Goal: Task Accomplishment & Management: Manage account settings

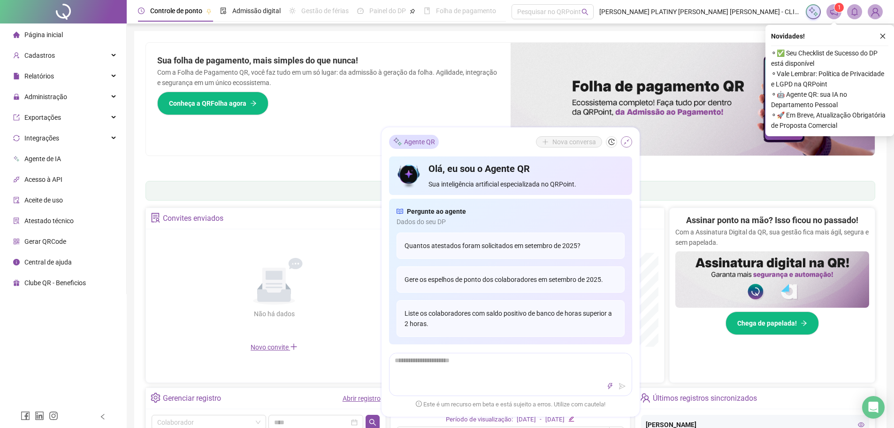
click at [624, 140] on icon "shrink" at bounding box center [626, 141] width 7 height 7
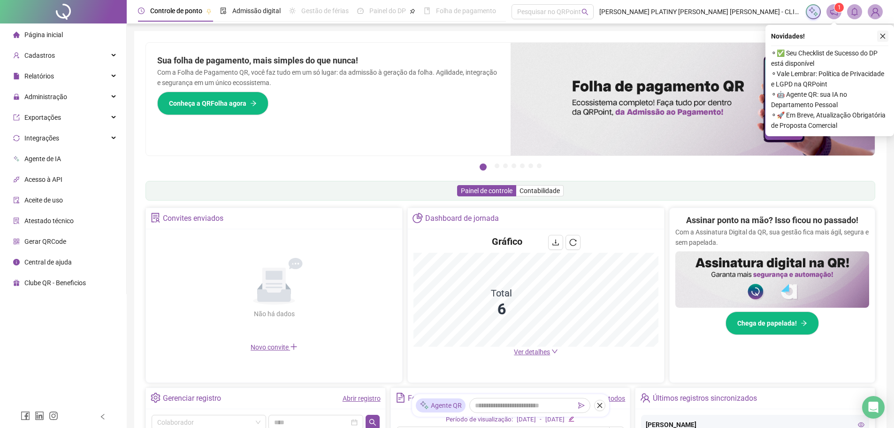
click at [882, 38] on icon "close" at bounding box center [883, 36] width 7 height 7
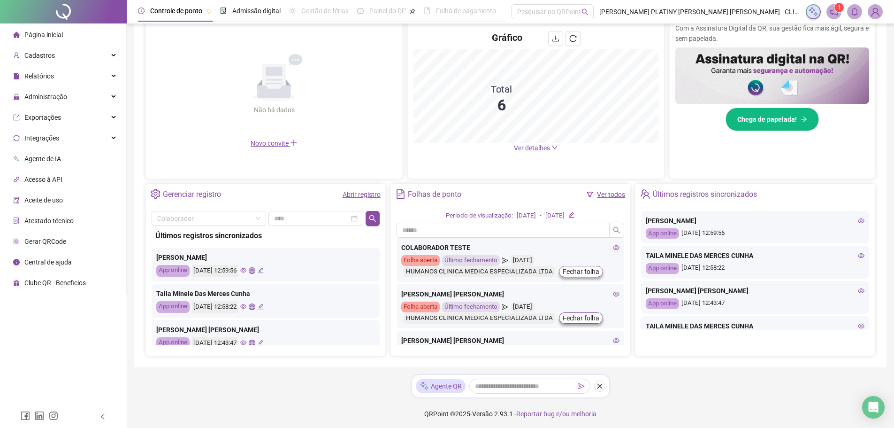
scroll to position [206, 0]
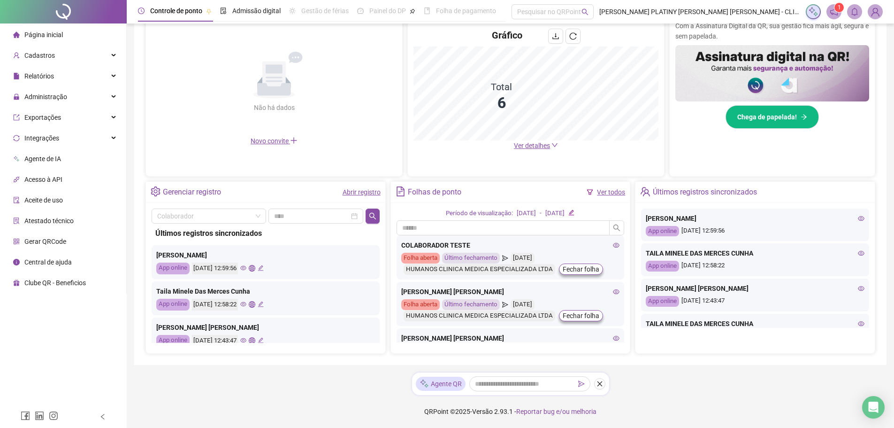
click at [613, 293] on icon "eye" at bounding box center [616, 291] width 7 height 7
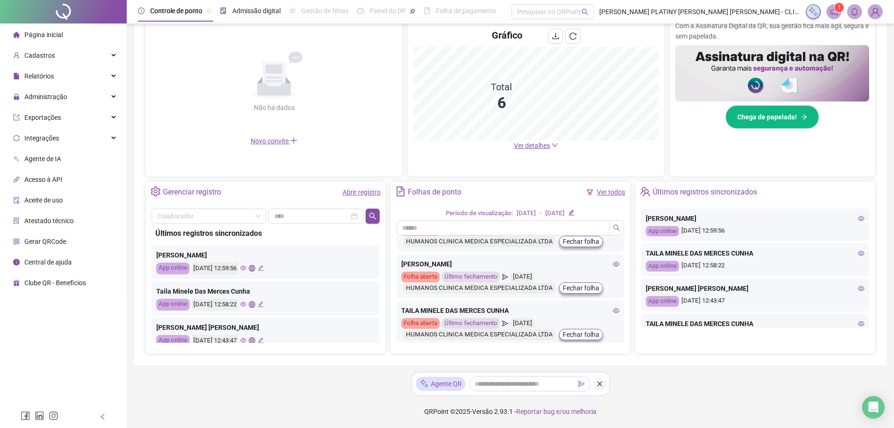
scroll to position [176, 0]
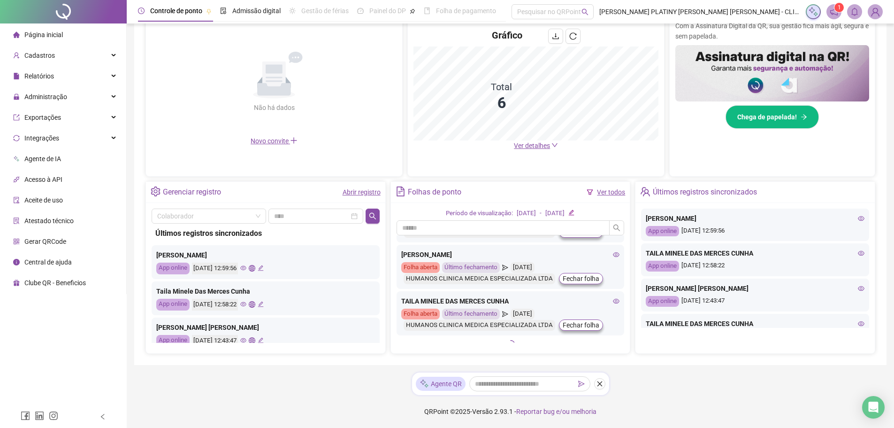
click at [614, 302] on icon "eye" at bounding box center [617, 301] width 7 height 5
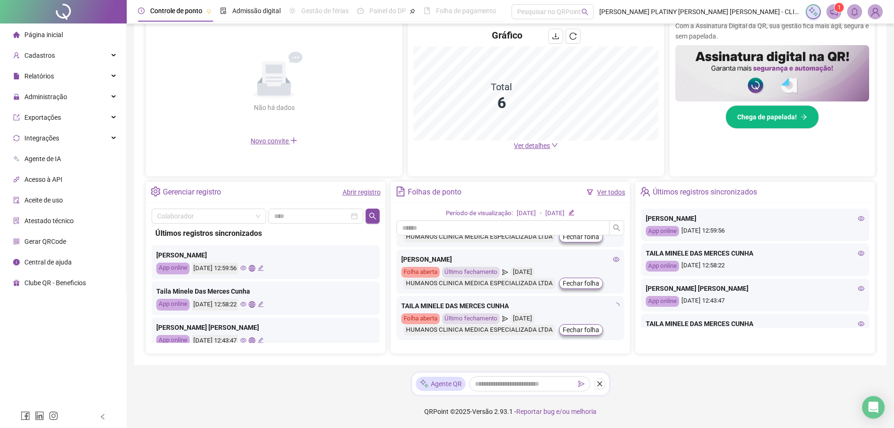
scroll to position [172, 0]
click at [105, 61] on div "Cadastros" at bounding box center [63, 55] width 123 height 19
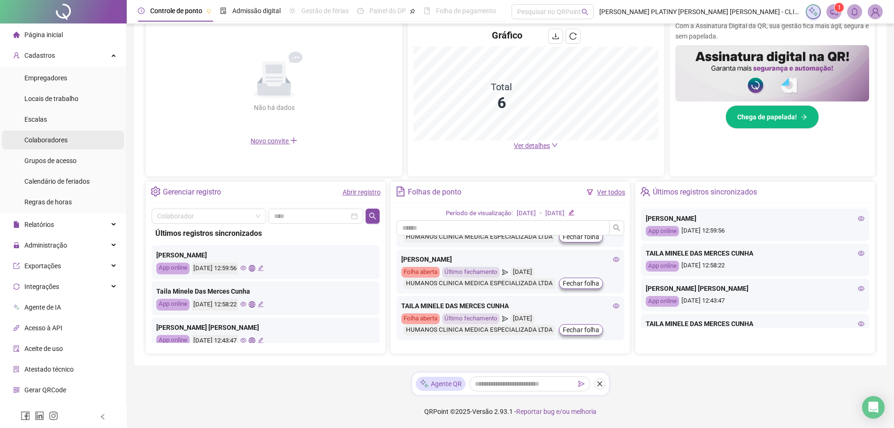
click at [64, 136] on span "Colaboradores" at bounding box center [45, 140] width 43 height 8
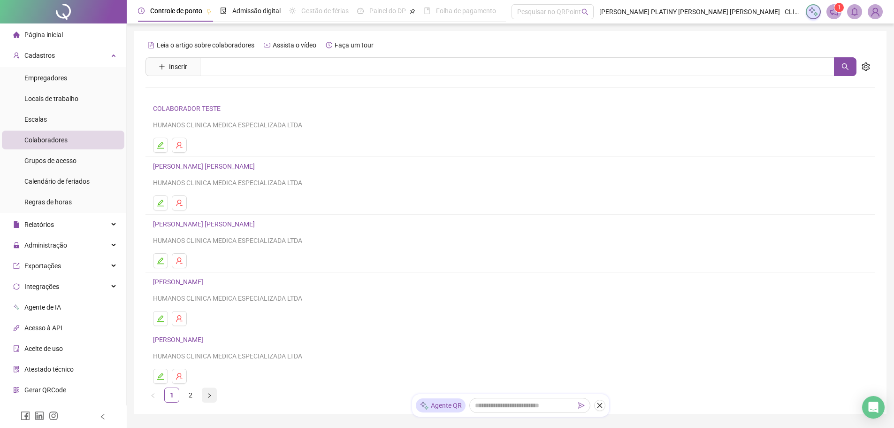
click at [210, 396] on icon "right" at bounding box center [209, 394] width 3 height 5
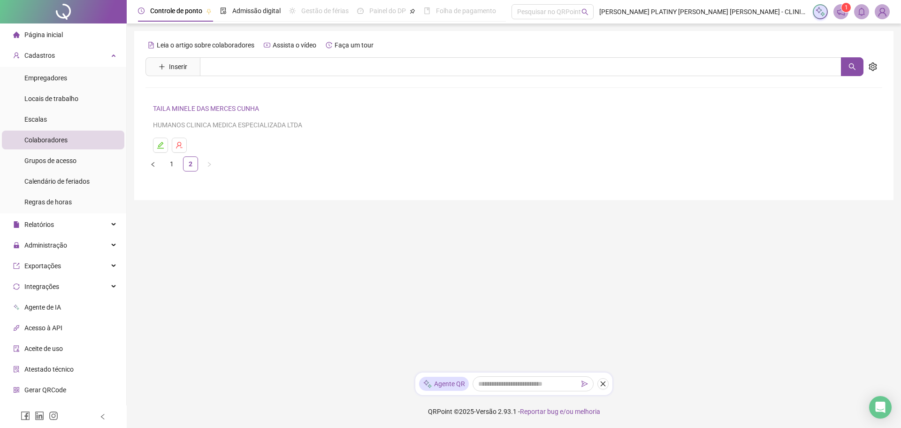
click at [220, 108] on link "TAILA MINELE DAS MERCES CUNHA" at bounding box center [207, 109] width 109 height 8
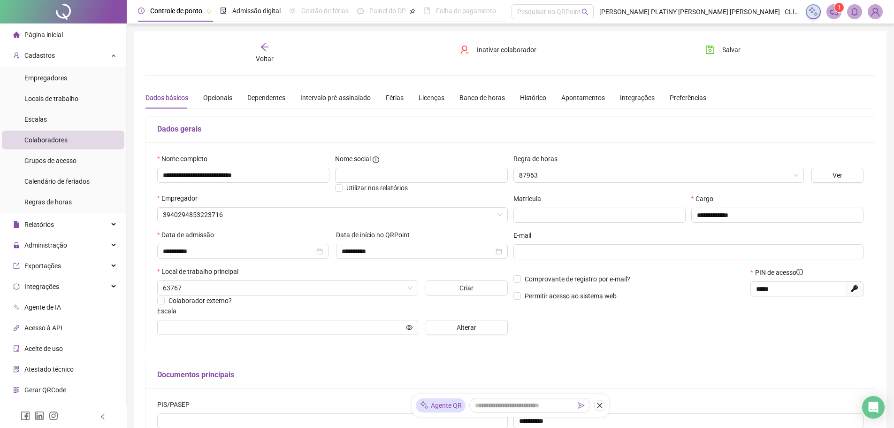
type input "***"
click at [471, 99] on div "Banco de horas" at bounding box center [483, 97] width 46 height 10
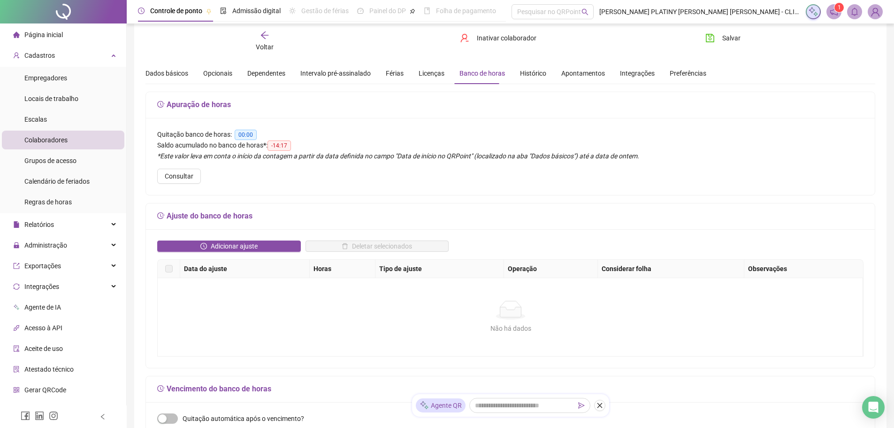
scroll to position [31, 0]
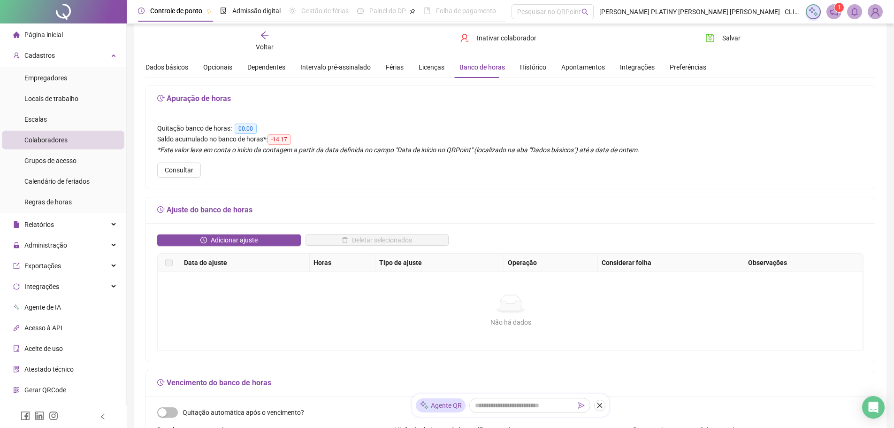
click at [317, 251] on div "Deletar selecionados" at bounding box center [377, 243] width 148 height 19
click at [195, 166] on button "Consultar" at bounding box center [179, 169] width 44 height 15
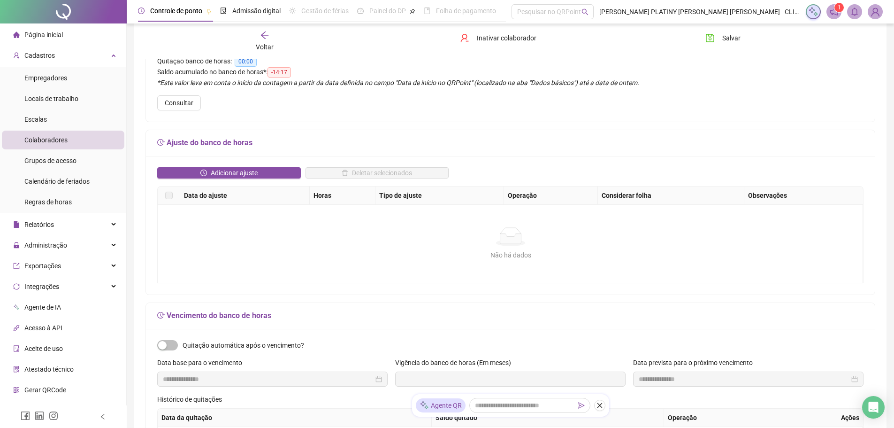
scroll to position [5, 0]
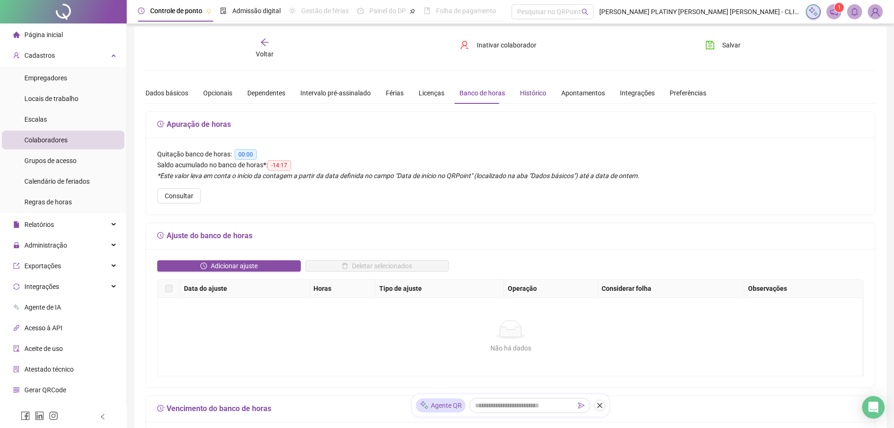
click at [527, 96] on div "Histórico" at bounding box center [533, 93] width 26 height 10
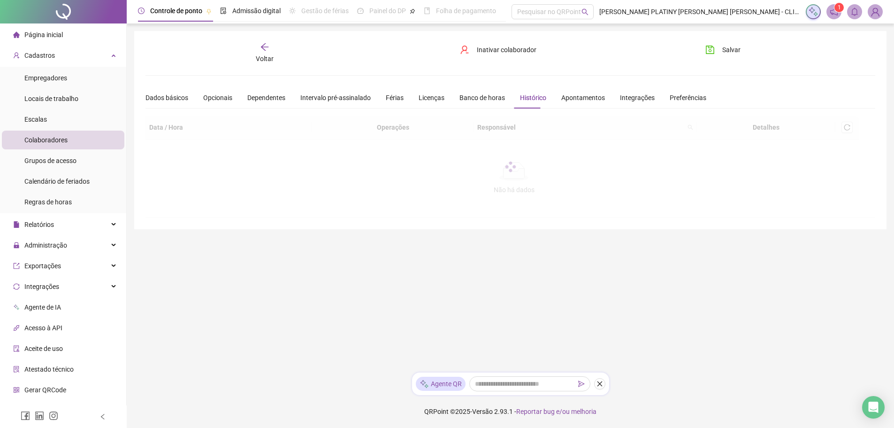
scroll to position [0, 0]
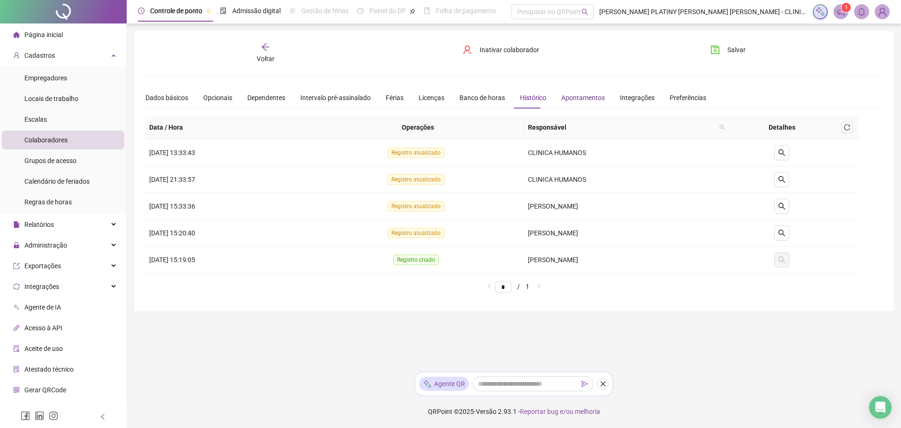
click at [581, 97] on div "Apontamentos" at bounding box center [583, 97] width 44 height 10
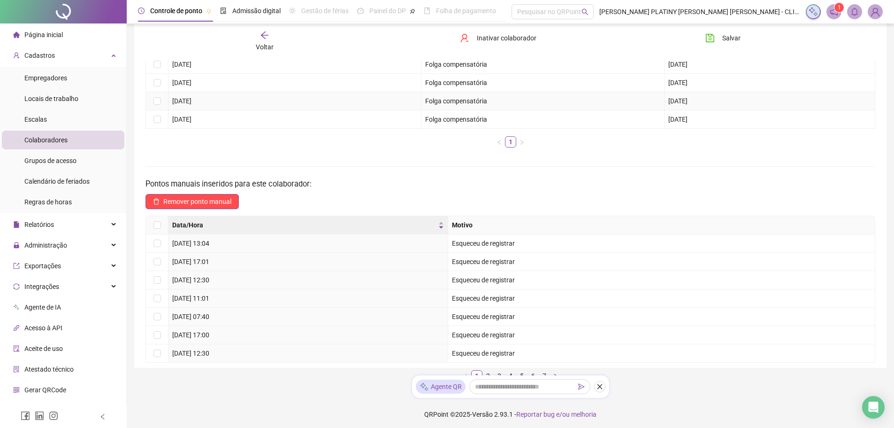
scroll to position [119, 0]
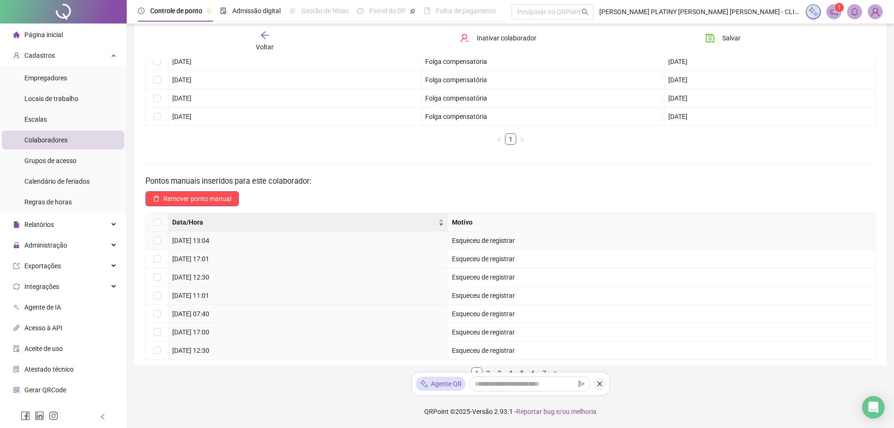
click at [163, 242] on td at bounding box center [157, 240] width 23 height 18
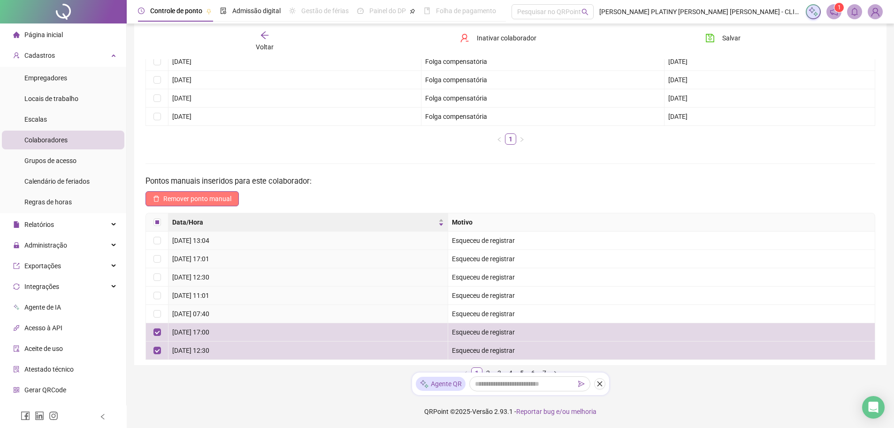
click at [209, 199] on span "Remover ponto manual" at bounding box center [197, 198] width 68 height 10
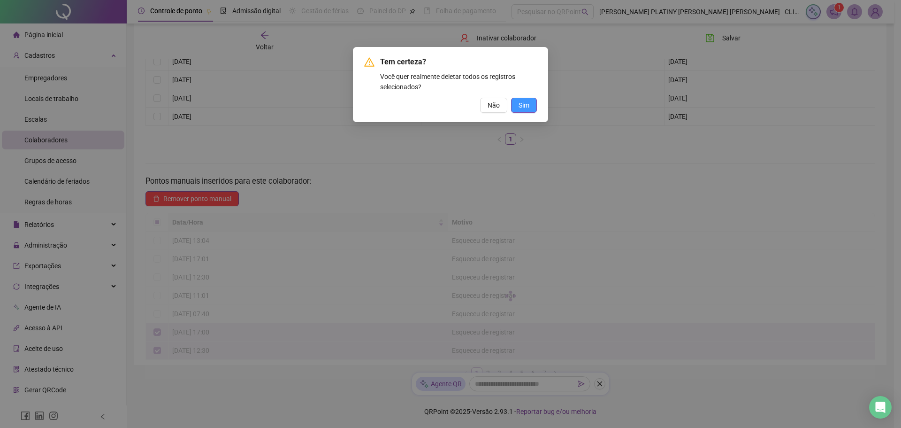
click at [523, 106] on span "Sim" at bounding box center [524, 105] width 11 height 10
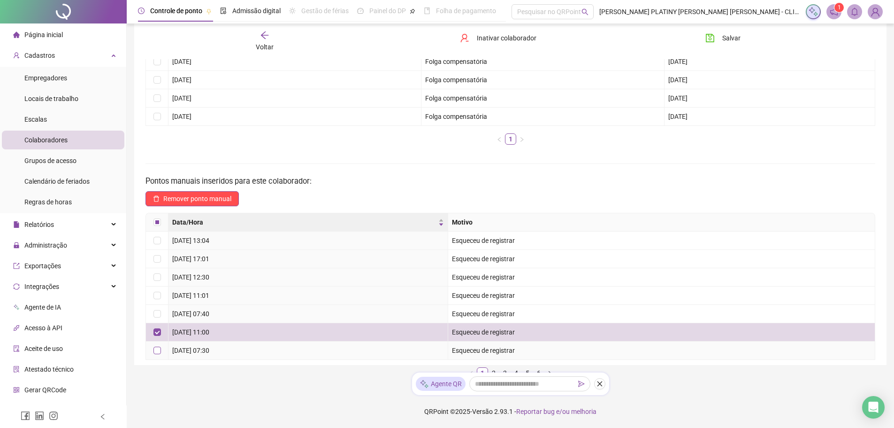
click at [157, 345] on label at bounding box center [157, 350] width 8 height 10
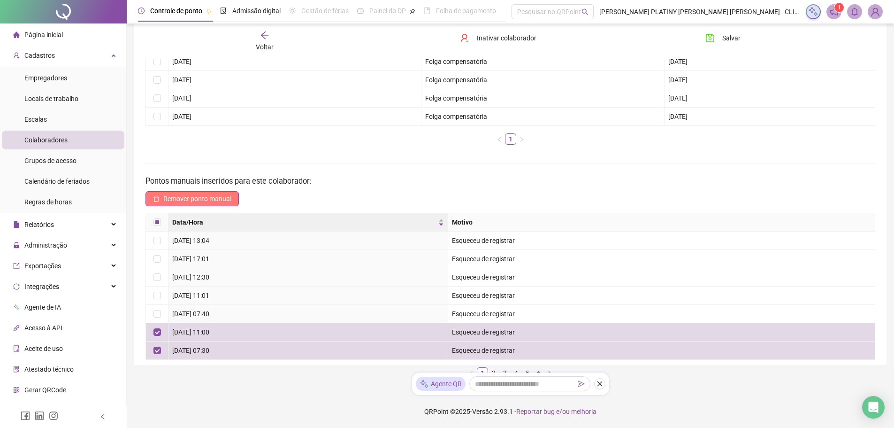
click at [206, 205] on button "Remover ponto manual" at bounding box center [192, 198] width 93 height 15
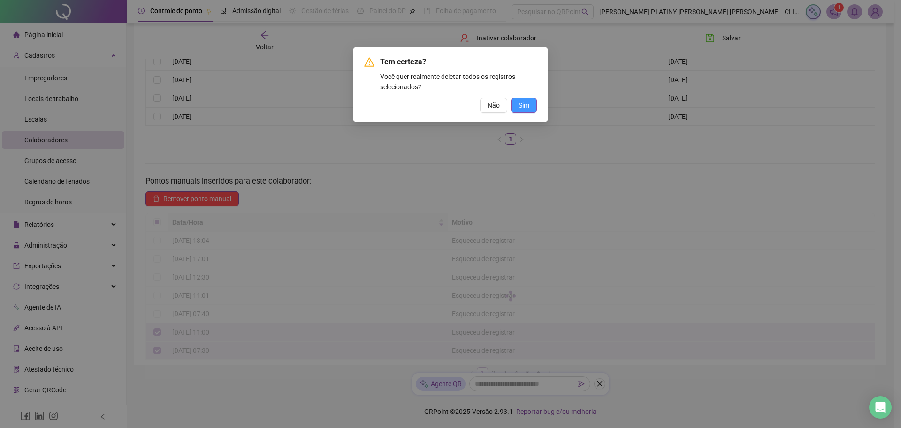
click at [518, 101] on button "Sim" at bounding box center [524, 105] width 26 height 15
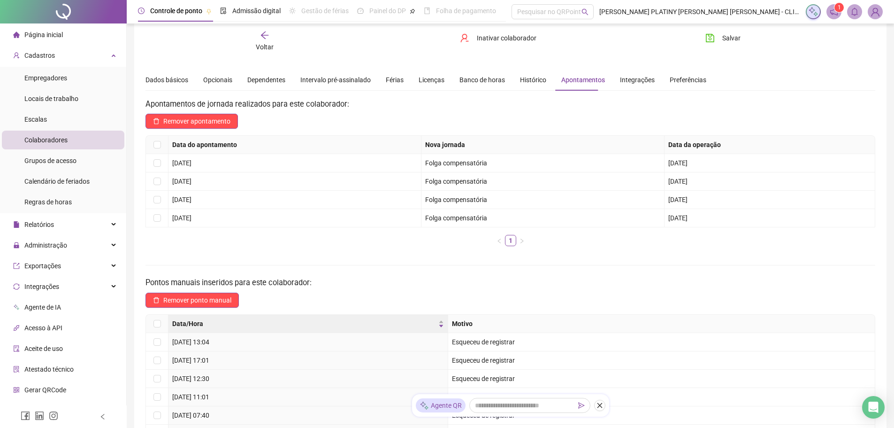
scroll to position [0, 0]
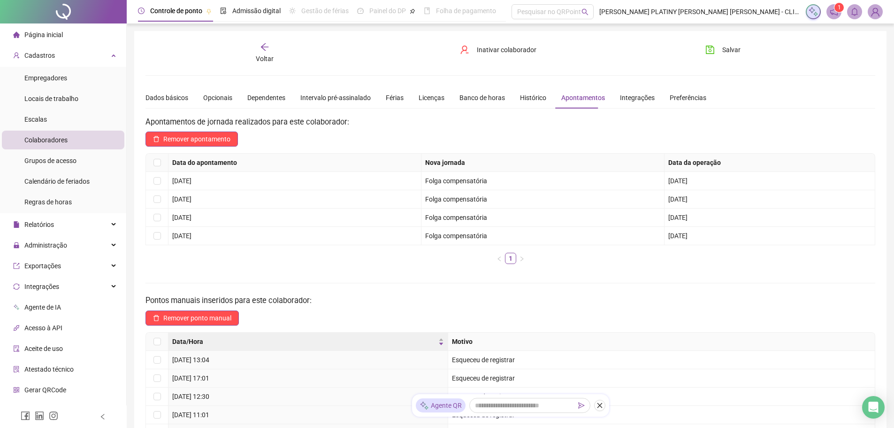
click at [270, 55] on span "Voltar" at bounding box center [265, 59] width 18 height 8
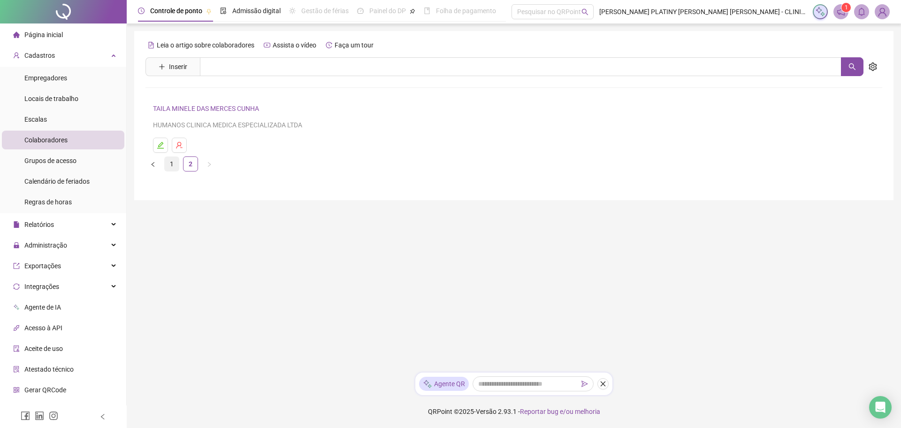
click at [169, 164] on link "1" at bounding box center [172, 164] width 14 height 14
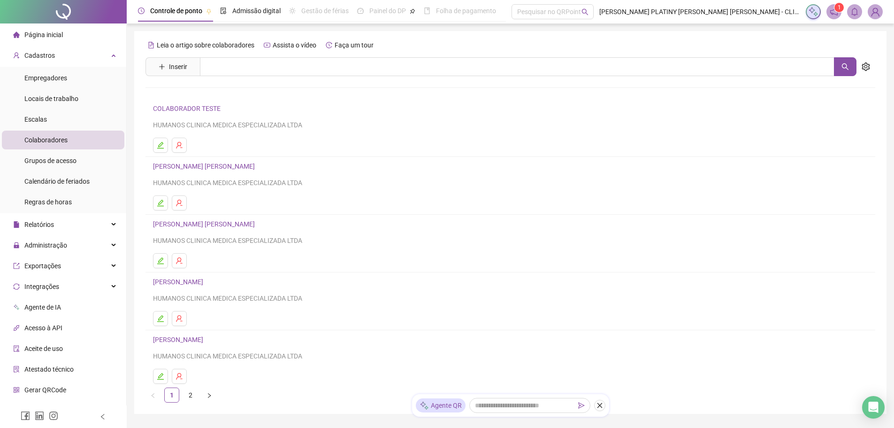
click at [183, 341] on link "MARCIO ARAUJO DA SILVA" at bounding box center [179, 340] width 53 height 8
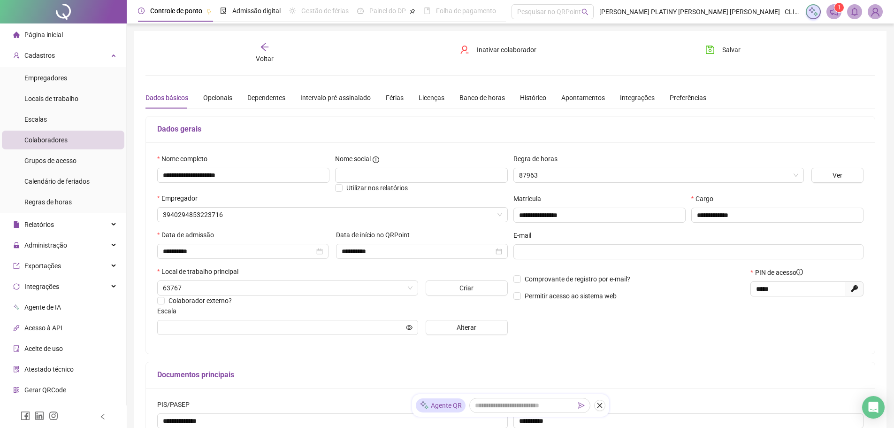
type input "***"
click at [272, 53] on div "Voltar" at bounding box center [264, 53] width 115 height 22
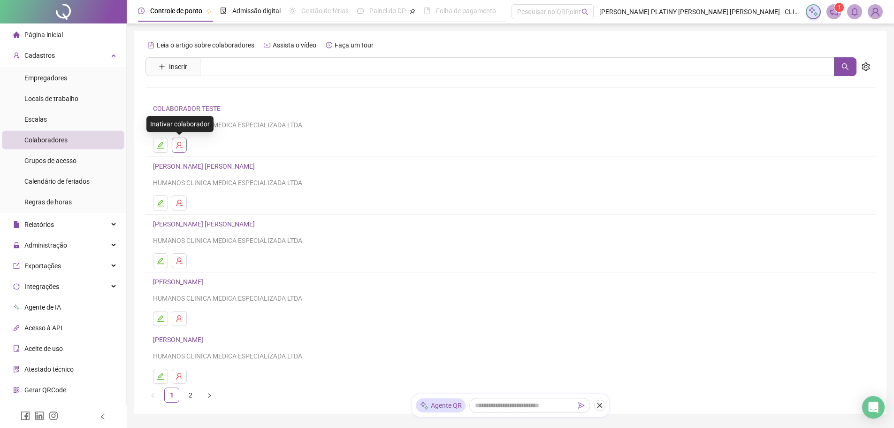
click at [181, 147] on icon "user-delete" at bounding box center [180, 145] width 8 height 8
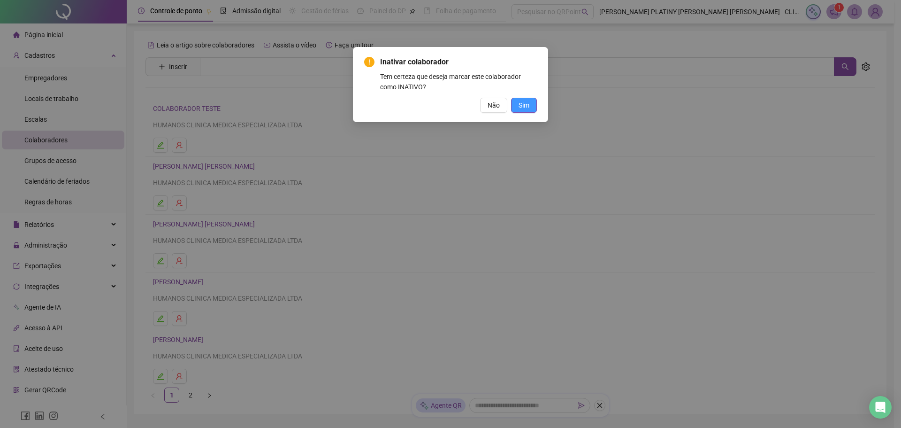
click at [524, 109] on span "Sim" at bounding box center [524, 105] width 11 height 10
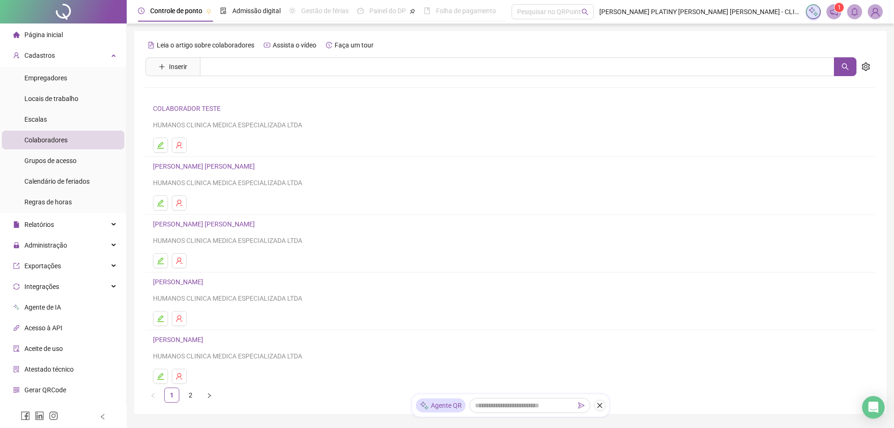
click at [197, 111] on link "COLABORADOR TESTE" at bounding box center [188, 109] width 70 height 8
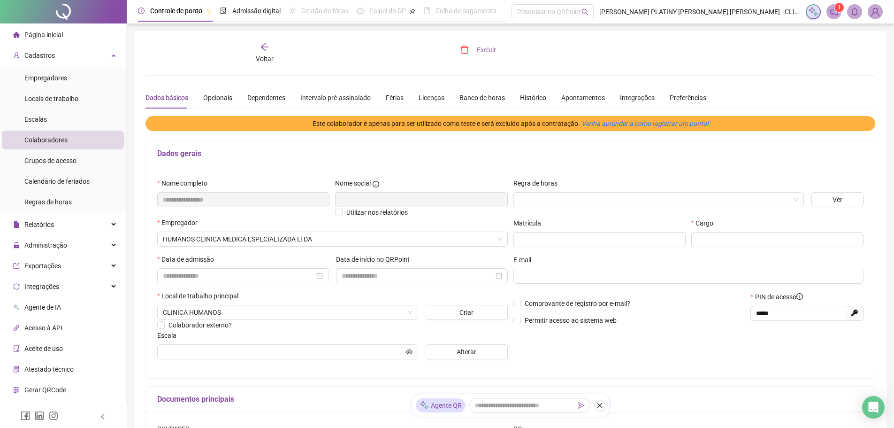
click at [473, 49] on button "Excluir" at bounding box center [478, 49] width 50 height 15
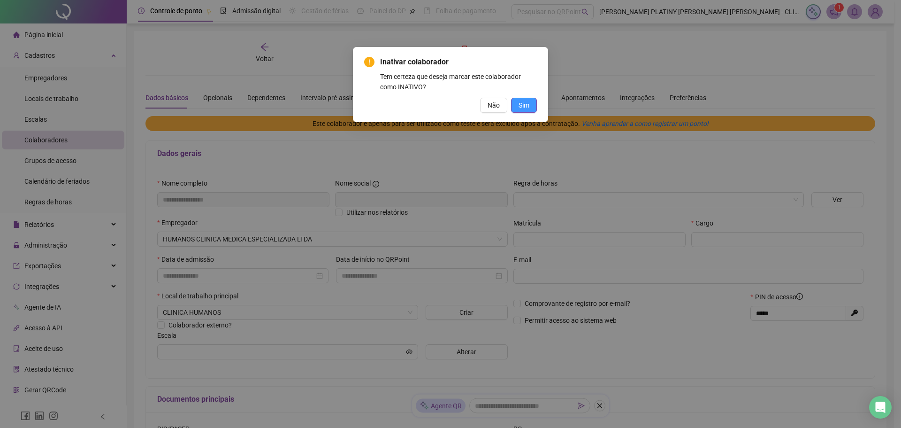
click at [519, 103] on span "Sim" at bounding box center [524, 105] width 11 height 10
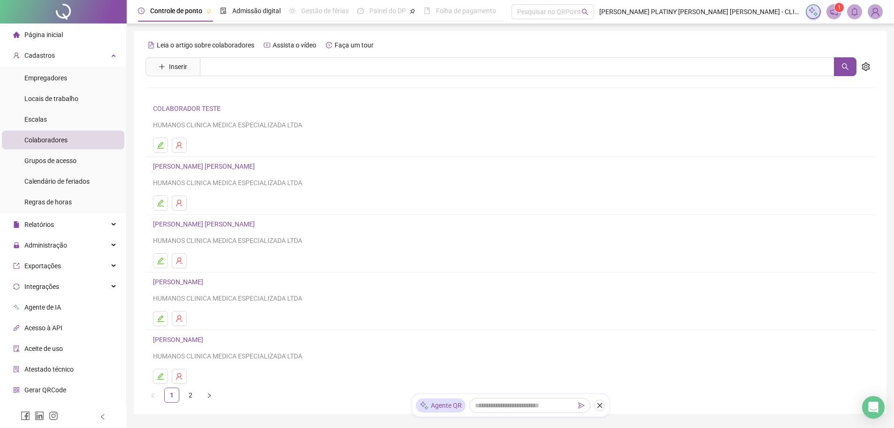
click at [204, 107] on link "COLABORADOR TESTE" at bounding box center [188, 109] width 70 height 8
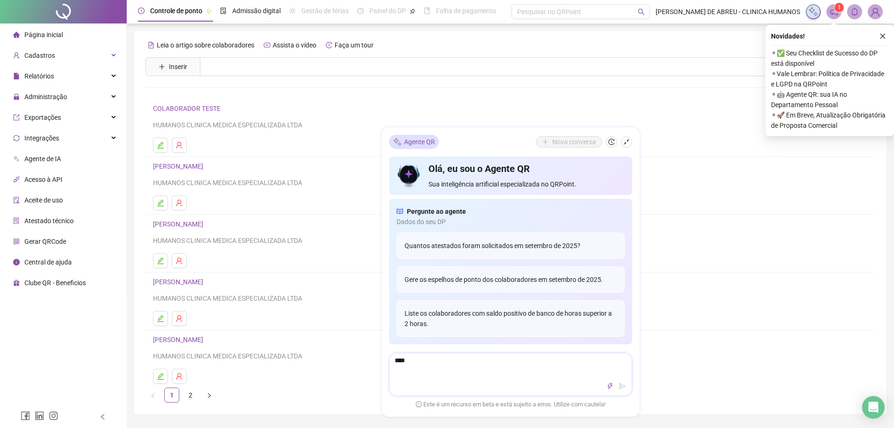
type textarea "****"
type textarea "******"
type textarea "*******"
type textarea "********"
type textarea "*********"
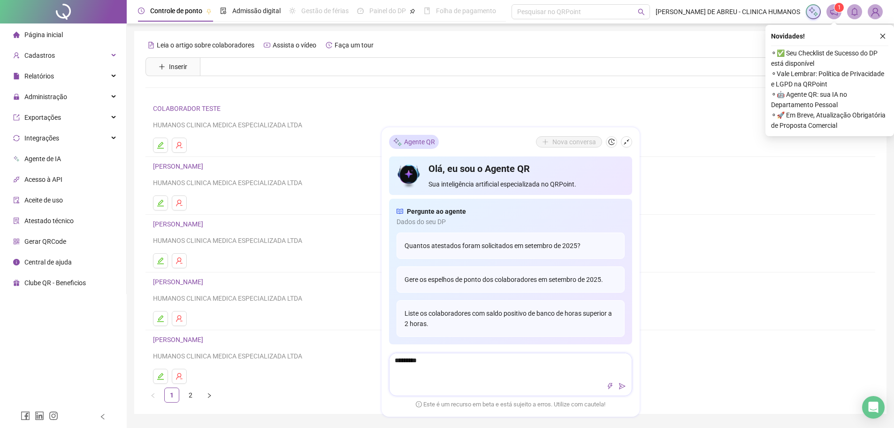
type textarea "**********"
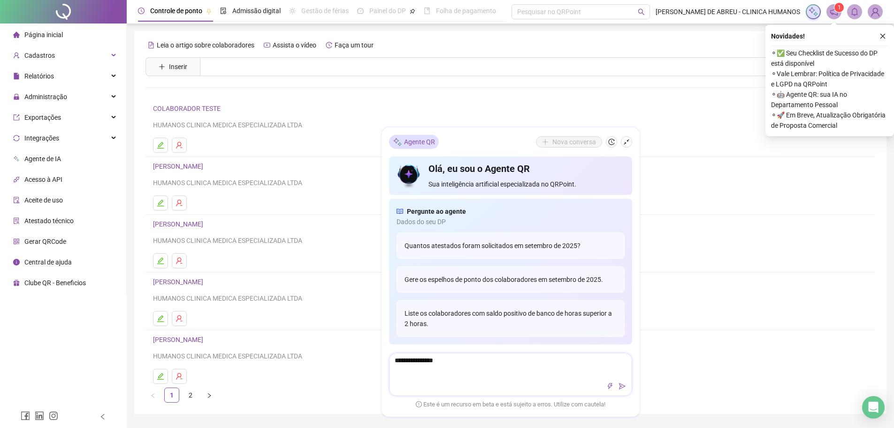
type textarea "**********"
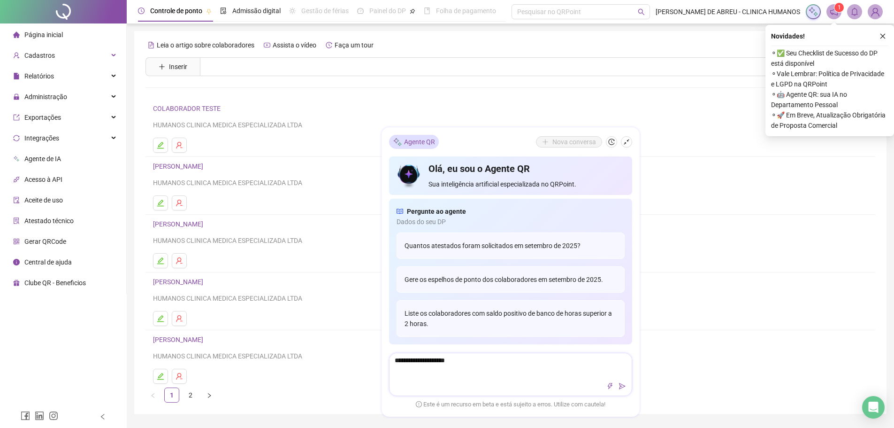
type textarea "**********"
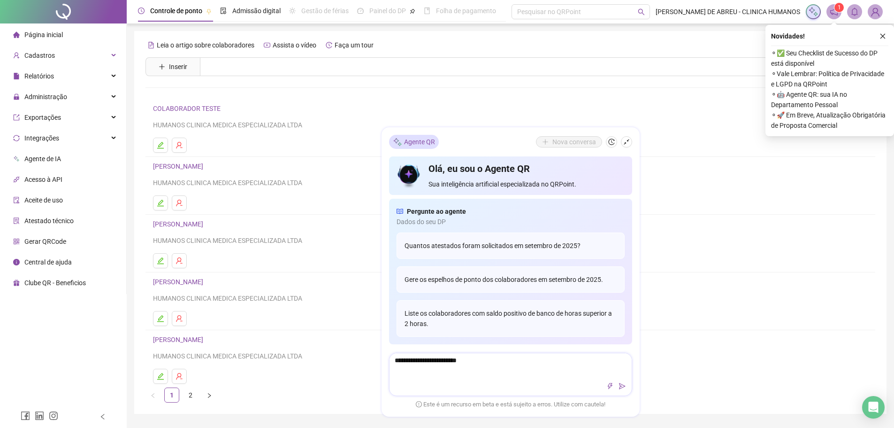
type textarea "**********"
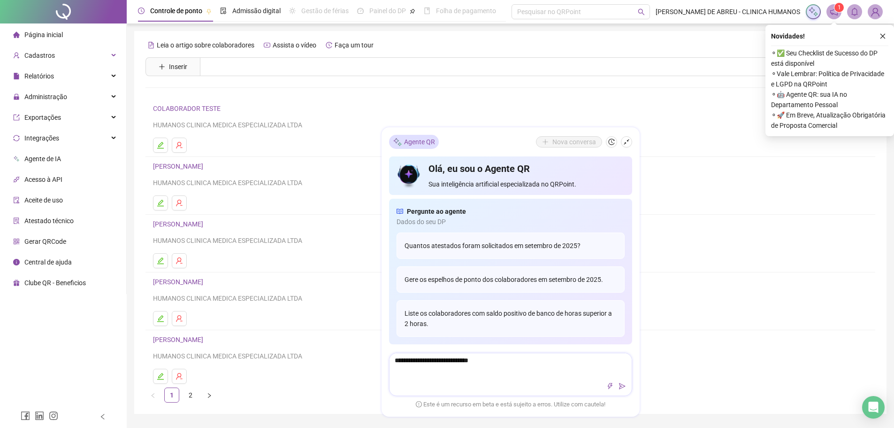
type textarea "**********"
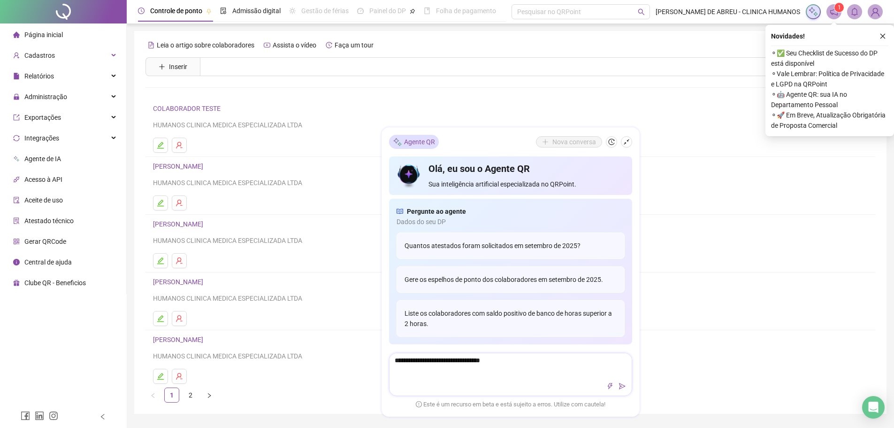
type textarea "**********"
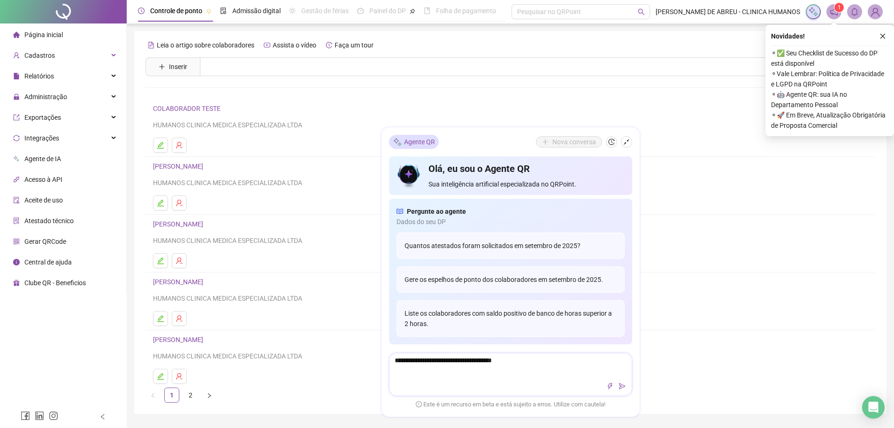
type textarea "**********"
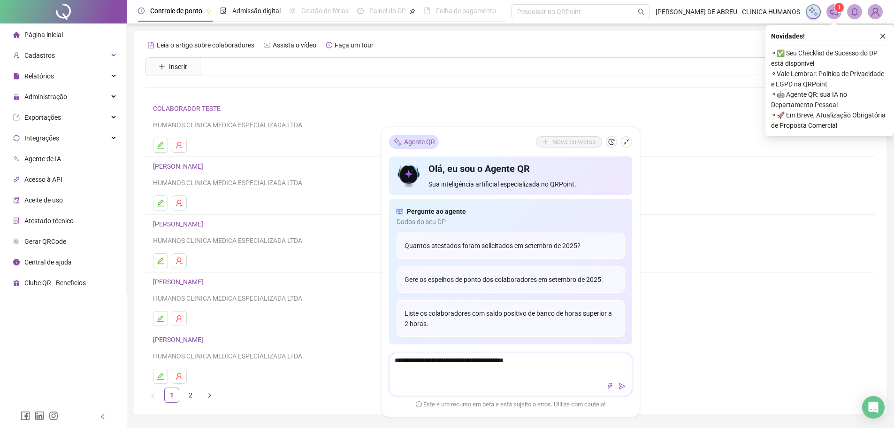
type textarea "**********"
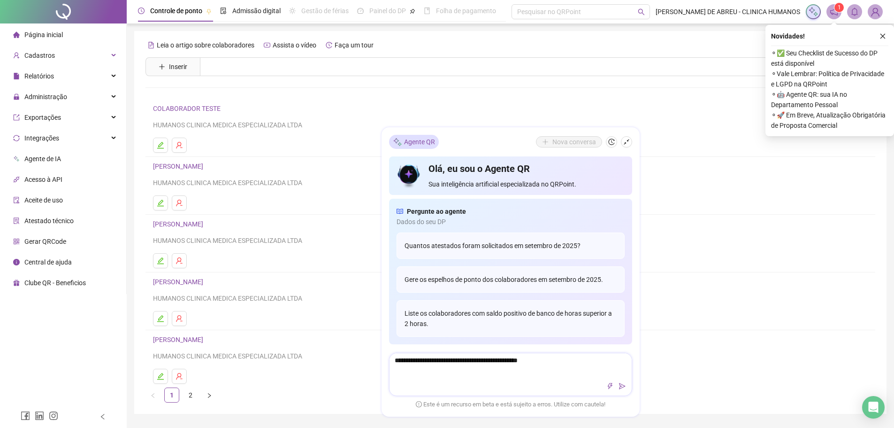
type textarea "**********"
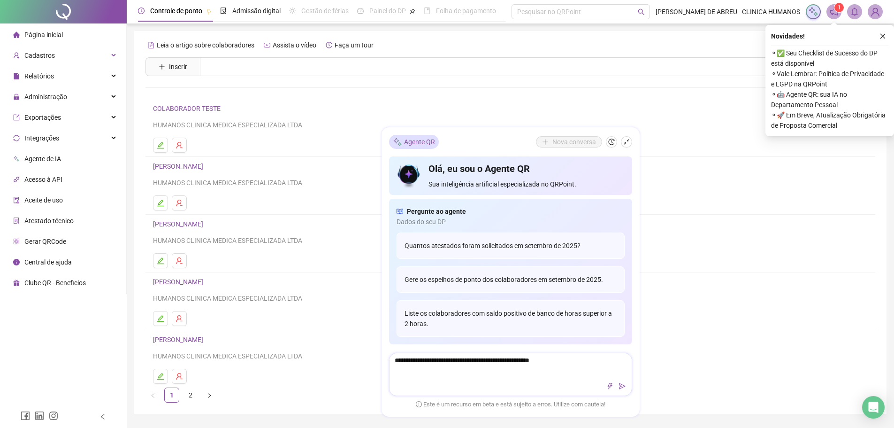
type textarea "**********"
click at [622, 391] on div "**********" at bounding box center [510, 374] width 243 height 43
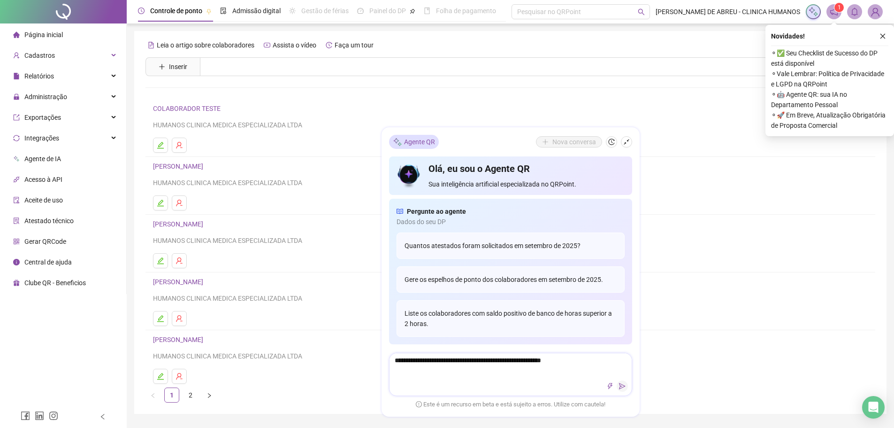
click at [621, 389] on button "button" at bounding box center [622, 385] width 11 height 11
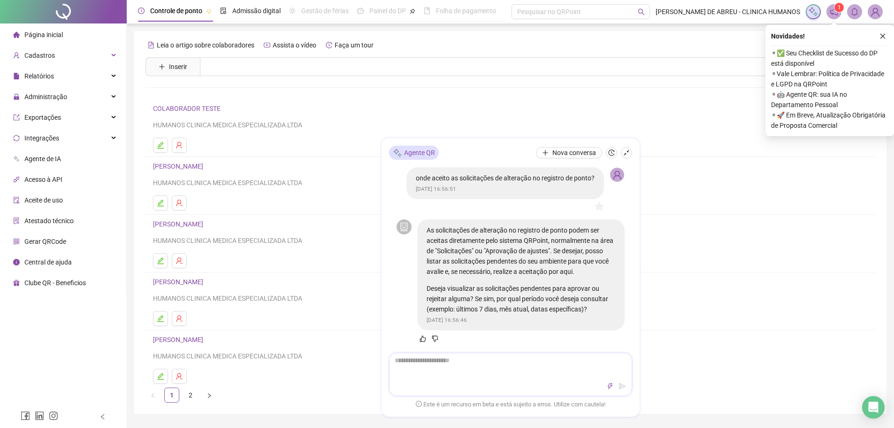
click at [429, 366] on textarea at bounding box center [511, 365] width 242 height 24
type textarea "*"
type textarea "**"
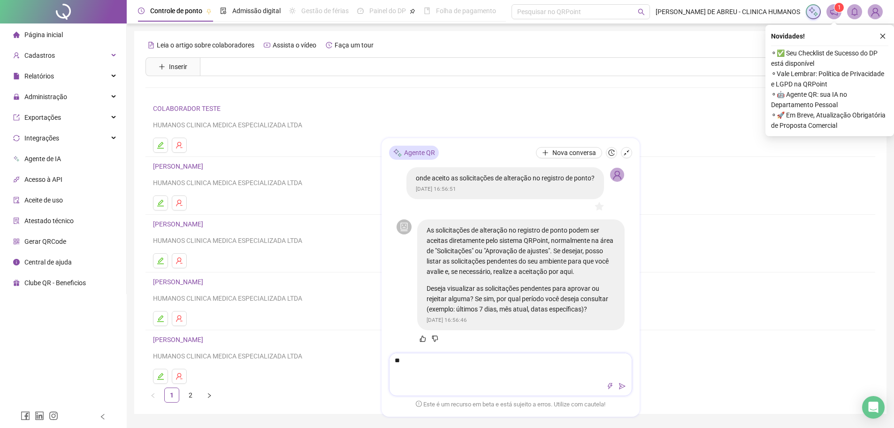
type textarea "*"
type textarea "**"
type textarea "***"
type textarea "****"
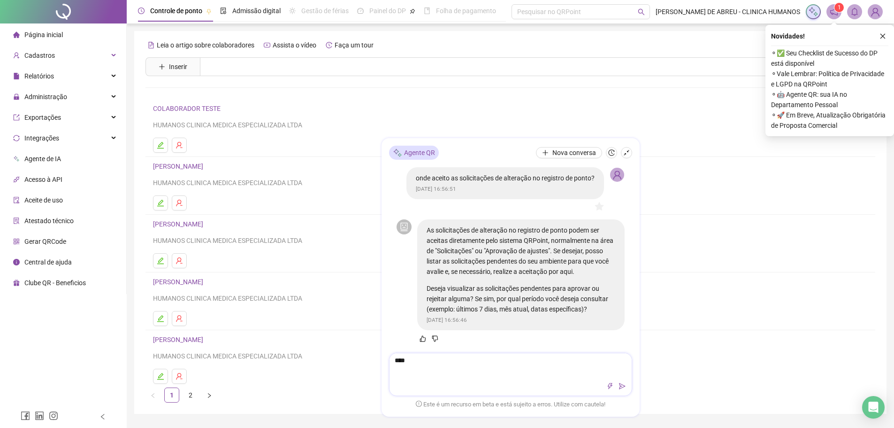
type textarea "*****"
type textarea "******"
type textarea "*******"
type textarea "********"
type textarea "*********"
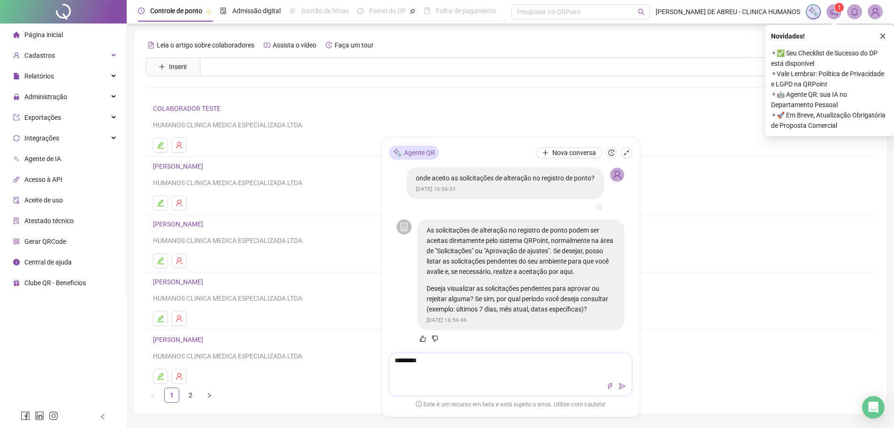
type textarea "**********"
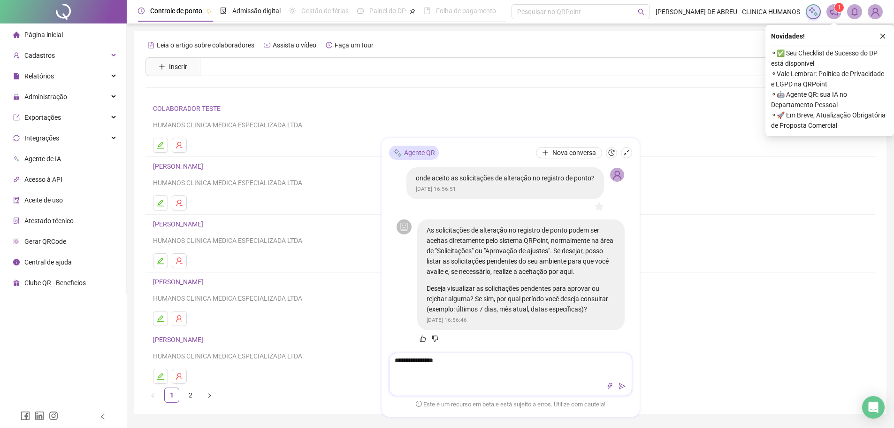
type textarea "**********"
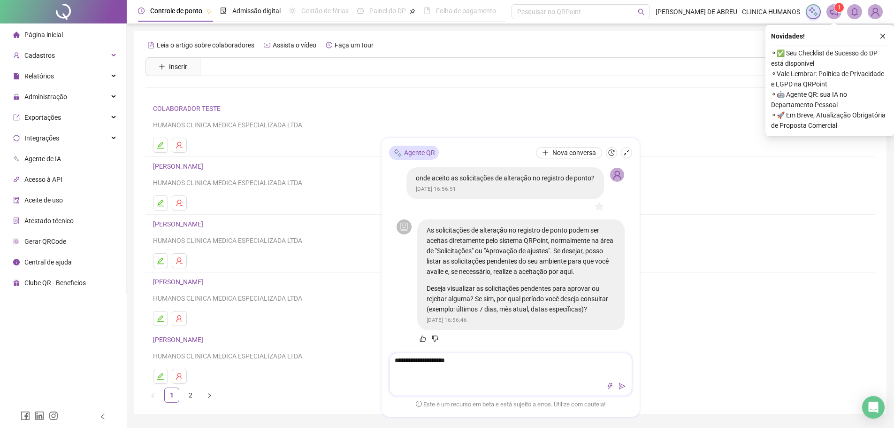
type textarea "**********"
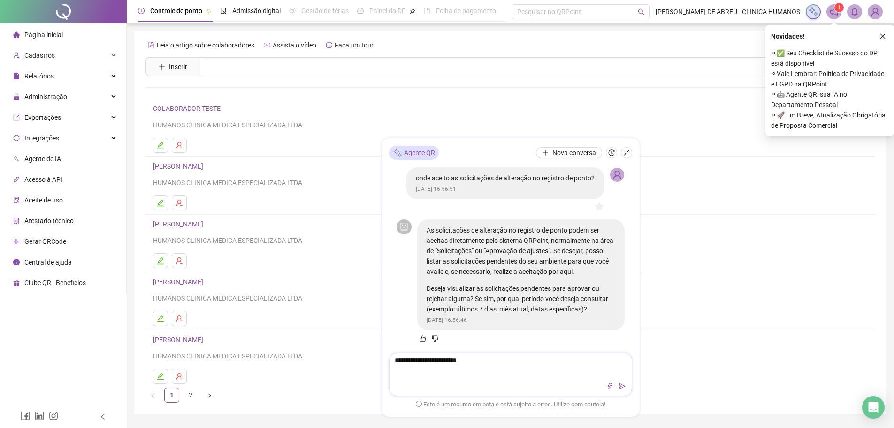
type textarea "**********"
click at [619, 387] on icon "send" at bounding box center [622, 386] width 7 height 7
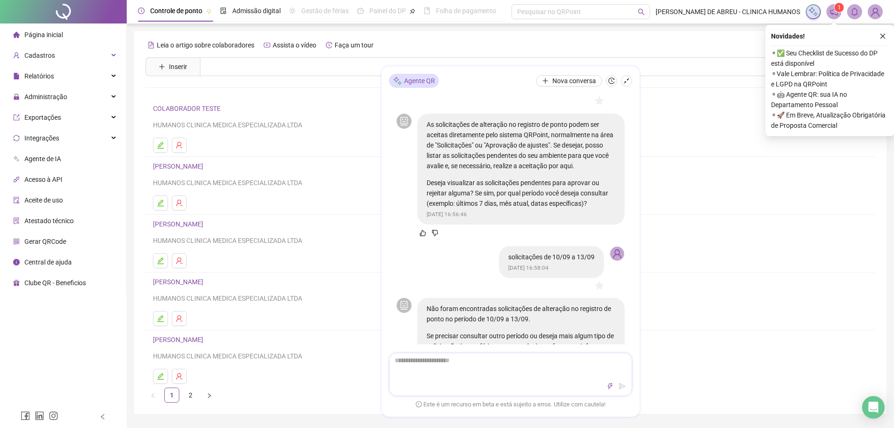
scroll to position [92, 0]
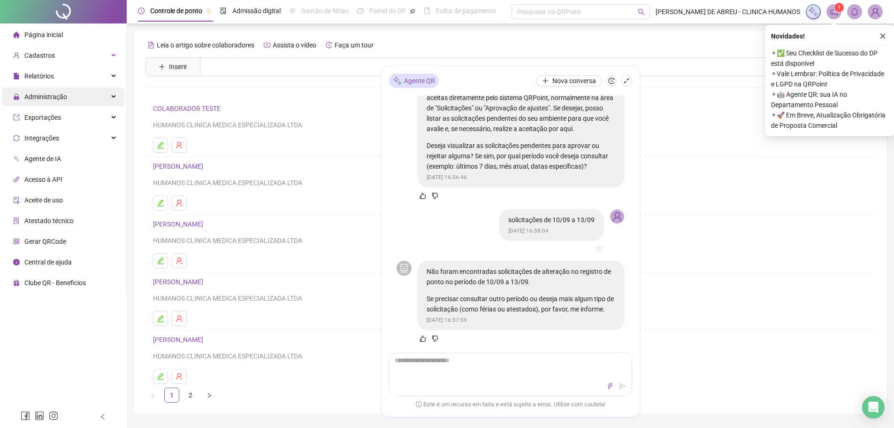
click at [115, 97] on div "Administração" at bounding box center [63, 96] width 123 height 19
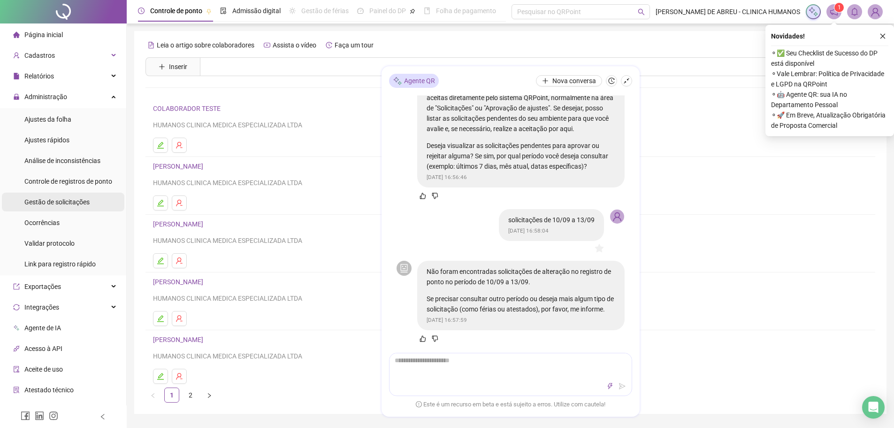
click at [88, 199] on span "Gestão de solicitações" at bounding box center [56, 202] width 65 height 8
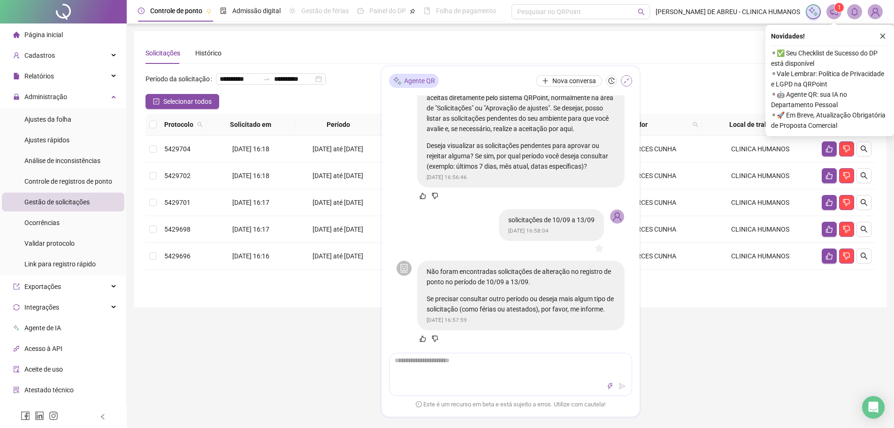
click at [625, 81] on icon "shrink" at bounding box center [627, 81] width 6 height 6
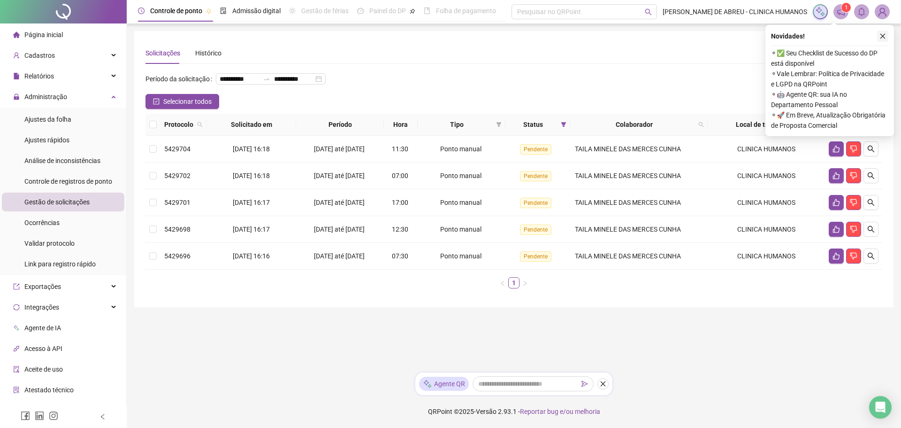
click at [887, 36] on button "button" at bounding box center [882, 36] width 11 height 11
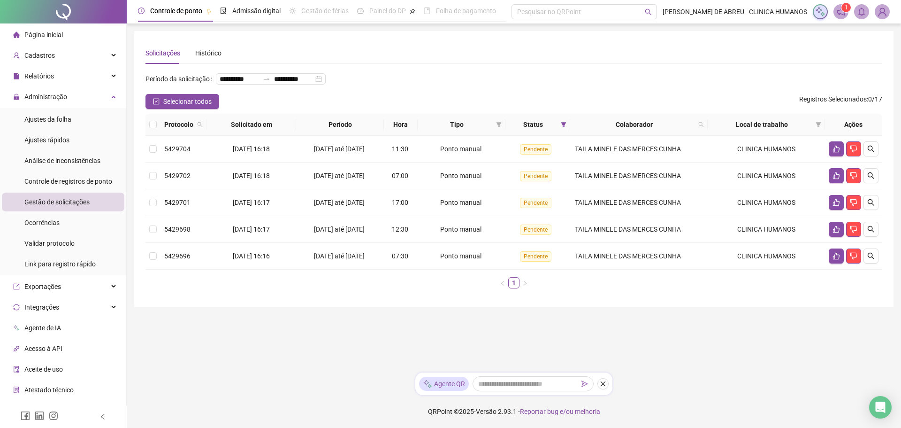
click at [453, 382] on div "Agente QR" at bounding box center [444, 383] width 50 height 14
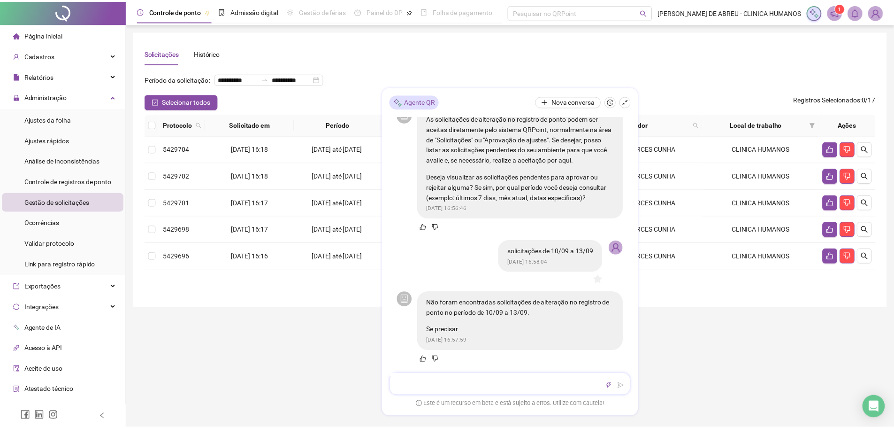
scroll to position [71, 0]
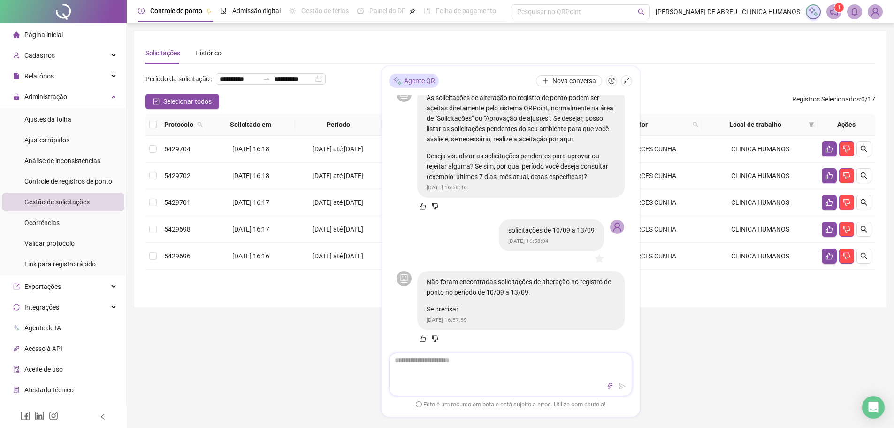
type textarea "*"
type textarea "**"
type textarea "***"
type textarea "****"
type textarea "*****"
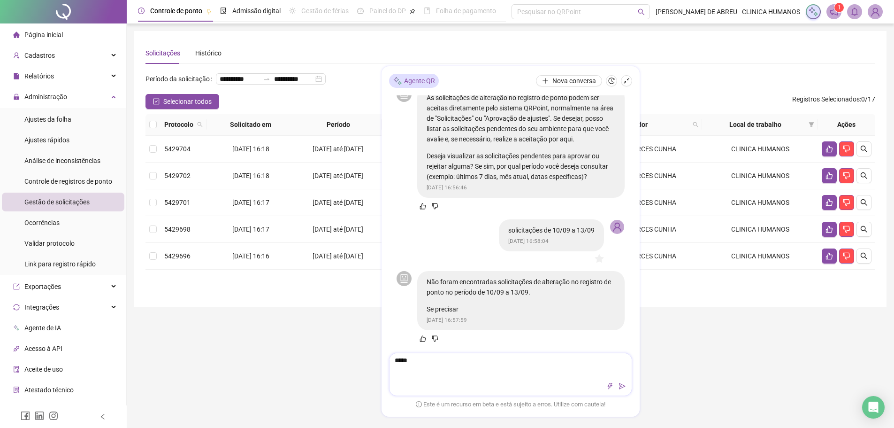
type textarea "****"
type textarea "***"
type textarea "**"
type textarea "*"
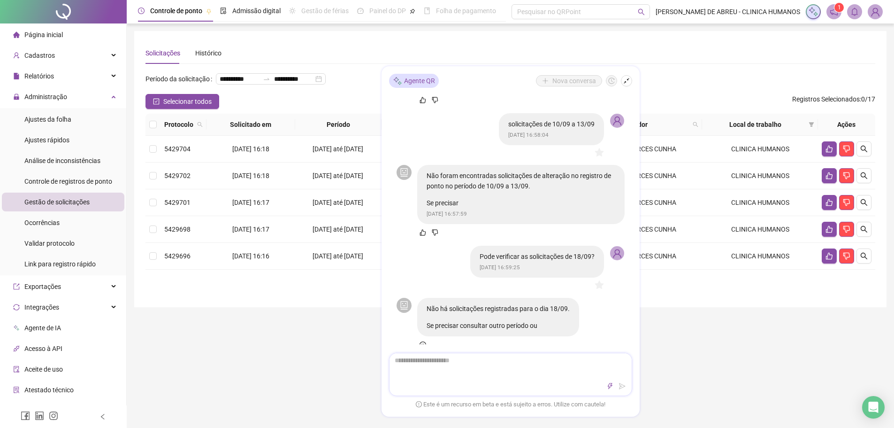
scroll to position [194, 0]
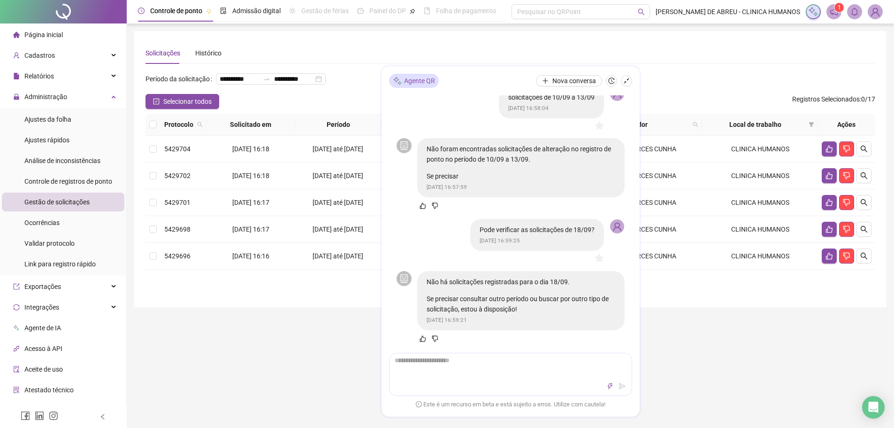
drag, startPoint x: 627, startPoint y: 272, endPoint x: 562, endPoint y: 271, distance: 65.3
click at [562, 263] on div "Pode verificar as solicitações de 18/09? 18/09/2025 às 16:59:25" at bounding box center [500, 241] width 207 height 45
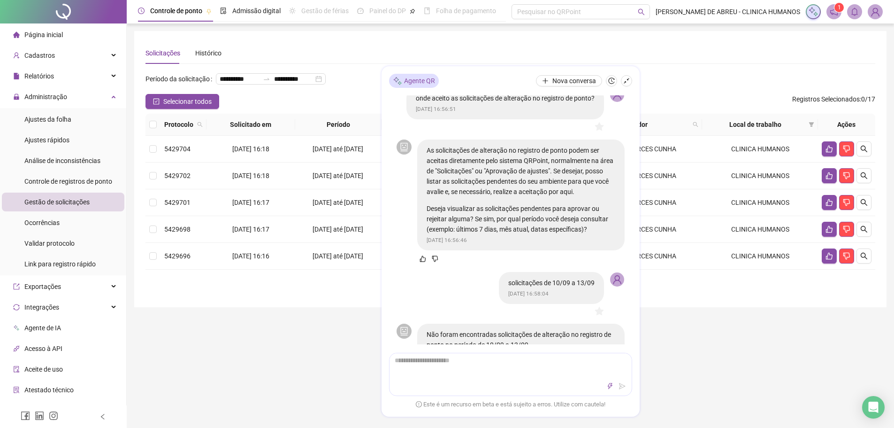
scroll to position [0, 0]
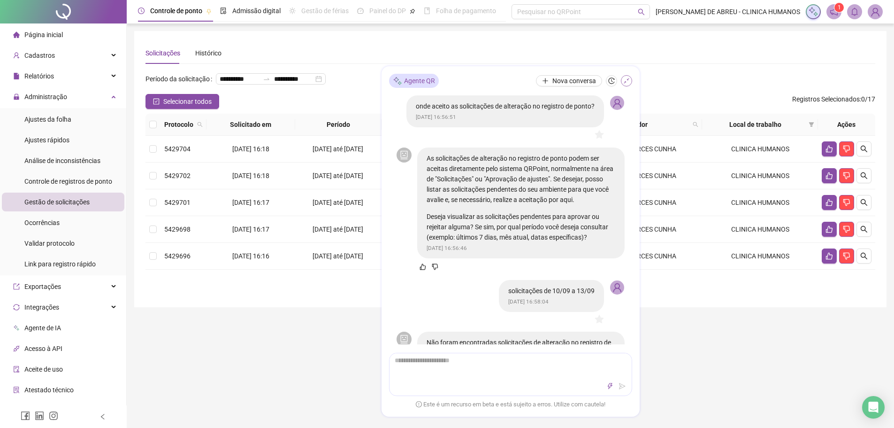
click at [625, 84] on button "button" at bounding box center [626, 80] width 11 height 11
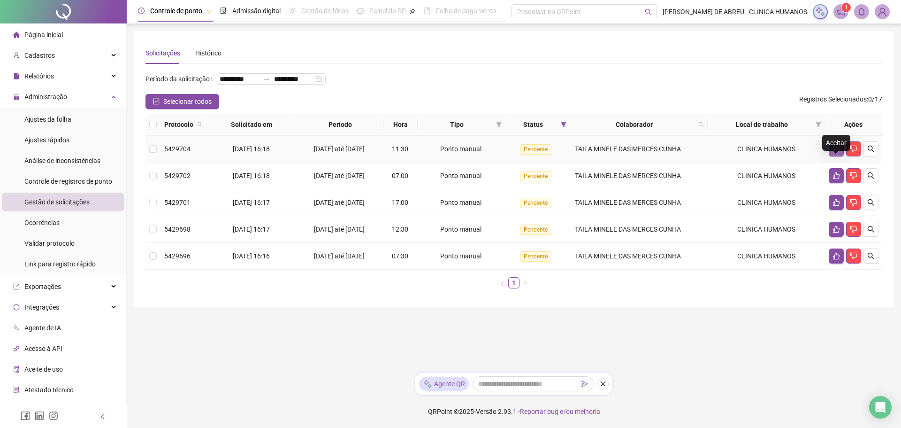
click at [830, 156] on button "button" at bounding box center [836, 148] width 15 height 15
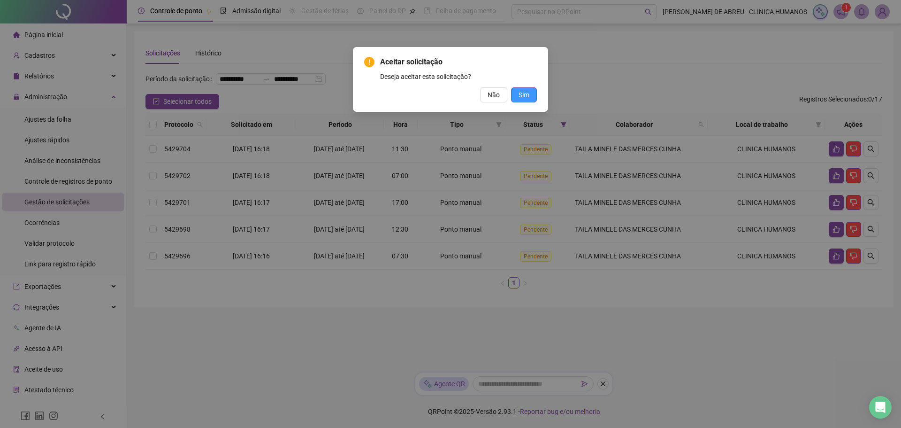
click at [534, 93] on button "Sim" at bounding box center [524, 94] width 26 height 15
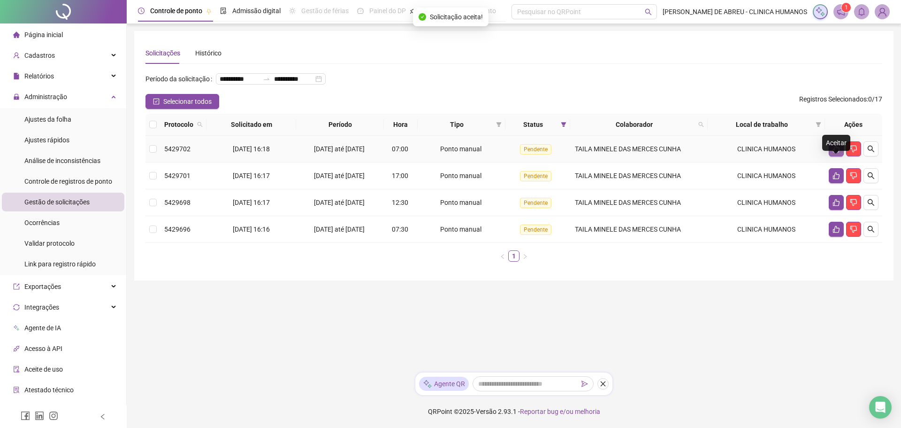
click at [832, 156] on button "button" at bounding box center [836, 148] width 15 height 15
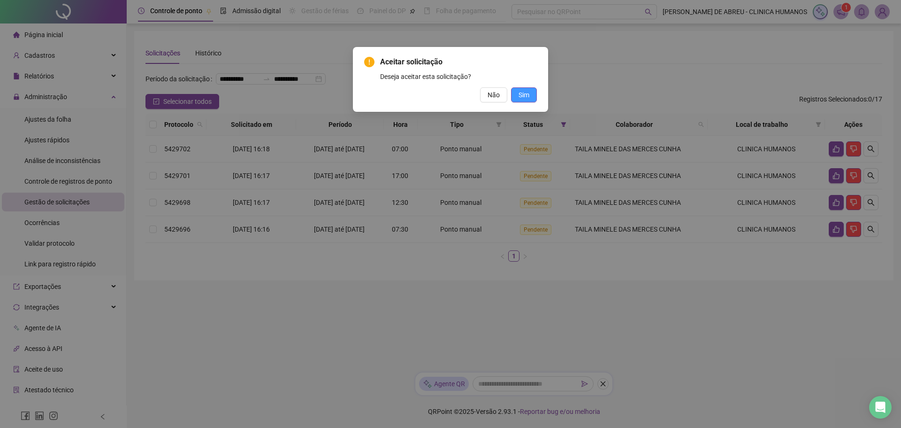
click at [527, 91] on span "Sim" at bounding box center [524, 95] width 11 height 10
click at [530, 94] on button "Sim" at bounding box center [524, 94] width 26 height 15
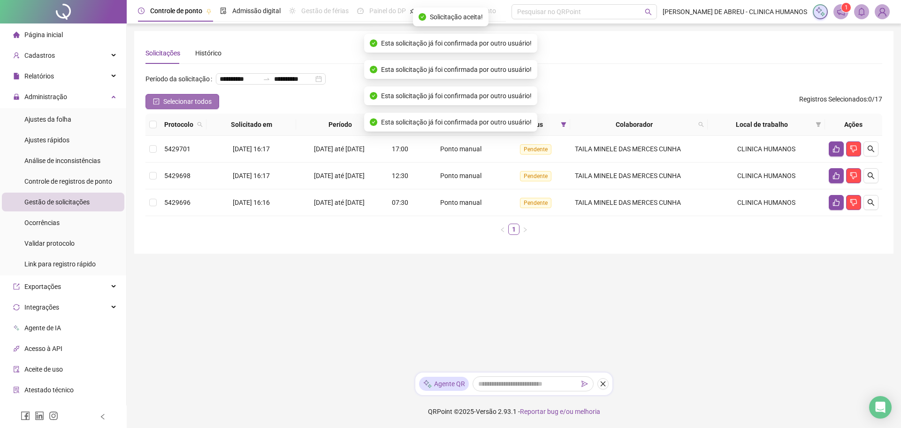
click at [213, 109] on button "Selecionar todos" at bounding box center [183, 101] width 74 height 15
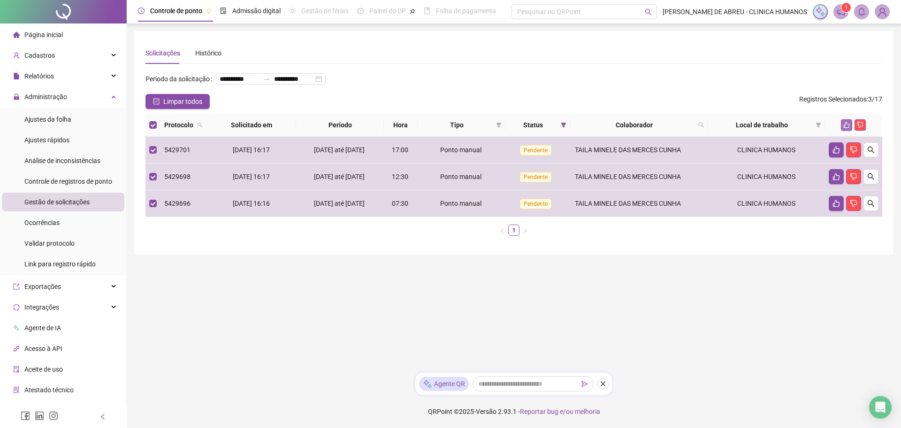
click at [843, 130] on button "button" at bounding box center [846, 124] width 11 height 11
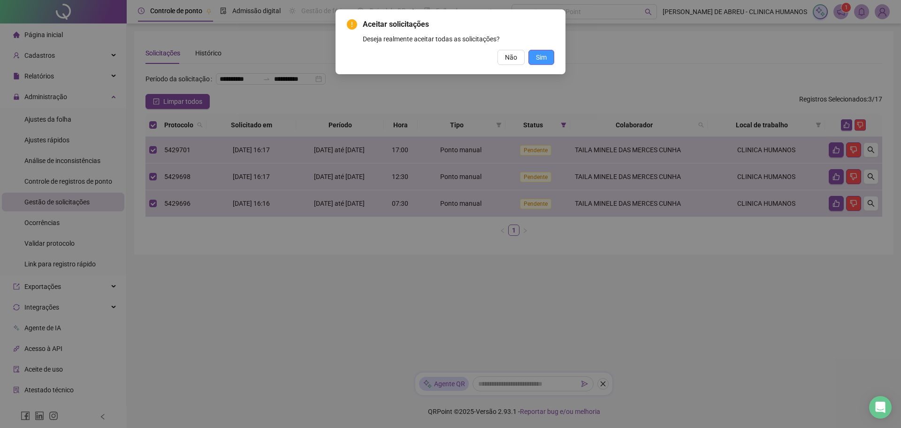
click at [543, 53] on span "Sim" at bounding box center [541, 57] width 11 height 10
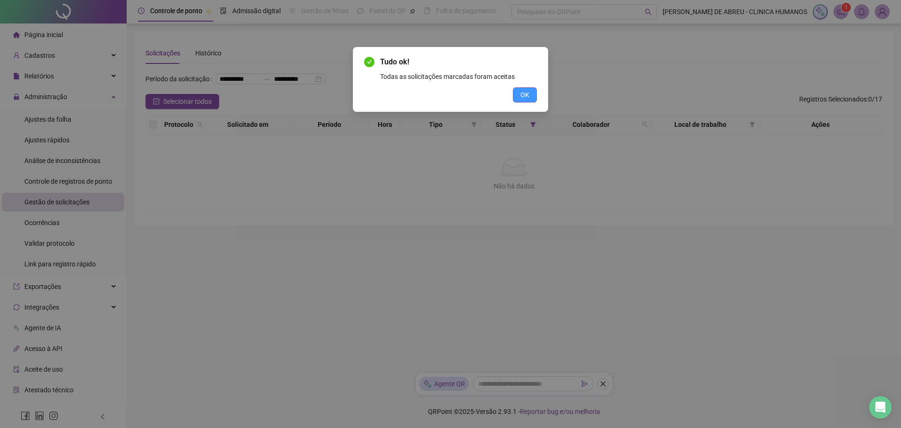
click at [522, 89] on button "OK" at bounding box center [525, 94] width 24 height 15
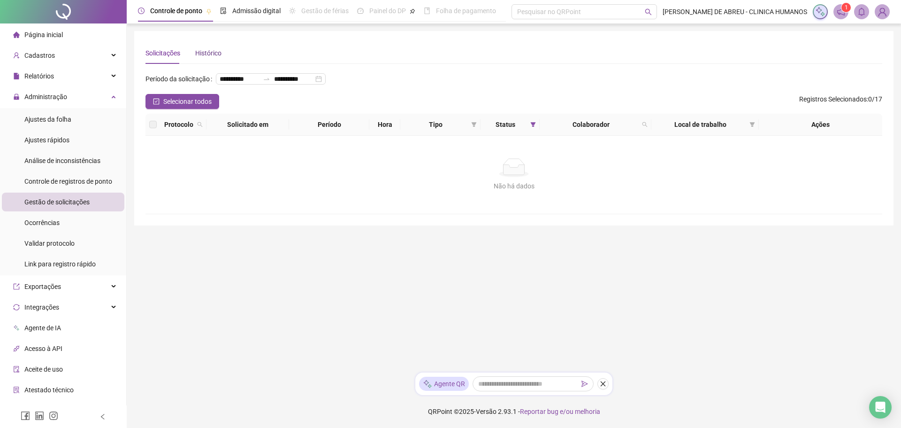
click at [211, 48] on div "Histórico" at bounding box center [208, 53] width 26 height 10
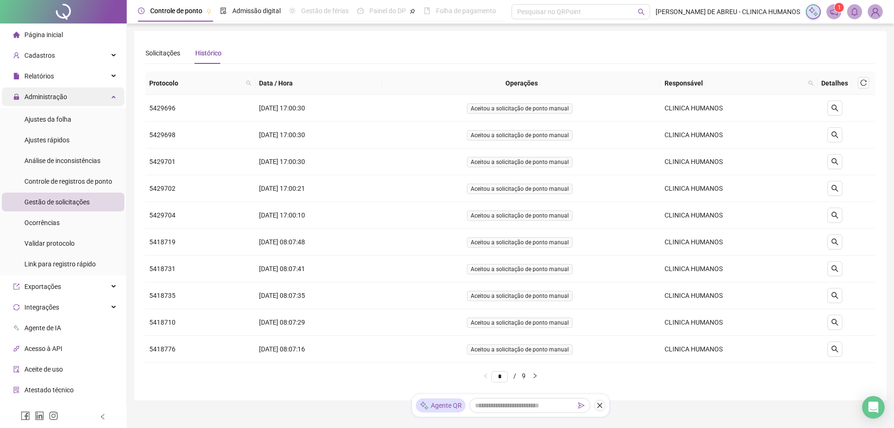
click at [112, 96] on icon at bounding box center [114, 96] width 5 height 0
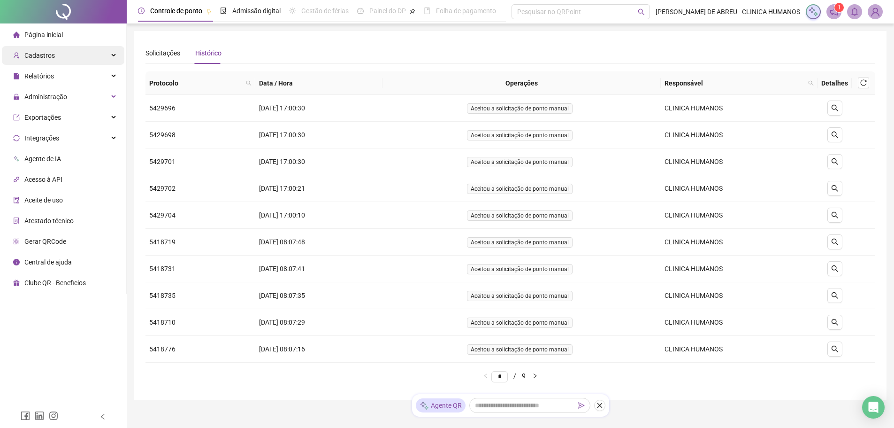
click at [108, 58] on div "Cadastros" at bounding box center [63, 55] width 123 height 19
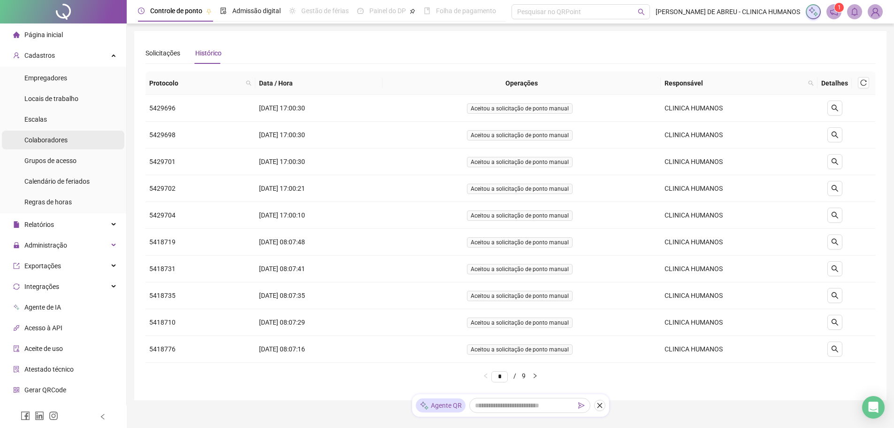
click at [44, 146] on div "Colaboradores" at bounding box center [45, 139] width 43 height 19
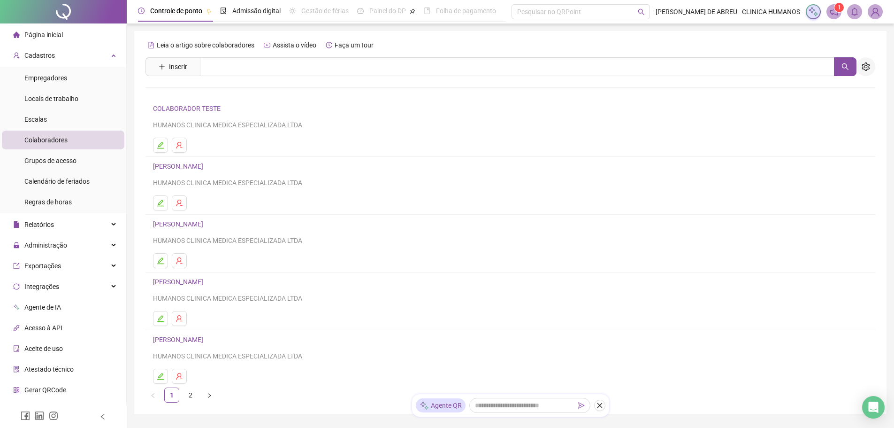
click at [867, 67] on icon "setting" at bounding box center [866, 66] width 8 height 8
click at [46, 37] on span "Página inicial" at bounding box center [43, 35] width 38 height 8
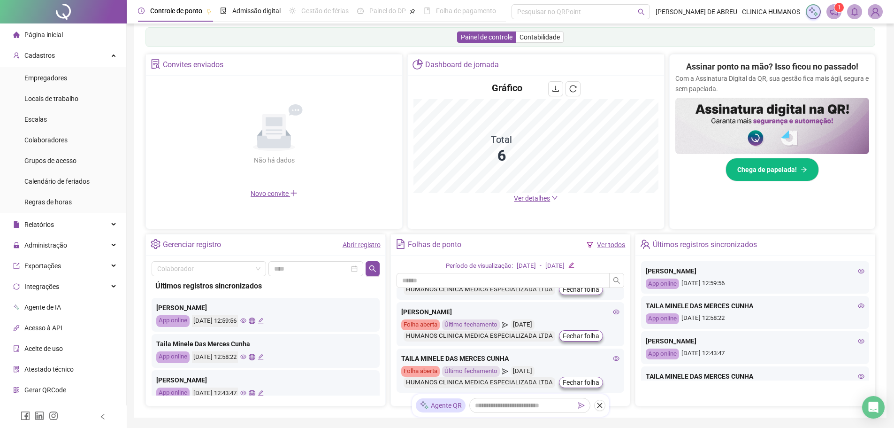
scroll to position [206, 0]
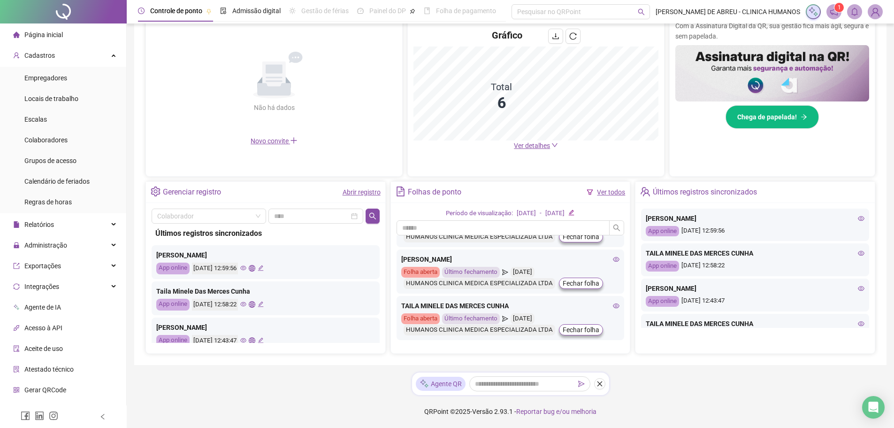
click at [613, 306] on icon "eye" at bounding box center [616, 305] width 7 height 7
click at [107, 246] on div "Administração" at bounding box center [63, 245] width 123 height 19
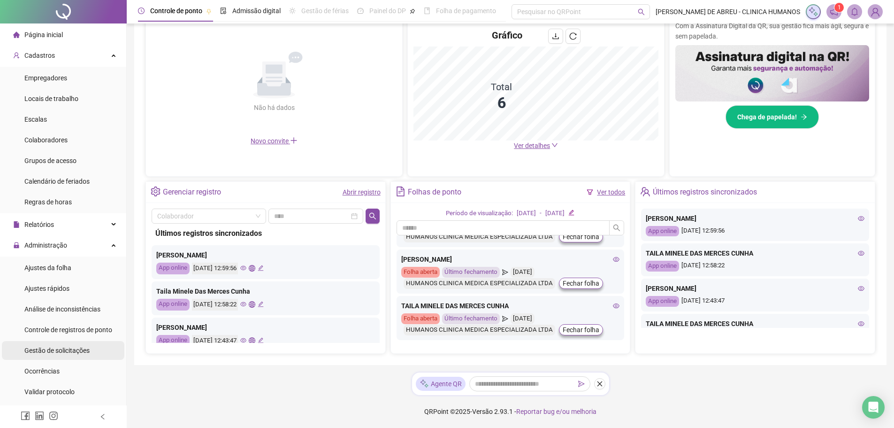
click at [67, 349] on span "Gestão de solicitações" at bounding box center [56, 350] width 65 height 8
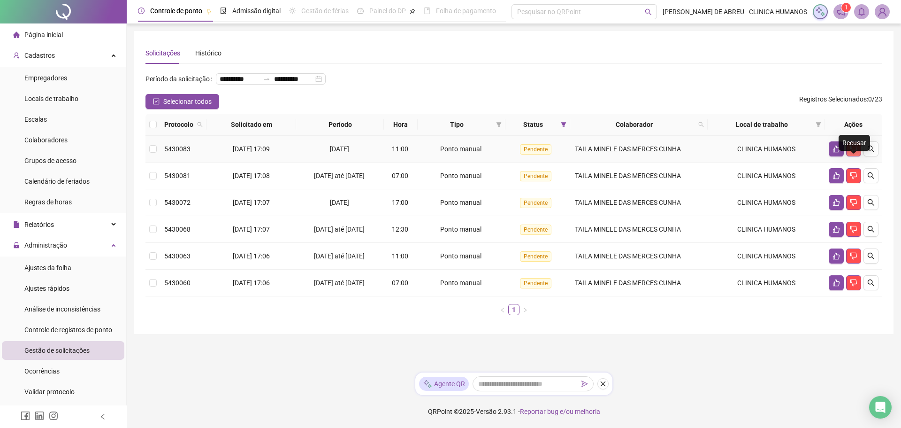
click at [859, 156] on button "button" at bounding box center [853, 148] width 15 height 15
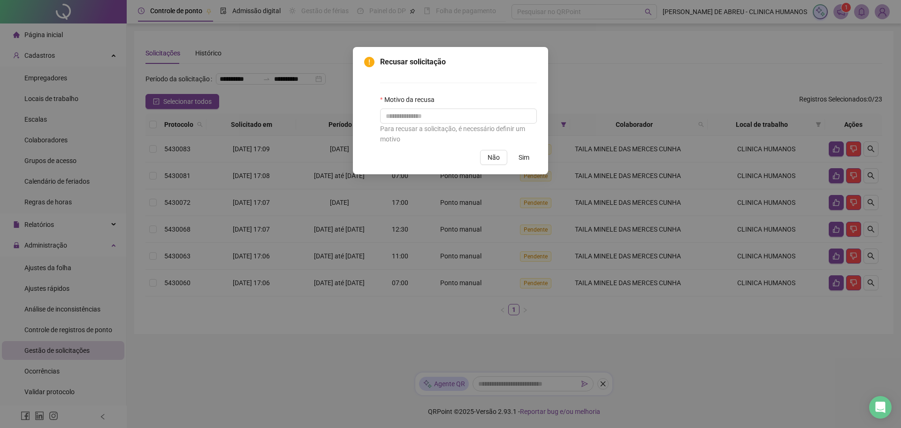
click at [523, 157] on span "Sim" at bounding box center [524, 157] width 11 height 10
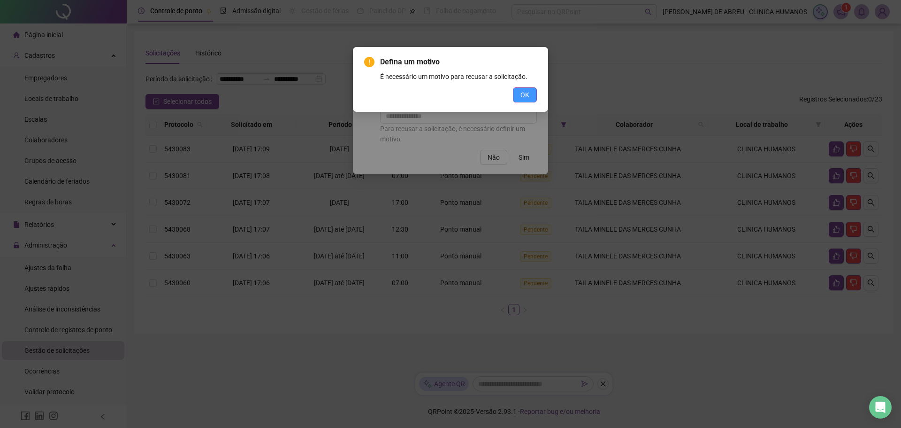
click at [527, 94] on span "OK" at bounding box center [525, 95] width 9 height 10
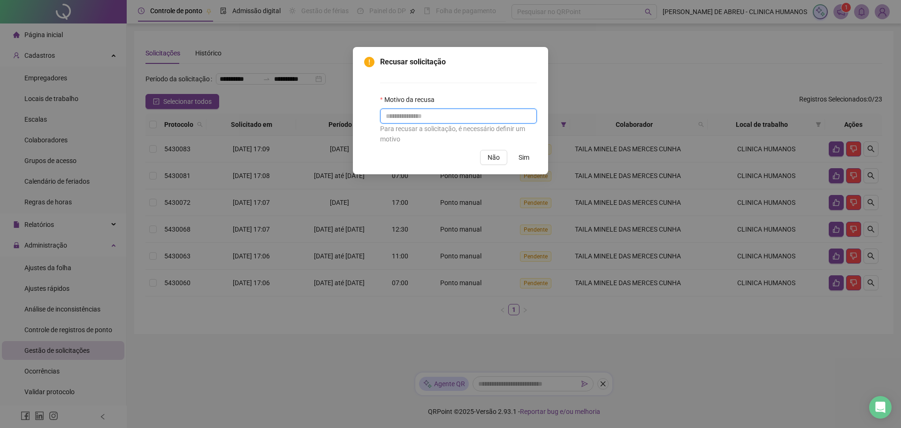
click at [494, 115] on input "text" at bounding box center [458, 115] width 157 height 15
click at [523, 155] on span "Sim" at bounding box center [524, 157] width 11 height 10
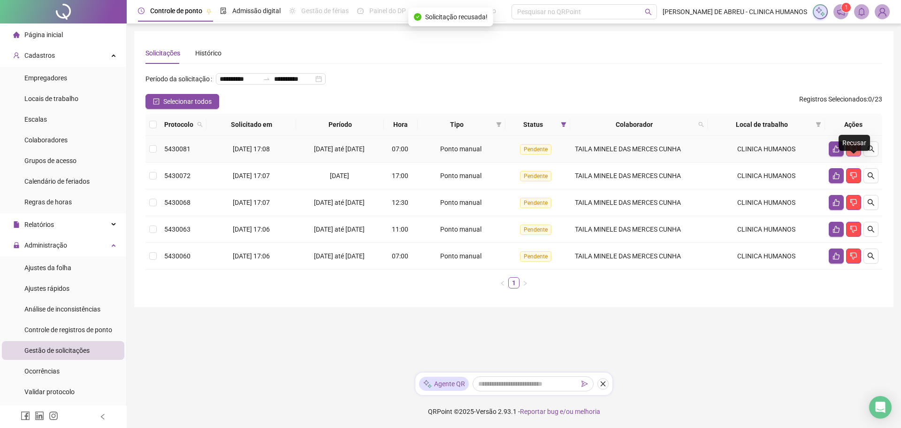
click at [852, 153] on icon "dislike" at bounding box center [854, 149] width 8 height 8
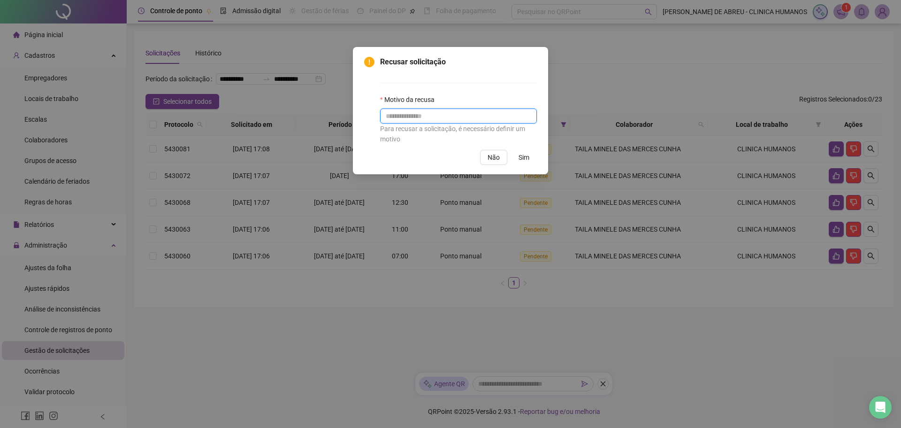
click at [529, 113] on input "text" at bounding box center [458, 115] width 157 height 15
click at [525, 160] on span "Sim" at bounding box center [524, 157] width 11 height 10
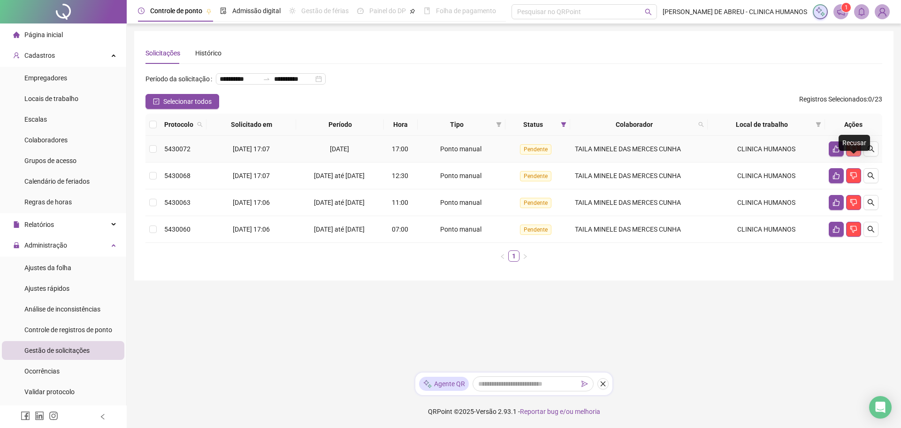
click at [853, 153] on icon "dislike" at bounding box center [854, 149] width 8 height 8
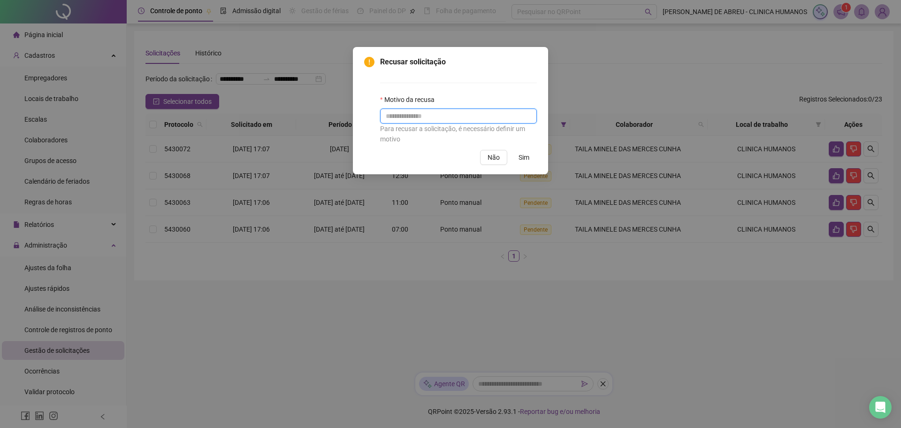
click at [497, 112] on input "text" at bounding box center [458, 115] width 157 height 15
click at [521, 156] on span "Sim" at bounding box center [524, 157] width 11 height 10
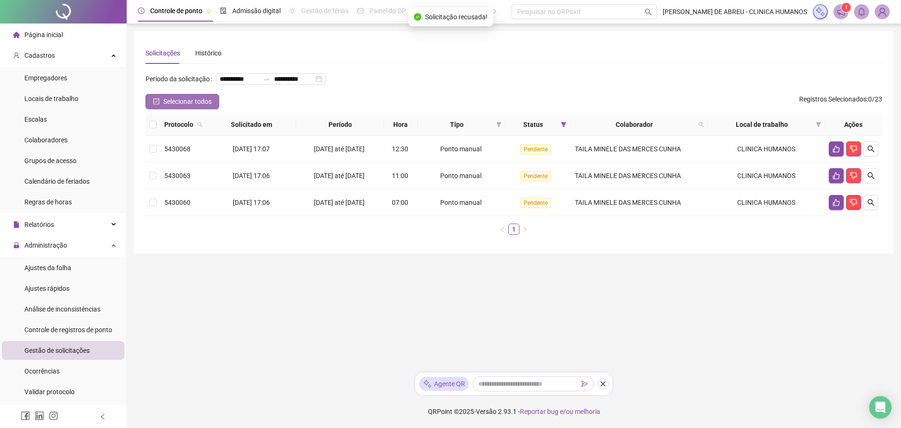
click at [201, 107] on span "Selecionar todos" at bounding box center [187, 101] width 48 height 10
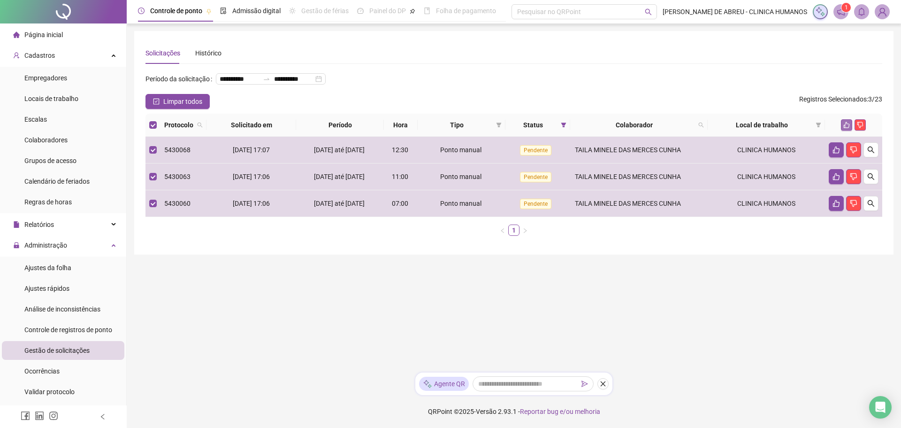
click at [844, 128] on icon "like" at bounding box center [847, 125] width 7 height 7
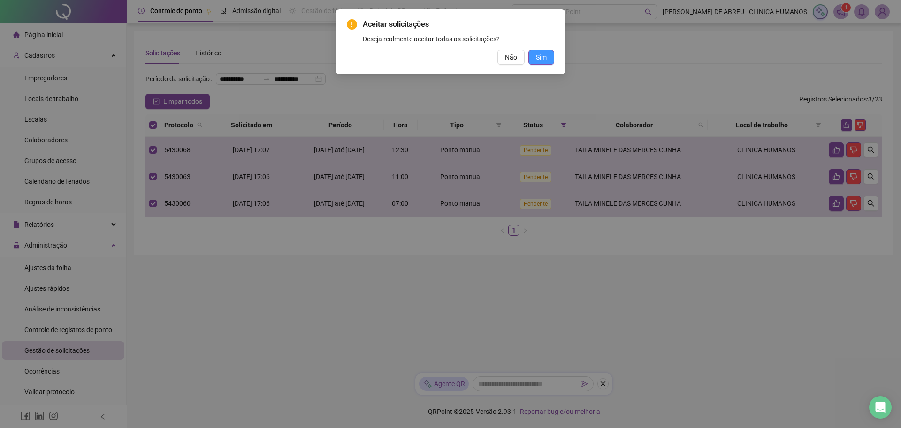
click at [544, 55] on span "Sim" at bounding box center [541, 57] width 11 height 10
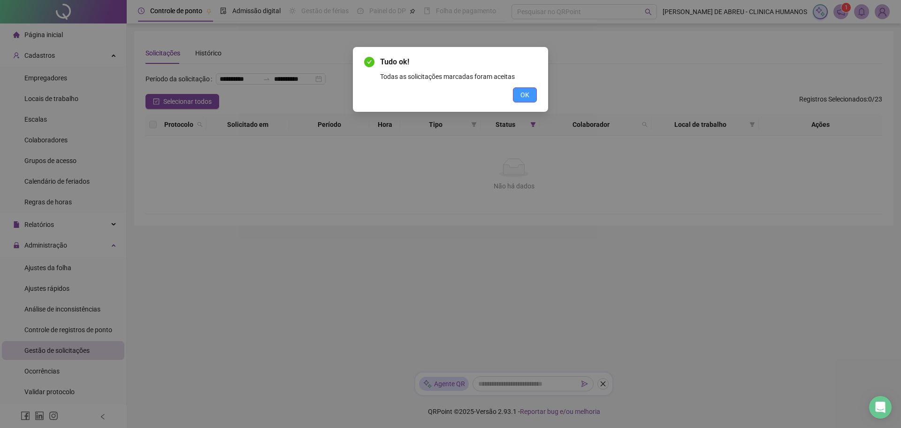
click at [521, 92] on span "OK" at bounding box center [525, 95] width 9 height 10
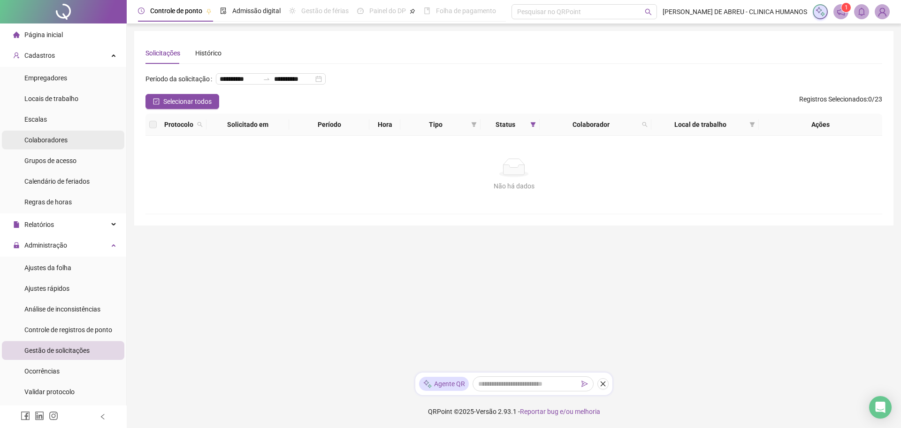
click at [54, 141] on span "Colaboradores" at bounding box center [45, 140] width 43 height 8
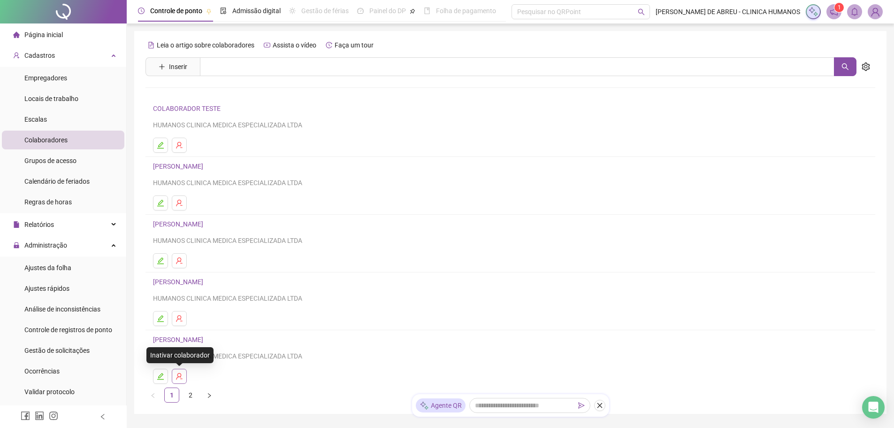
click at [178, 376] on icon "user-delete" at bounding box center [180, 376] width 8 height 8
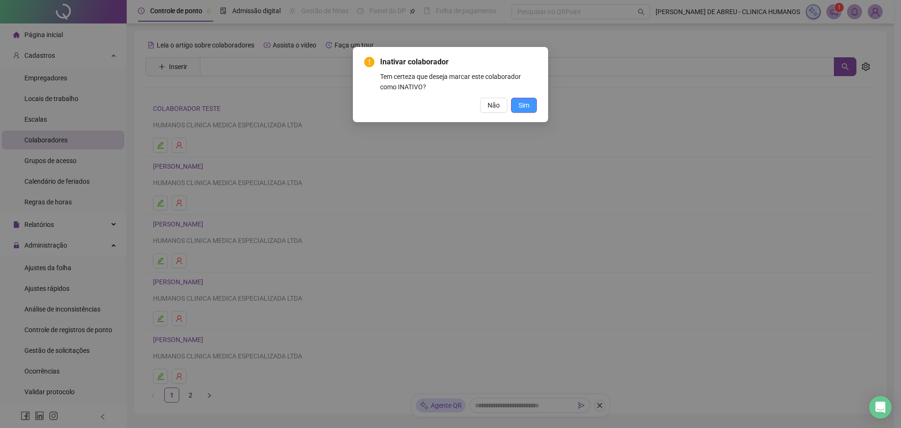
click at [524, 109] on span "Sim" at bounding box center [524, 105] width 11 height 10
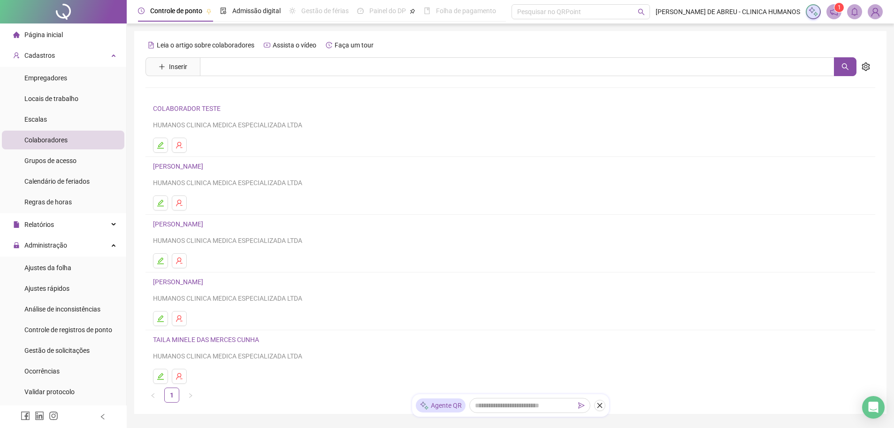
click at [72, 36] on li "Página inicial" at bounding box center [63, 34] width 123 height 19
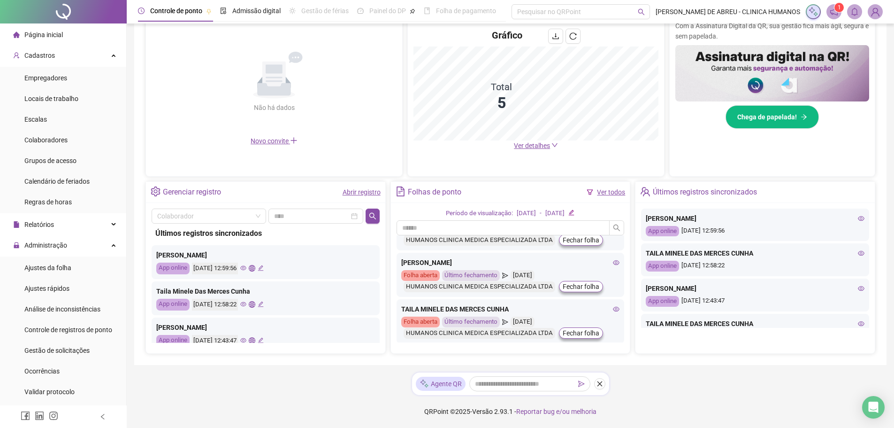
scroll to position [138, 0]
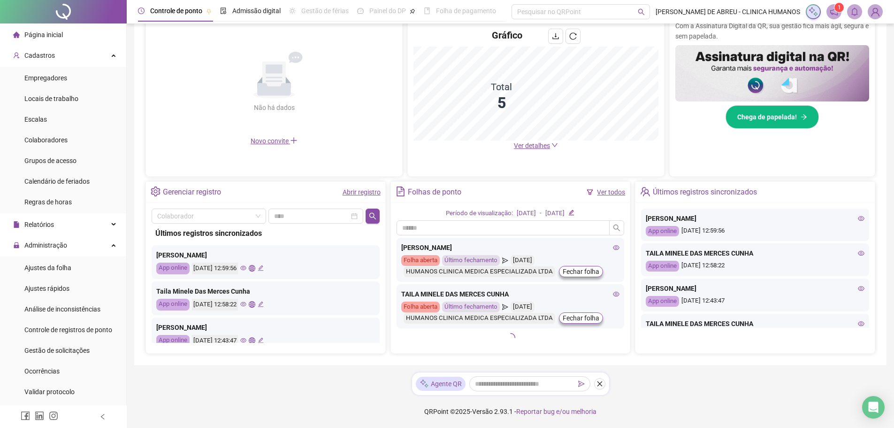
click at [617, 365] on div "Controle de ponto Admissão digital Gestão de férias Painel do DP Folha de pagam…" at bounding box center [510, 111] width 767 height 634
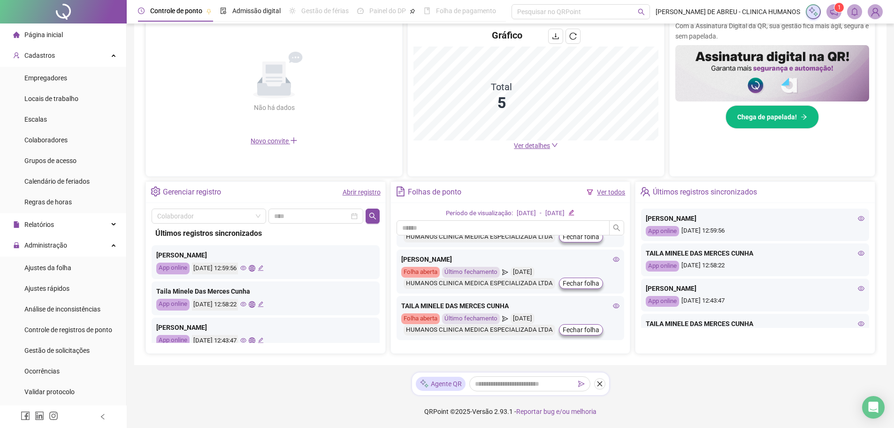
scroll to position [125, 0]
click at [608, 295] on div "COLABORADOR TESTE Folha aberta Último fechamento 20/01/2025 HUMANOS CLINICA MED…" at bounding box center [511, 288] width 228 height 107
click at [614, 305] on icon "eye" at bounding box center [617, 305] width 7 height 5
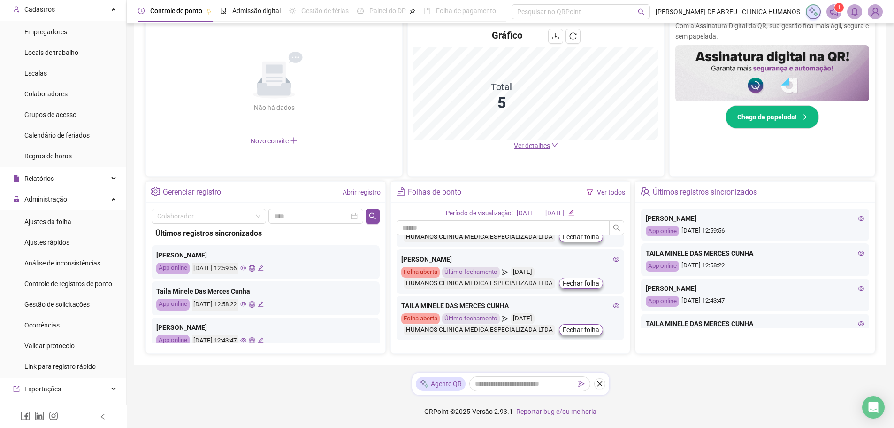
scroll to position [48, 0]
click at [66, 228] on div "Ajustes da folha" at bounding box center [47, 219] width 47 height 19
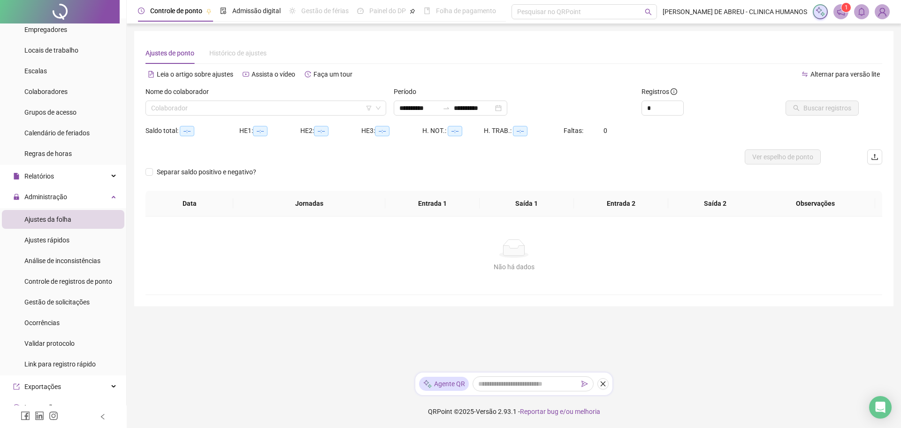
click at [66, 228] on div "Ajustes da folha" at bounding box center [47, 219] width 47 height 19
click at [84, 303] on span "Gestão de solicitações" at bounding box center [56, 302] width 65 height 8
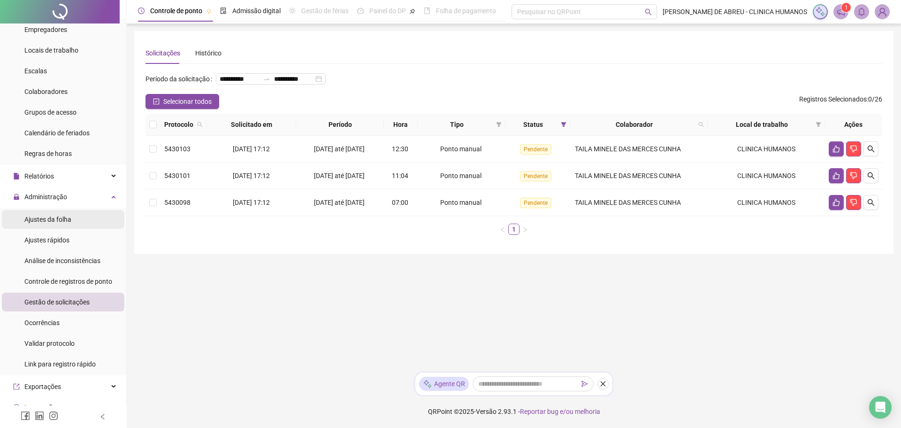
click at [56, 217] on span "Ajustes da folha" at bounding box center [47, 219] width 47 height 8
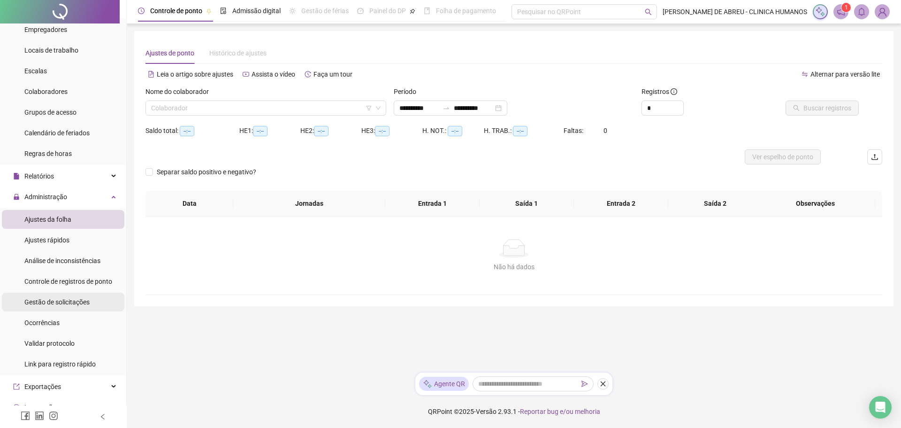
click at [62, 307] on div "Gestão de solicitações" at bounding box center [56, 301] width 65 height 19
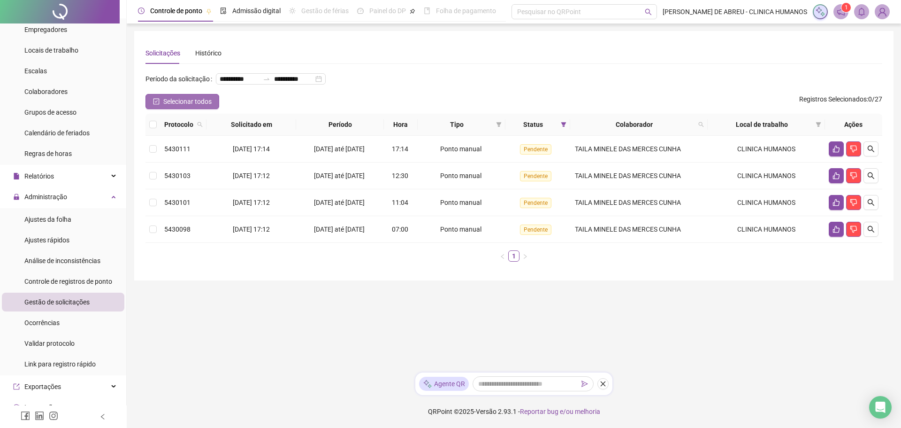
click at [204, 107] on span "Selecionar todos" at bounding box center [187, 101] width 48 height 10
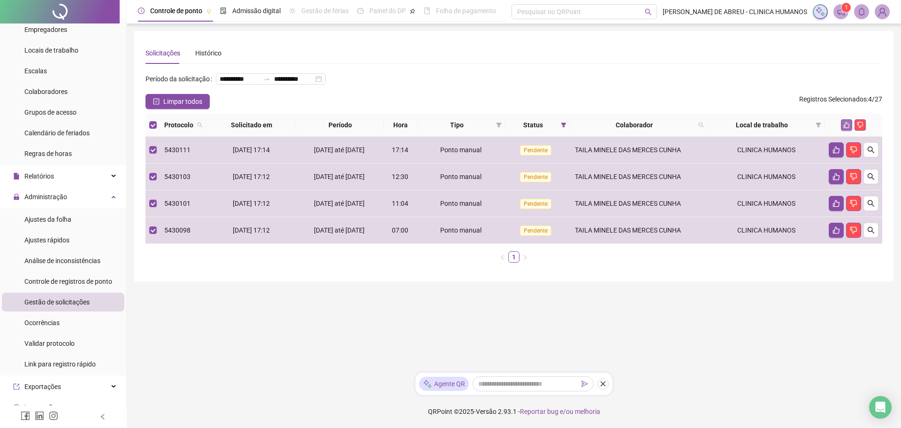
click at [845, 128] on icon "like" at bounding box center [847, 125] width 7 height 7
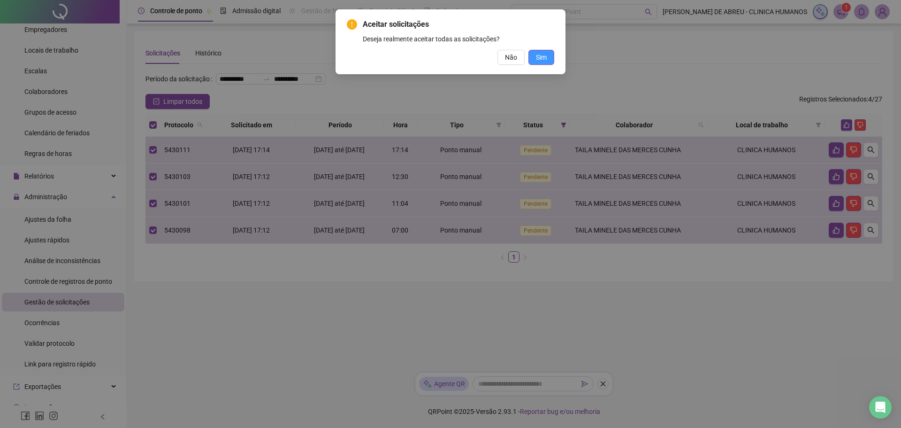
click at [541, 51] on button "Sim" at bounding box center [542, 57] width 26 height 15
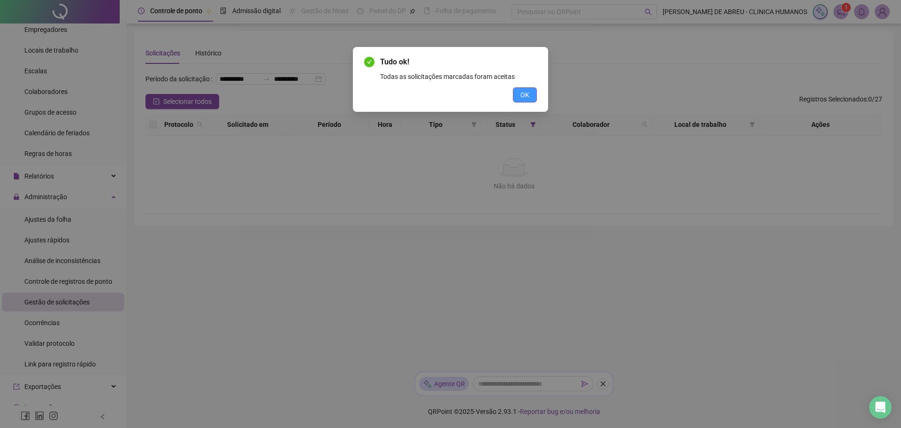
click at [523, 97] on span "OK" at bounding box center [525, 95] width 9 height 10
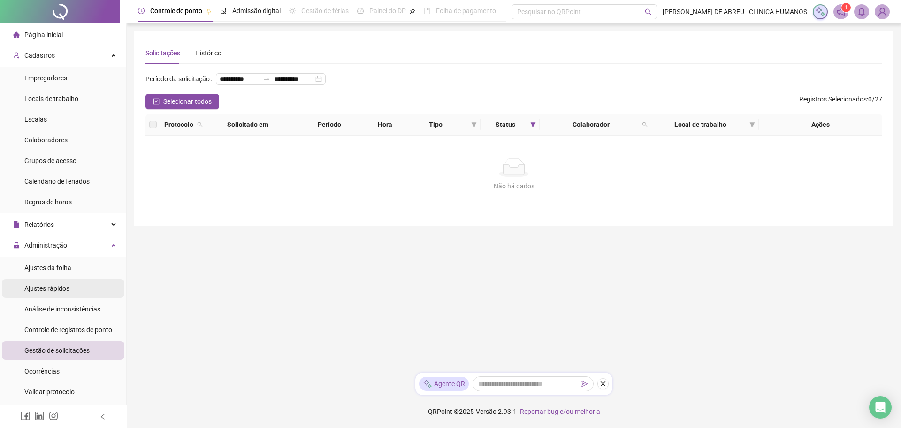
click at [60, 284] on span "Ajustes rápidos" at bounding box center [46, 288] width 45 height 8
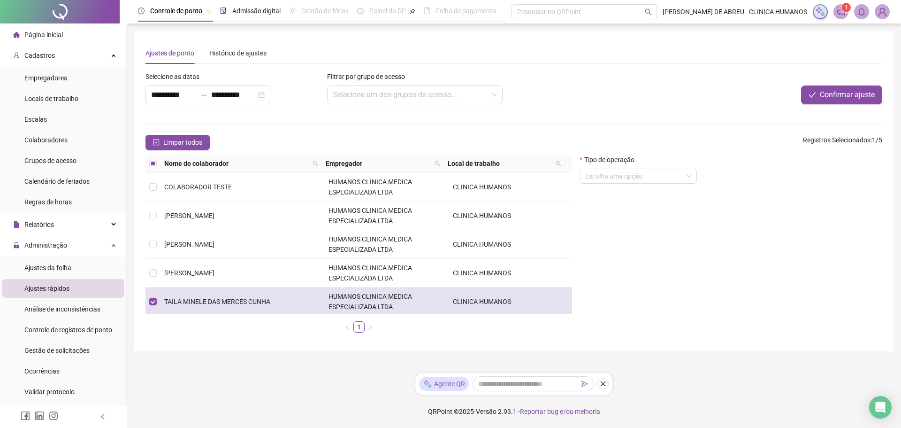
click at [335, 311] on td "HUMANOS CLINICA MEDICA ESPECIALIZADA LTDA" at bounding box center [387, 301] width 124 height 29
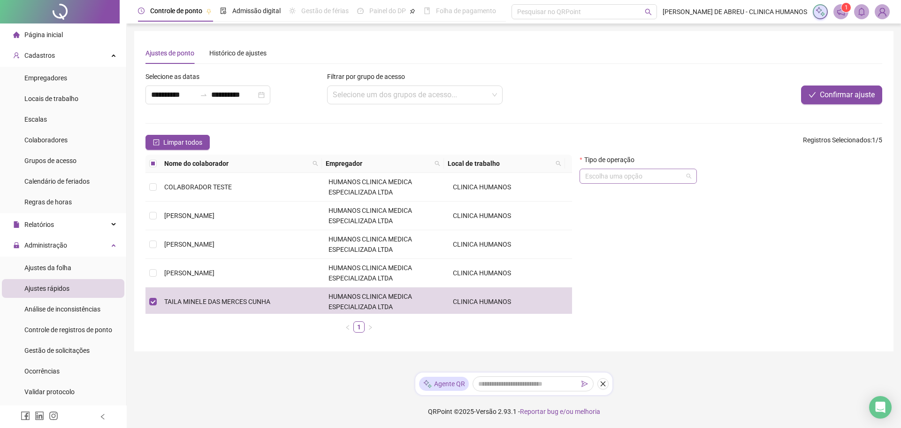
click at [632, 180] on input "search" at bounding box center [634, 176] width 98 height 14
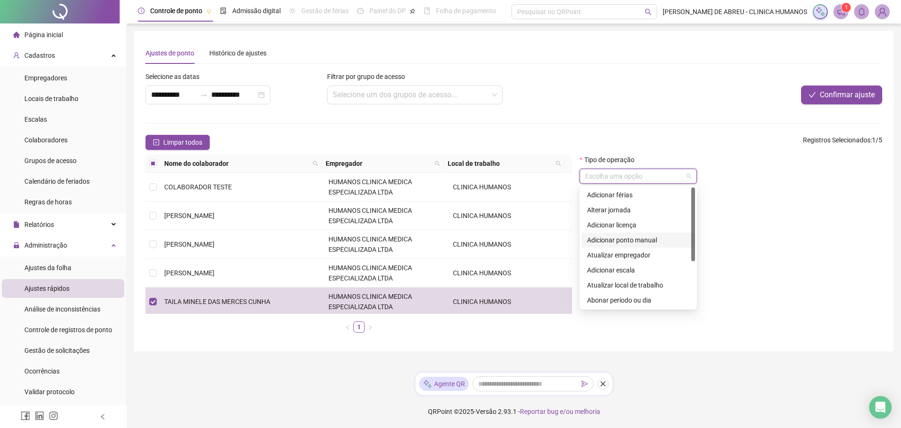
click at [653, 240] on div "Adicionar ponto manual" at bounding box center [638, 240] width 102 height 10
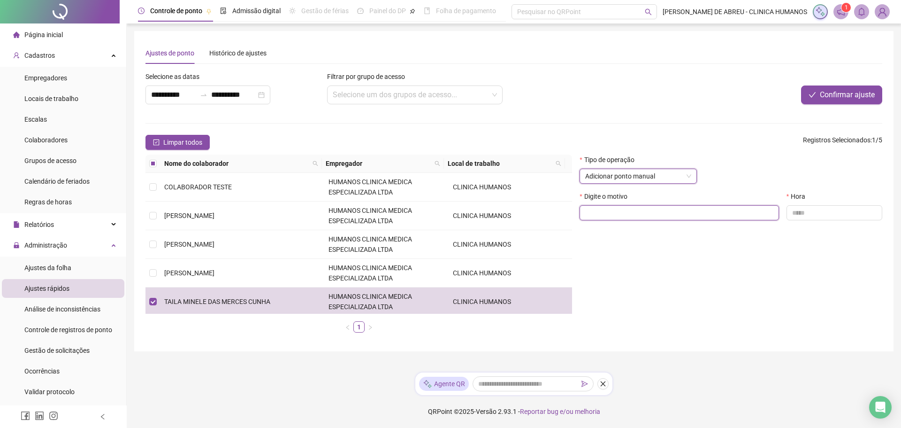
click at [744, 213] on input "text" at bounding box center [679, 212] width 199 height 15
click at [834, 214] on input "text" at bounding box center [835, 212] width 96 height 15
click at [55, 32] on span "Página inicial" at bounding box center [43, 35] width 38 height 8
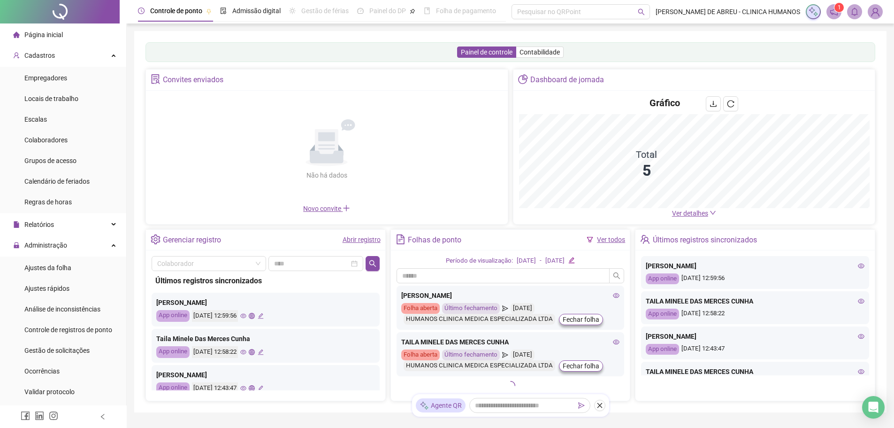
scroll to position [137, 0]
click at [614, 342] on icon "eye" at bounding box center [617, 341] width 7 height 5
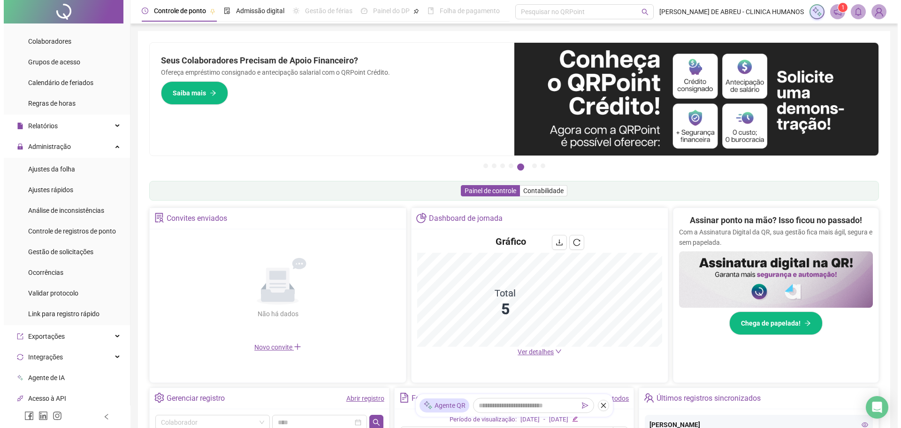
scroll to position [96, 0]
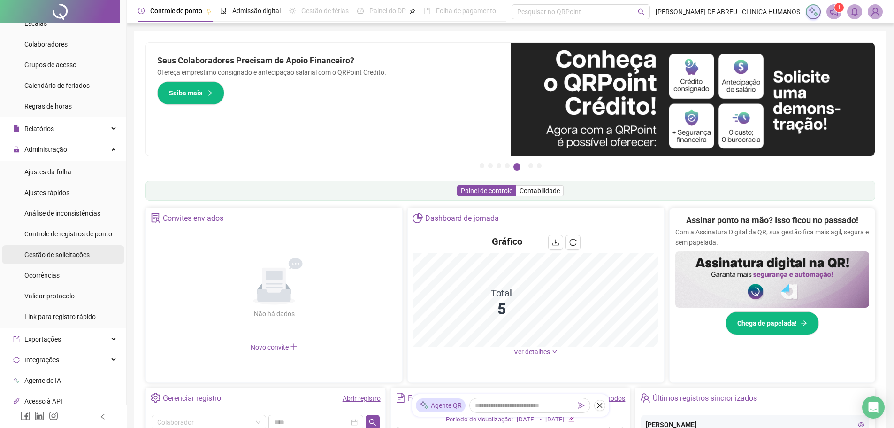
click at [64, 251] on span "Gestão de solicitações" at bounding box center [56, 255] width 65 height 8
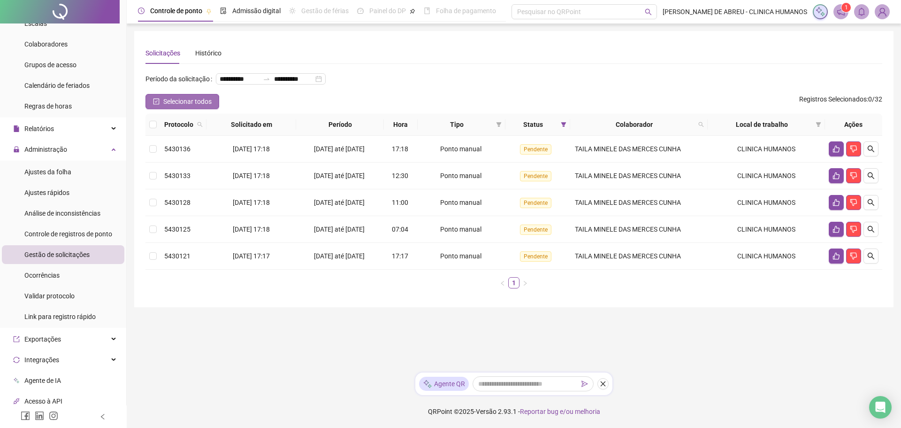
click at [195, 107] on span "Selecionar todos" at bounding box center [187, 101] width 48 height 10
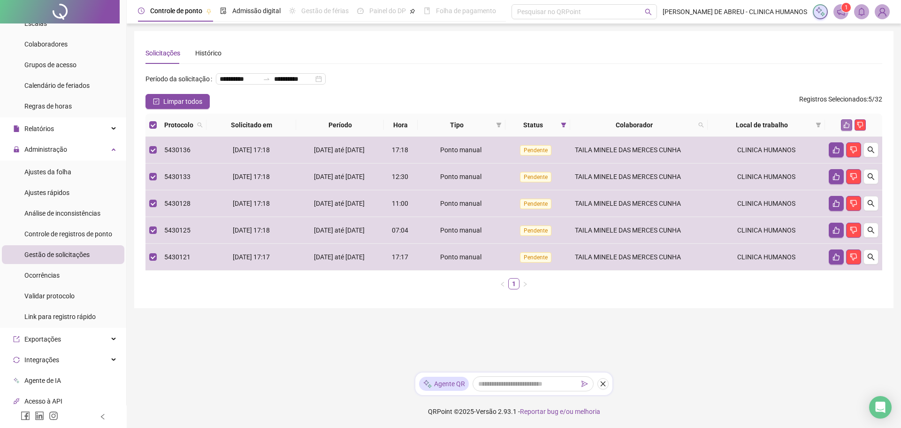
click at [851, 130] on button "button" at bounding box center [846, 124] width 11 height 11
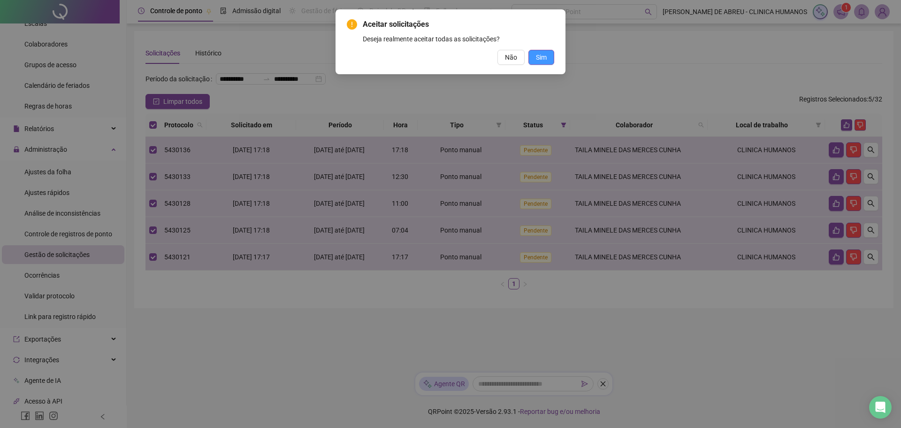
click at [544, 56] on span "Sim" at bounding box center [541, 57] width 11 height 10
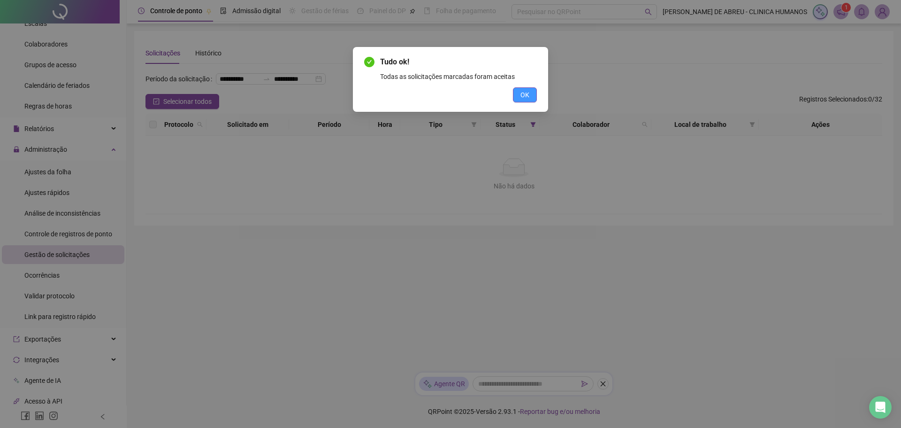
click at [521, 99] on span "OK" at bounding box center [525, 95] width 9 height 10
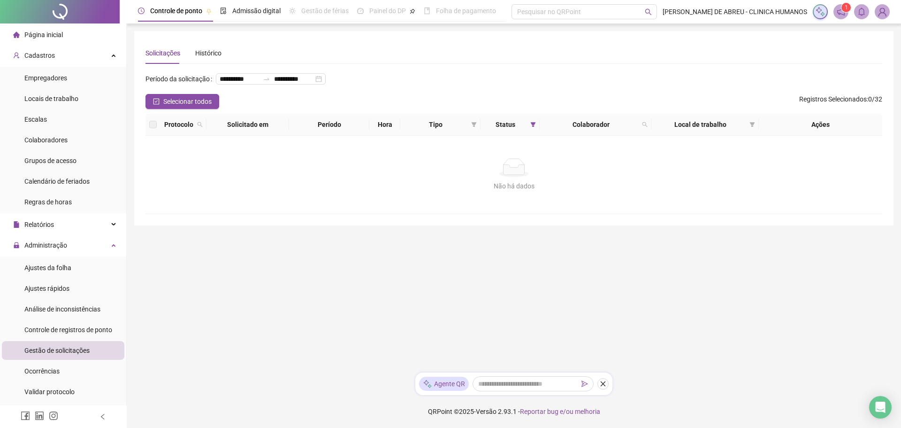
click at [73, 38] on li "Página inicial" at bounding box center [63, 34] width 123 height 19
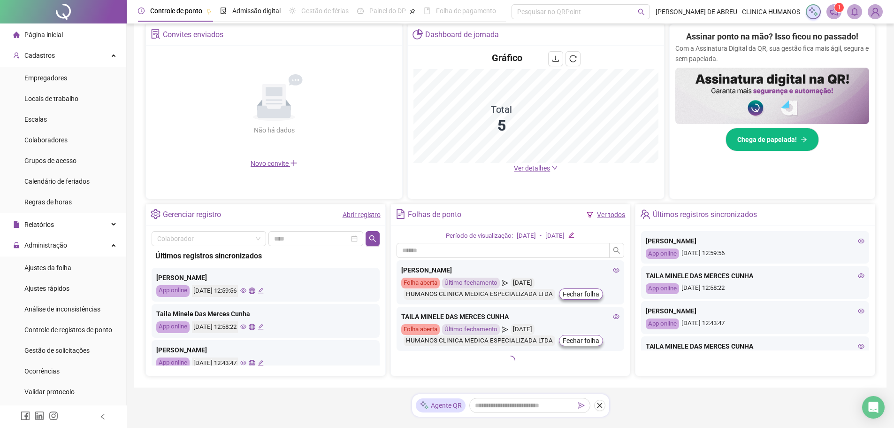
scroll to position [137, 0]
click at [613, 317] on icon "eye" at bounding box center [616, 316] width 7 height 7
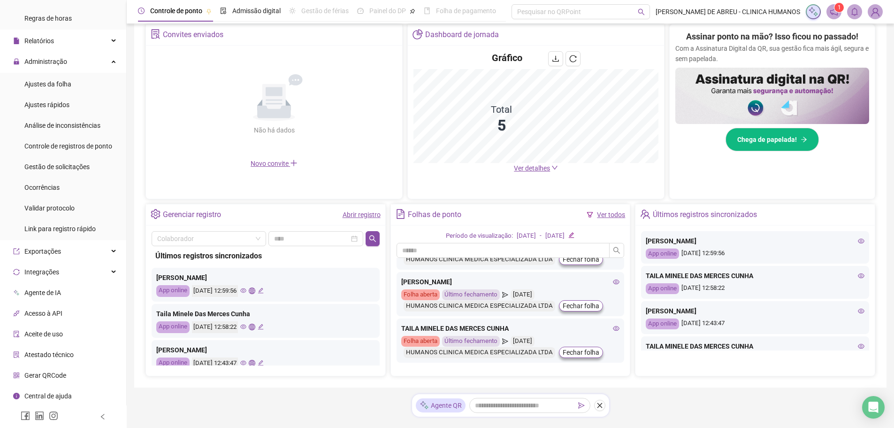
scroll to position [182, 0]
click at [82, 169] on span "Gestão de solicitações" at bounding box center [56, 168] width 65 height 8
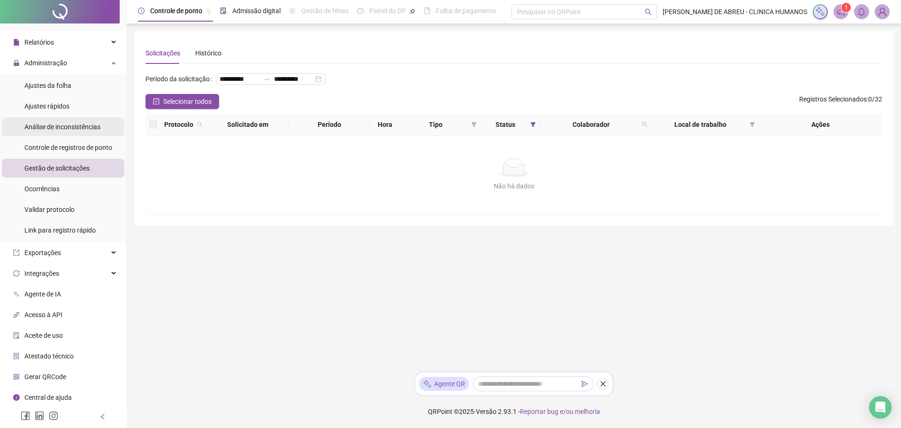
click at [82, 123] on span "Análise de inconsistências" at bounding box center [62, 127] width 76 height 8
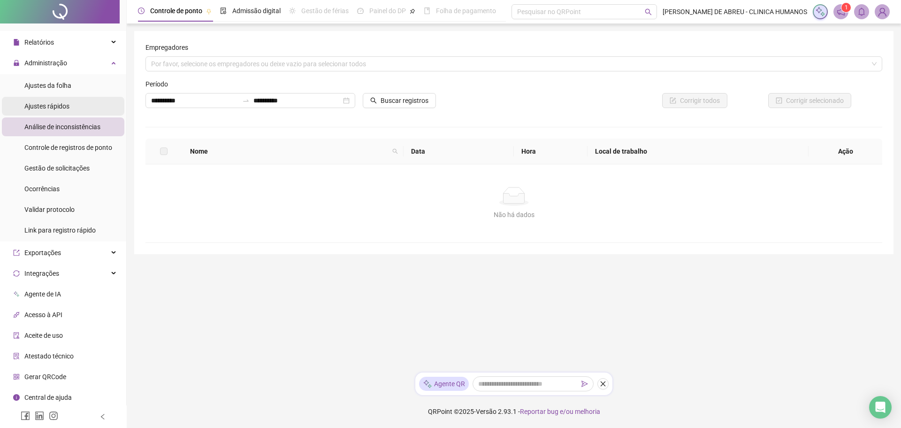
click at [70, 97] on li "Ajustes rápidos" at bounding box center [63, 106] width 123 height 19
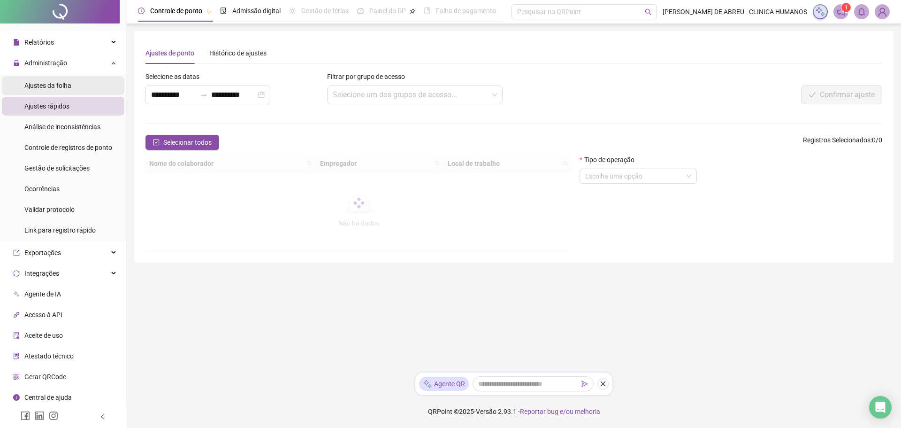
click at [70, 85] on span "Ajustes da folha" at bounding box center [47, 86] width 47 height 8
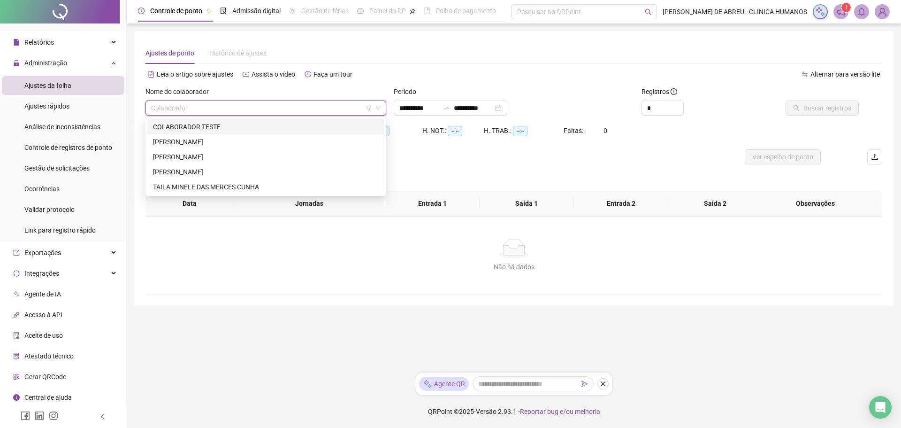
click at [233, 111] on input "search" at bounding box center [261, 108] width 221 height 14
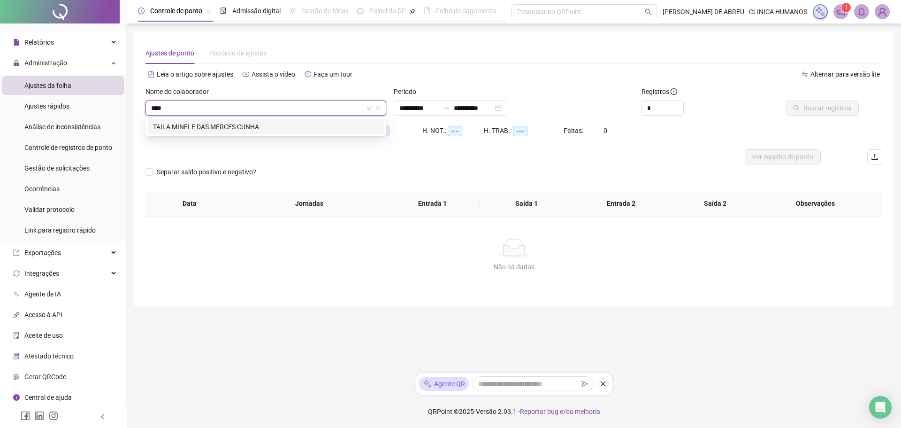
click at [238, 130] on div "TAILA MINELE DAS MERCES CUNHA" at bounding box center [266, 127] width 226 height 10
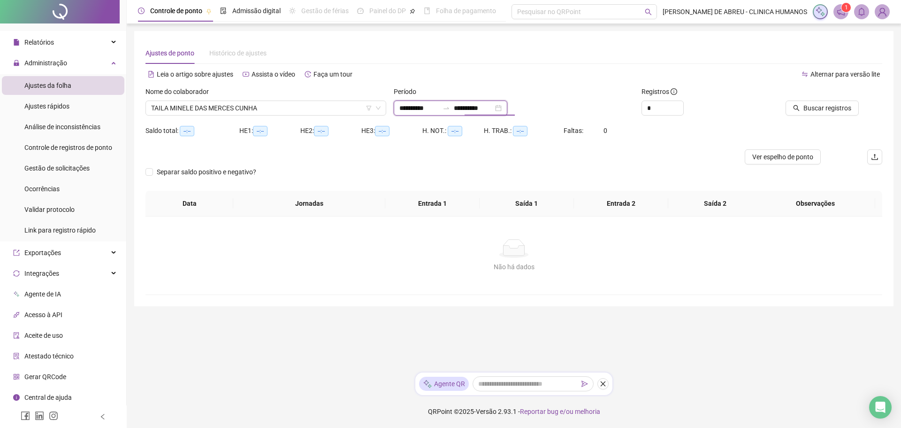
click at [493, 112] on input "**********" at bounding box center [473, 108] width 39 height 10
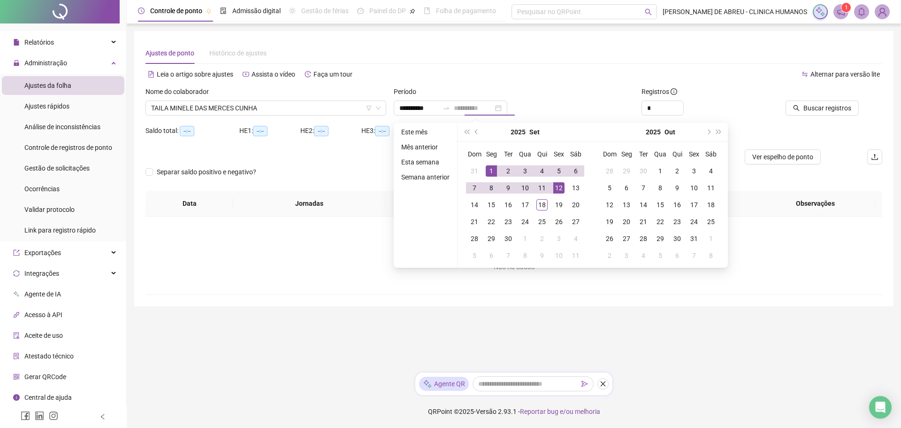
click at [564, 189] on td "12" at bounding box center [559, 187] width 17 height 17
click at [415, 105] on input "**********" at bounding box center [418, 108] width 39 height 10
click at [399, 105] on input "**********" at bounding box center [418, 108] width 39 height 10
drag, startPoint x: 399, startPoint y: 105, endPoint x: 405, endPoint y: 107, distance: 6.3
click at [405, 107] on input "**********" at bounding box center [418, 108] width 39 height 10
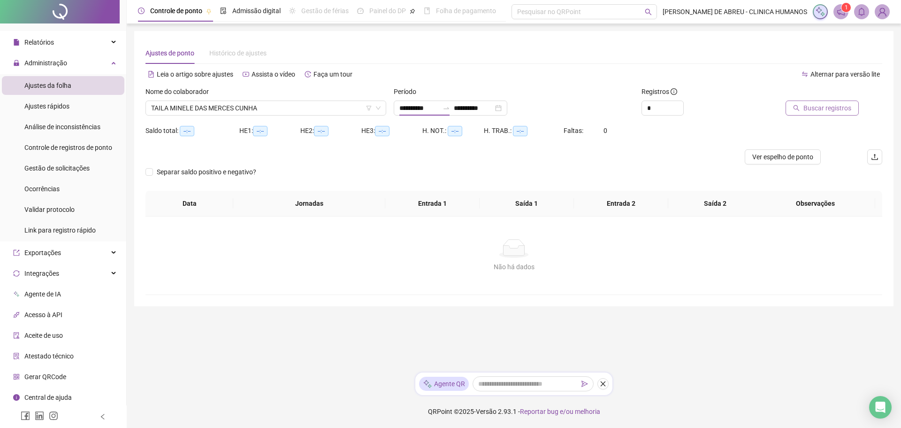
click at [834, 114] on button "Buscar registros" at bounding box center [822, 107] width 73 height 15
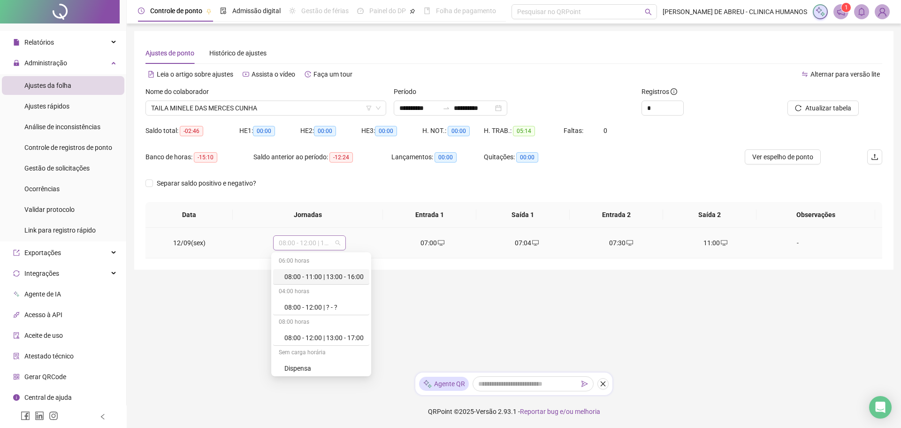
click at [311, 246] on span "08:00 - 12:00 | 13:00 - 17:00" at bounding box center [309, 243] width 61 height 14
click at [338, 243] on span "08:00 - 12:00 | 13:00 - 17:00" at bounding box center [309, 243] width 61 height 14
click at [343, 291] on div "08:00 - 12:00 | 13:00 - 17:00" at bounding box center [323, 295] width 79 height 10
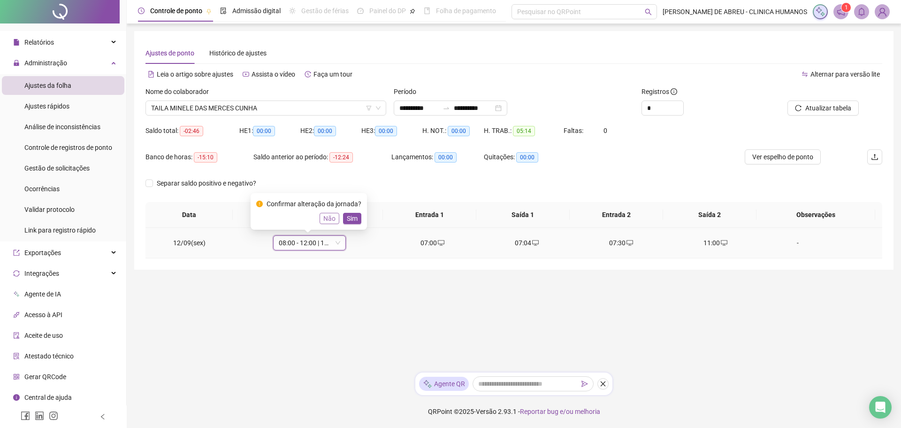
click at [324, 218] on span "Não" at bounding box center [329, 218] width 12 height 10
click at [432, 247] on div "07:00" at bounding box center [432, 243] width 79 height 10
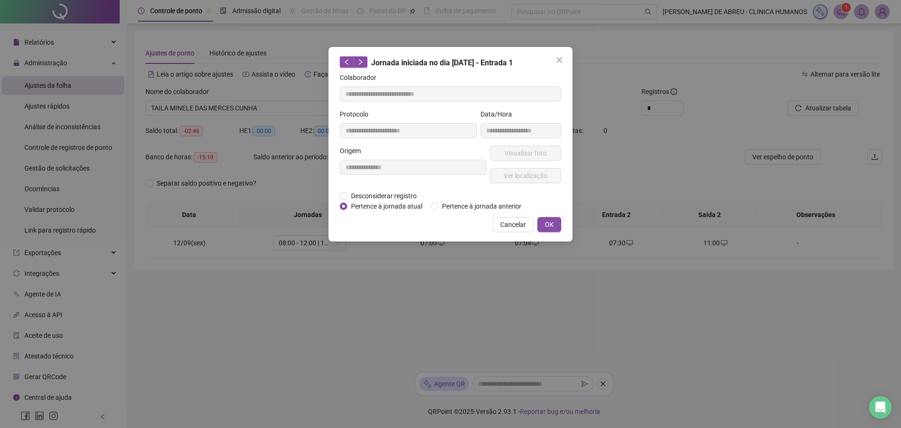
drag, startPoint x: 433, startPoint y: 242, endPoint x: 407, endPoint y: 151, distance: 94.2
click at [407, 151] on div "Origem" at bounding box center [413, 153] width 146 height 14
click at [396, 195] on span "Desconsiderar registro" at bounding box center [383, 196] width 73 height 10
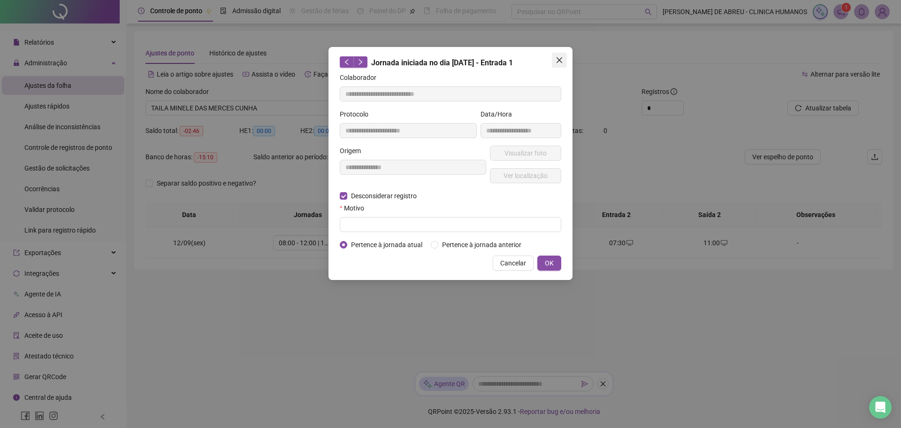
click at [560, 65] on button "Close" at bounding box center [559, 60] width 15 height 15
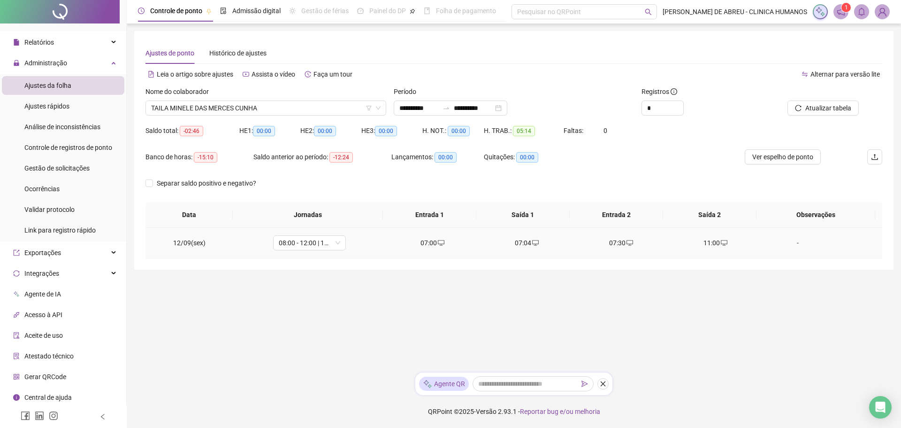
click at [521, 244] on div "07:04" at bounding box center [526, 243] width 79 height 10
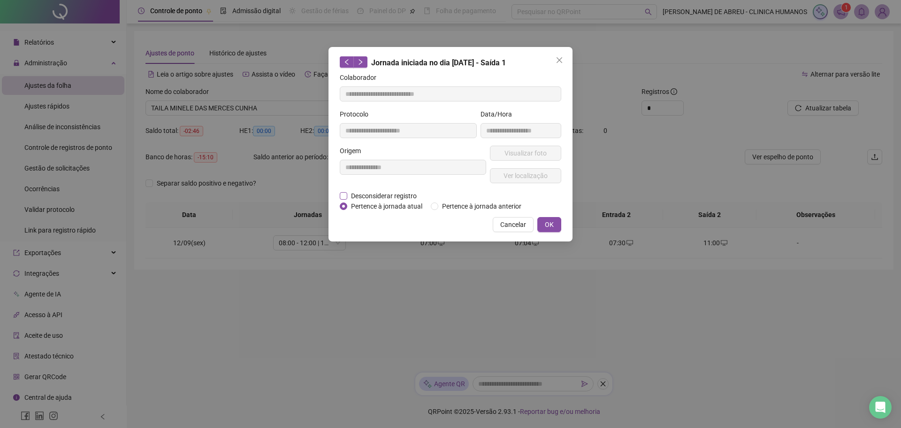
click at [382, 193] on span "Desconsiderar registro" at bounding box center [383, 196] width 73 height 10
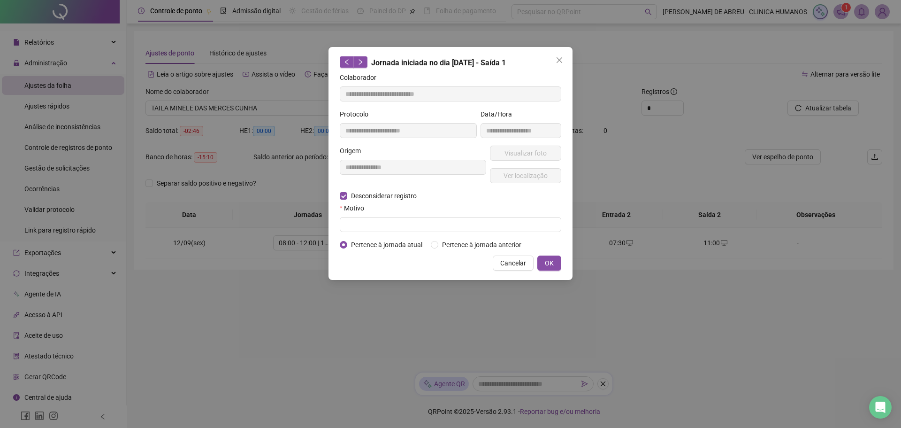
click at [403, 231] on form "**********" at bounding box center [451, 160] width 222 height 177
click at [407, 223] on input "text" at bounding box center [451, 224] width 222 height 15
click at [549, 263] on span "OK" at bounding box center [549, 263] width 9 height 10
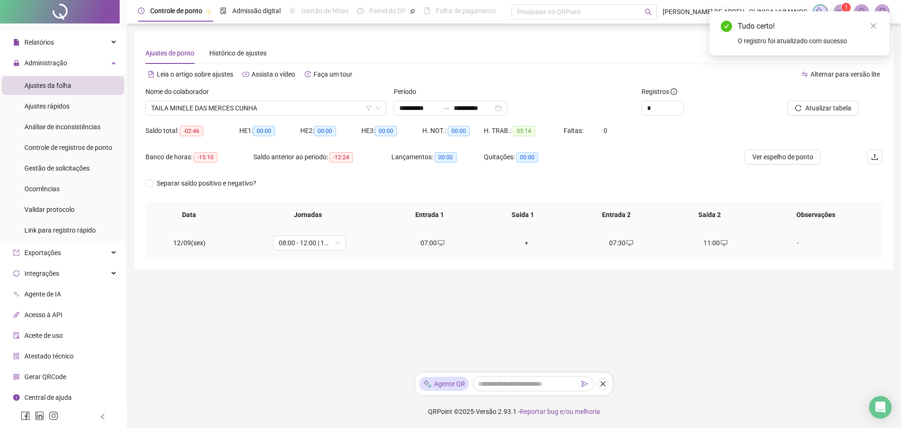
click at [525, 245] on div "+" at bounding box center [526, 243] width 79 height 10
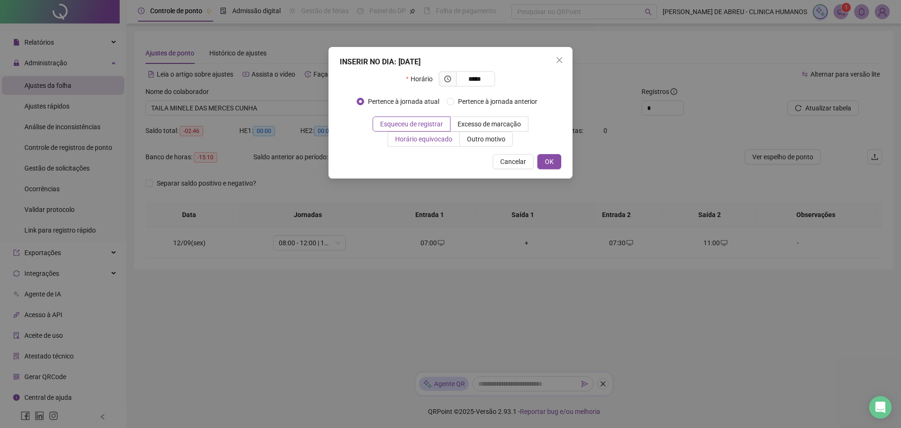
click at [445, 138] on span "Horário equivocado" at bounding box center [423, 139] width 57 height 8
click at [553, 160] on span "OK" at bounding box center [549, 161] width 9 height 10
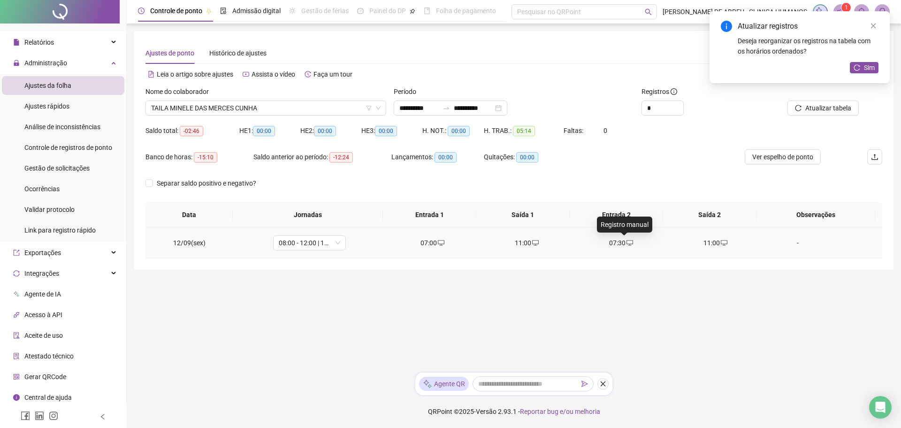
click at [626, 244] on span "desktop" at bounding box center [630, 242] width 8 height 7
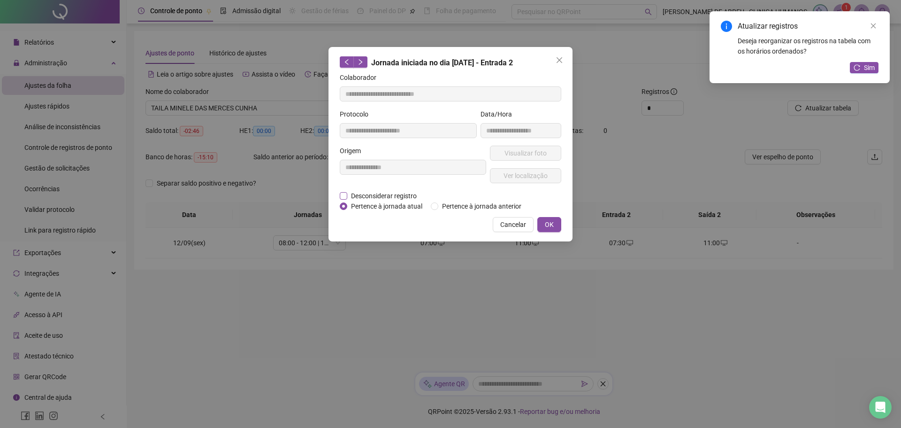
click at [405, 198] on span "Desconsiderar registro" at bounding box center [383, 196] width 73 height 10
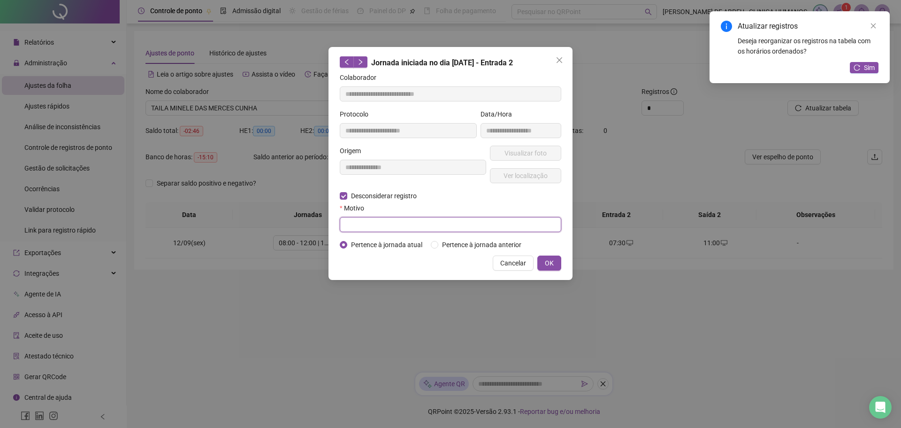
click at [454, 221] on input "text" at bounding box center [451, 224] width 222 height 15
click at [543, 258] on button "OK" at bounding box center [549, 262] width 24 height 15
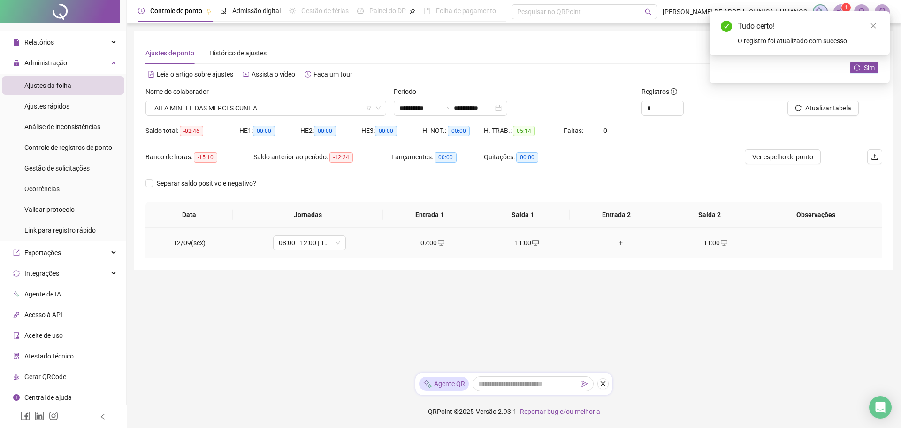
click at [702, 243] on div "11:00" at bounding box center [715, 243] width 79 height 10
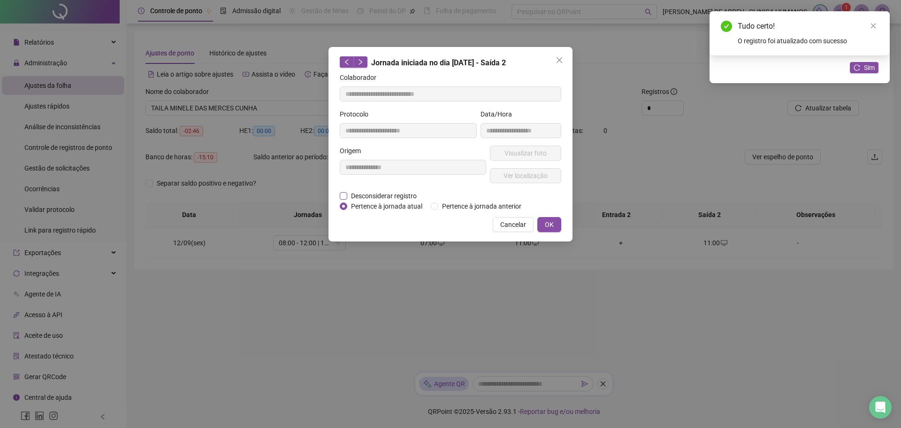
click at [404, 193] on span "Desconsiderar registro" at bounding box center [383, 196] width 73 height 10
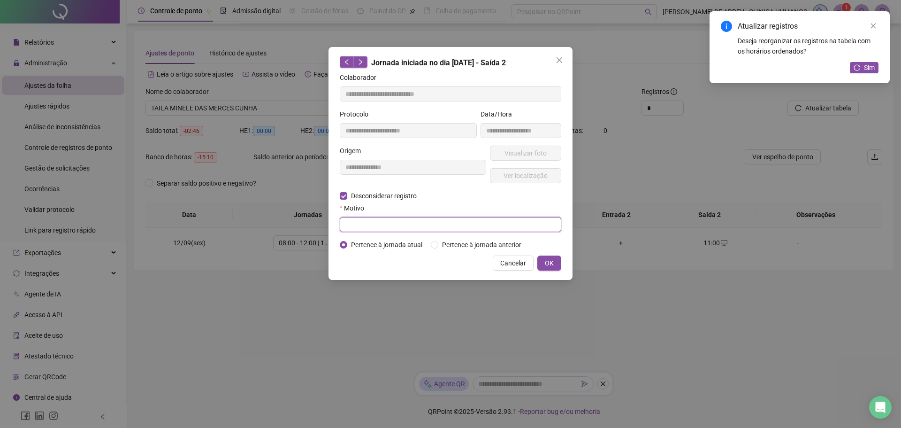
click at [467, 227] on input "text" at bounding box center [451, 224] width 222 height 15
click at [552, 260] on span "OK" at bounding box center [549, 263] width 9 height 10
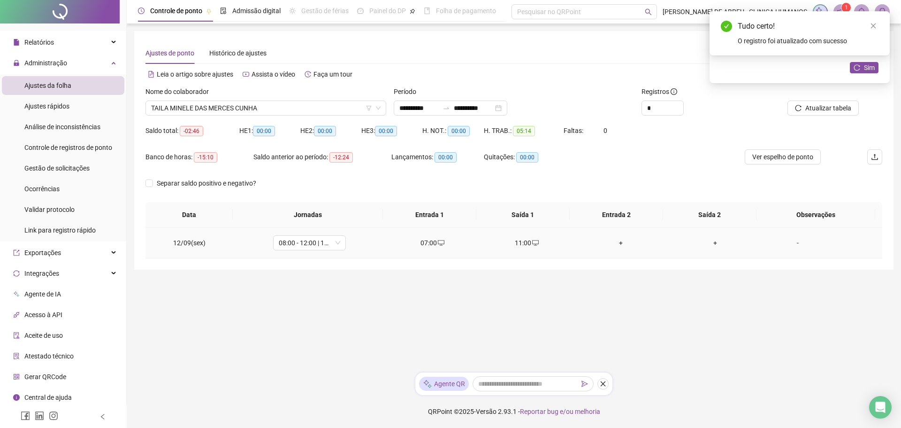
click at [617, 241] on div "+" at bounding box center [621, 243] width 79 height 10
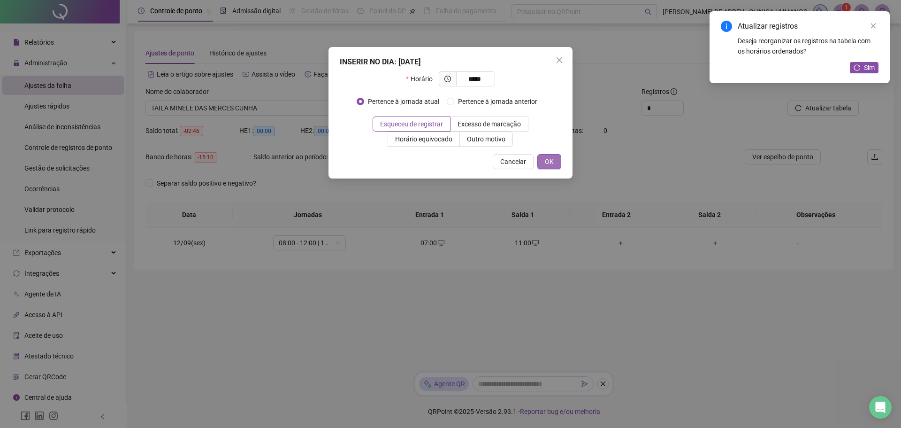
click at [555, 163] on button "OK" at bounding box center [549, 161] width 24 height 15
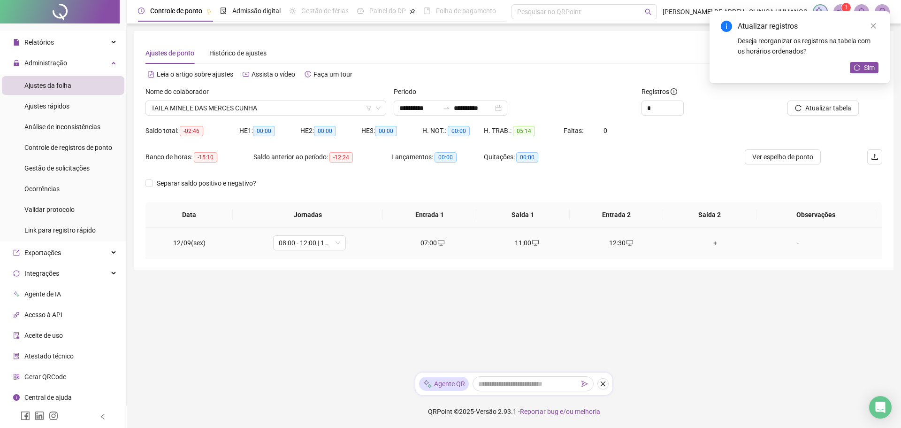
click at [708, 238] on div "+" at bounding box center [715, 243] width 79 height 10
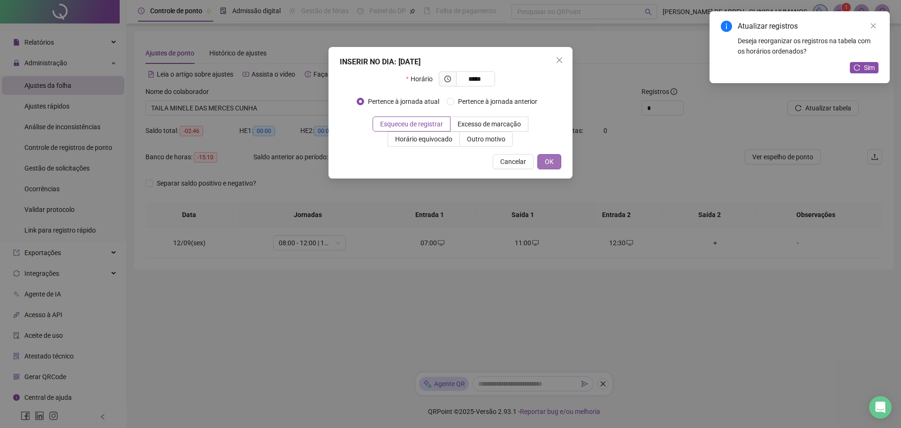
click at [552, 160] on span "OK" at bounding box center [549, 161] width 9 height 10
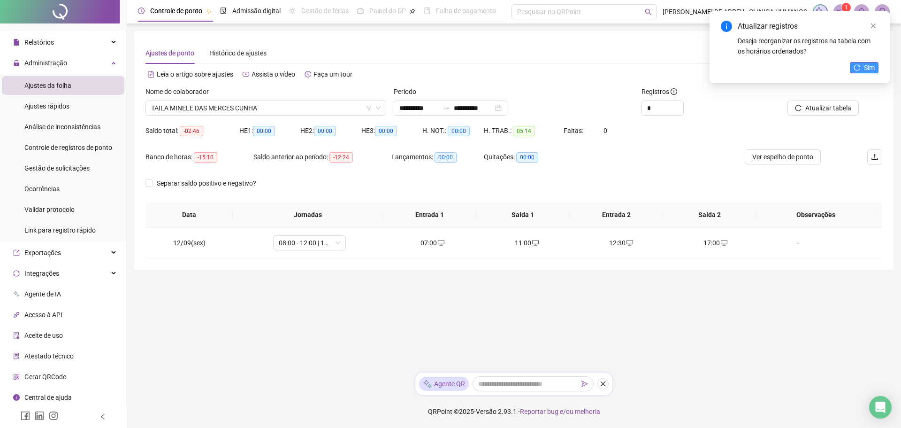
click at [861, 66] on button "Sim" at bounding box center [864, 67] width 29 height 11
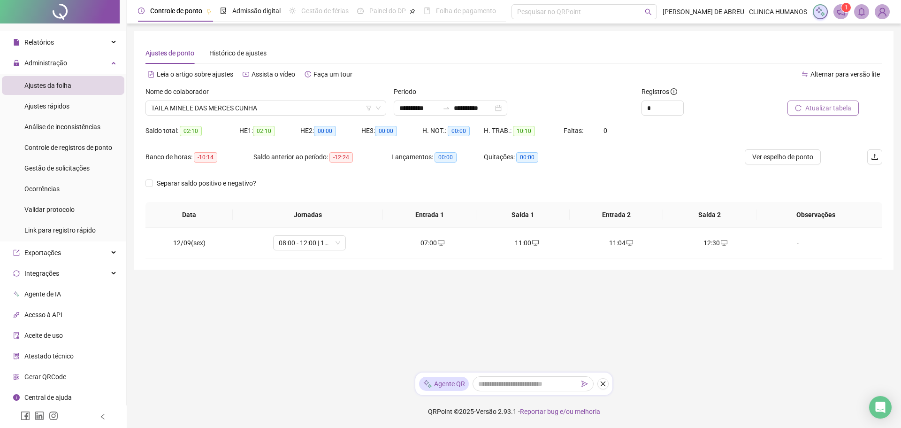
click at [841, 111] on span "Atualizar tabela" at bounding box center [828, 108] width 46 height 10
click at [767, 155] on span "Ver espelho de ponto" at bounding box center [782, 157] width 61 height 10
click at [618, 245] on div "11:04" at bounding box center [621, 243] width 79 height 10
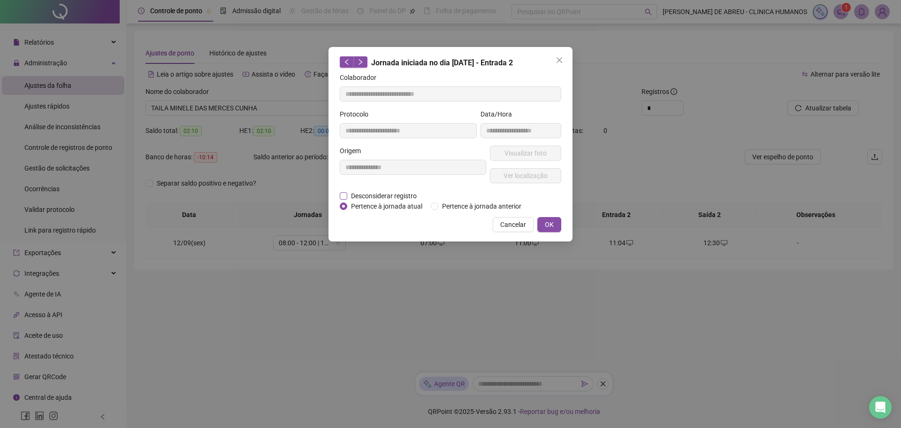
drag, startPoint x: 618, startPoint y: 245, endPoint x: 385, endPoint y: 193, distance: 238.4
click at [385, 193] on span "Desconsiderar registro" at bounding box center [383, 196] width 73 height 10
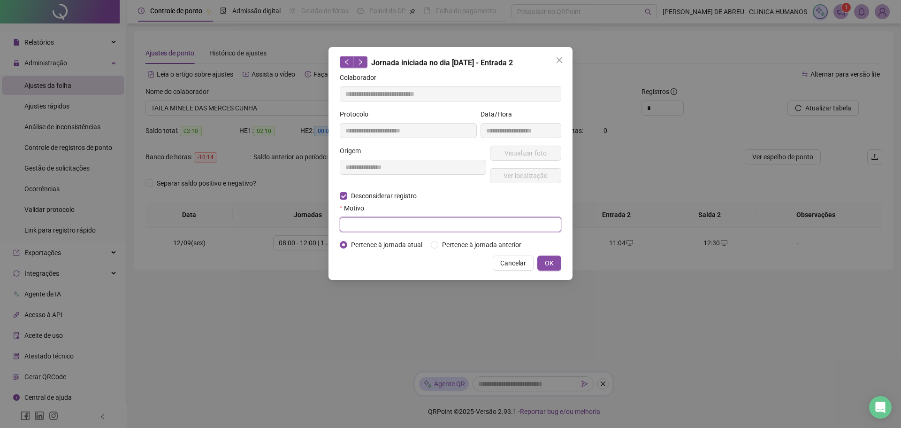
click at [404, 225] on input "text" at bounding box center [451, 224] width 222 height 15
click at [550, 261] on span "OK" at bounding box center [549, 263] width 9 height 10
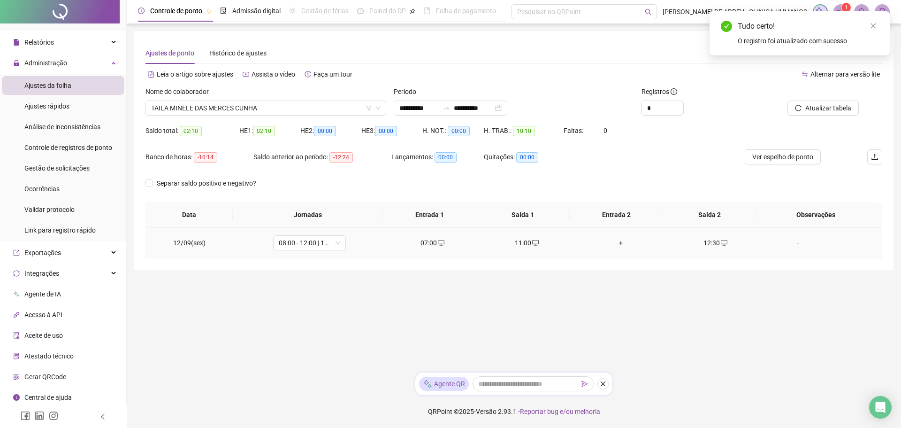
click at [620, 245] on div "+" at bounding box center [621, 243] width 79 height 10
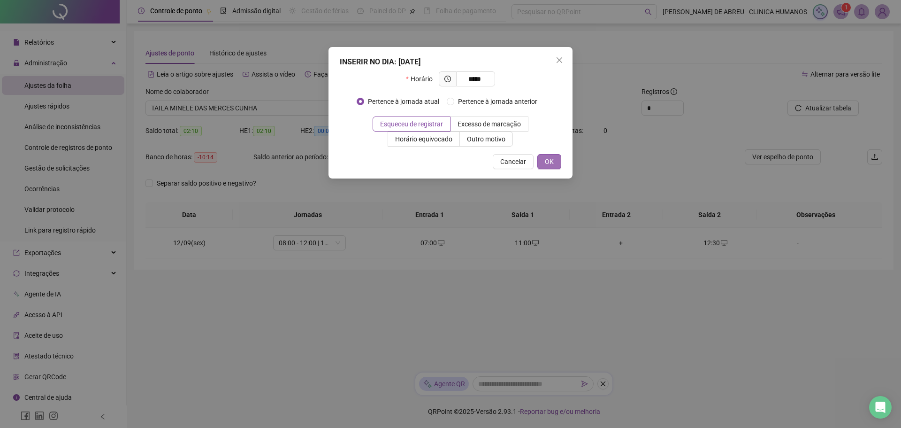
click at [547, 158] on span "OK" at bounding box center [549, 161] width 9 height 10
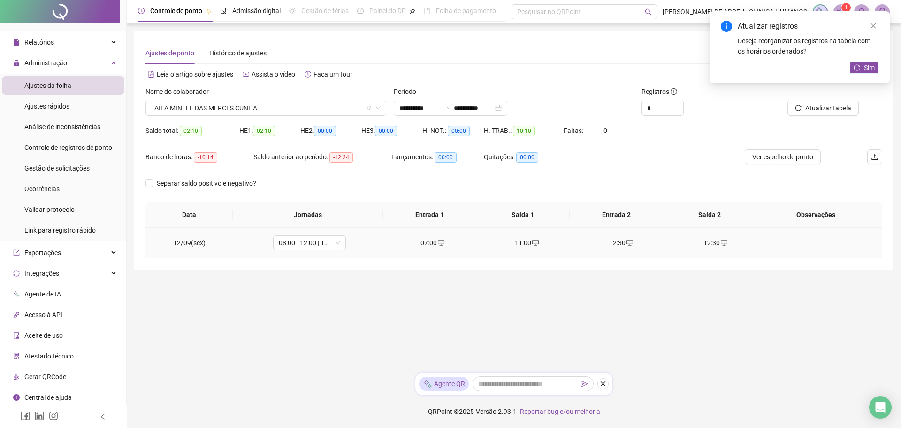
click at [704, 241] on div "12:30" at bounding box center [715, 243] width 79 height 10
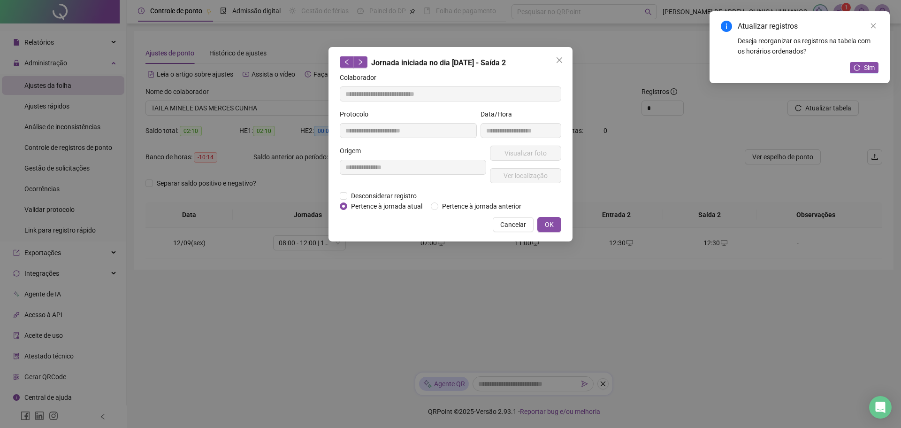
click at [704, 241] on div "**********" at bounding box center [450, 214] width 901 height 428
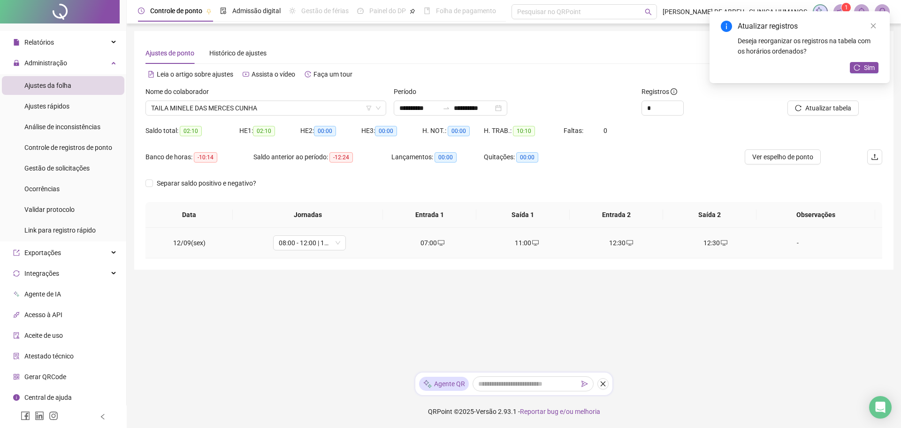
click at [700, 242] on div "12:30" at bounding box center [715, 243] width 79 height 10
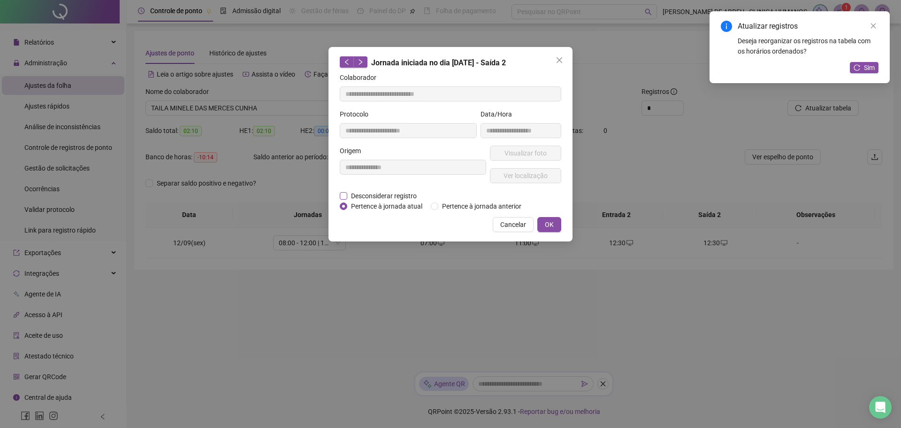
click at [405, 194] on span "Desconsiderar registro" at bounding box center [383, 196] width 73 height 10
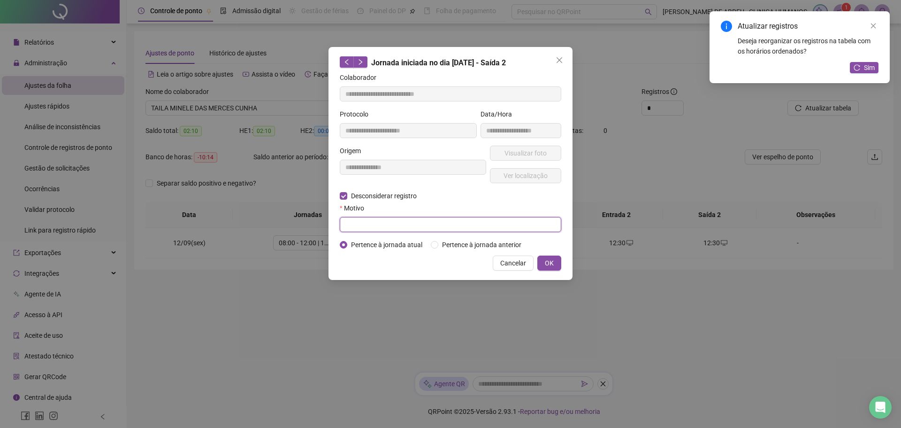
click at [411, 222] on input "text" at bounding box center [451, 224] width 222 height 15
click at [545, 260] on span "OK" at bounding box center [549, 263] width 9 height 10
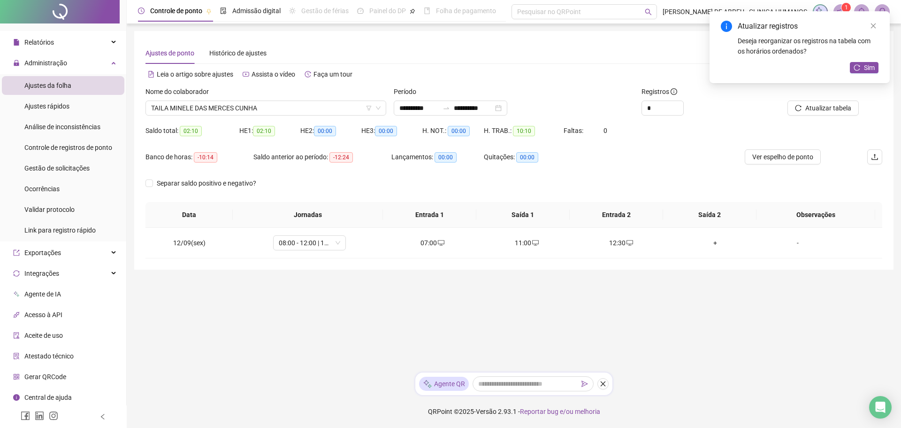
click at [545, 260] on div "**********" at bounding box center [450, 214] width 901 height 428
click at [712, 241] on div "+" at bounding box center [715, 243] width 79 height 10
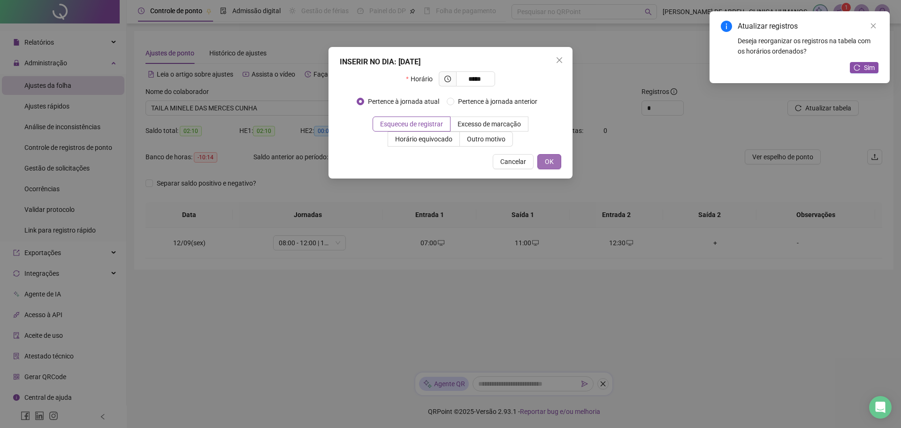
click at [548, 164] on span "OK" at bounding box center [549, 161] width 9 height 10
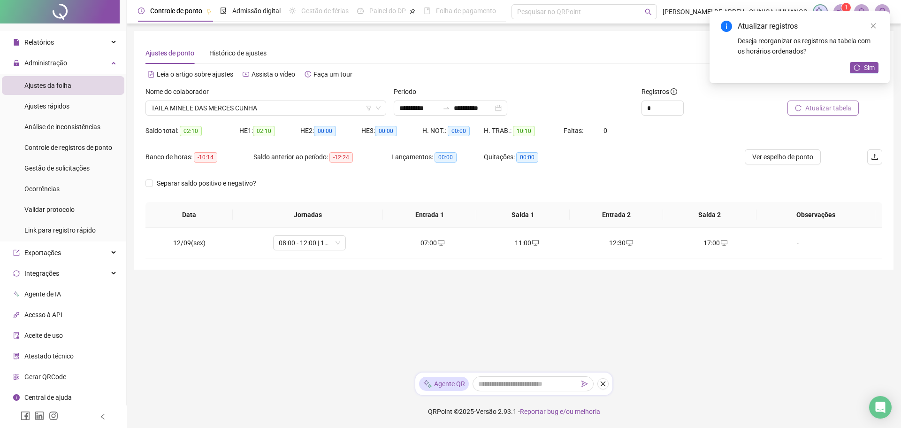
click at [804, 114] on button "Atualizar tabela" at bounding box center [823, 107] width 71 height 15
click at [790, 154] on span "Ver espelho de ponto" at bounding box center [782, 157] width 61 height 10
click at [333, 243] on span "08:00 - 12:00 | 13:00 - 17:00" at bounding box center [309, 243] width 61 height 14
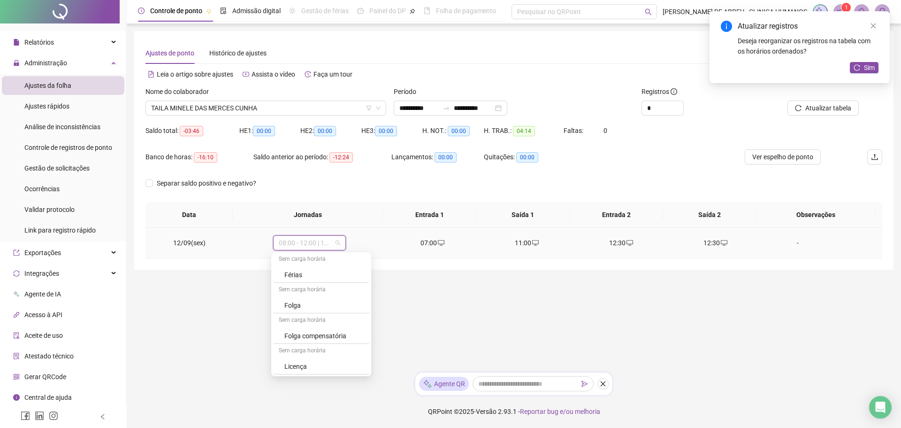
scroll to position [0, 0]
click at [442, 308] on main "**********" at bounding box center [513, 198] width 759 height 334
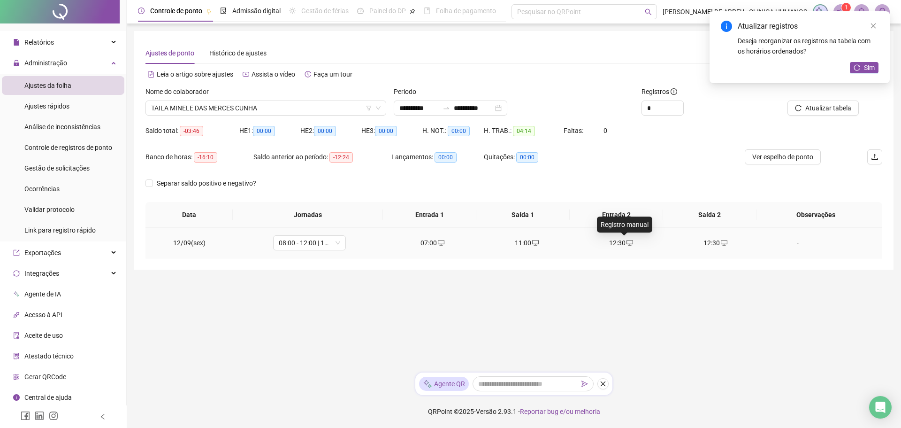
click at [627, 242] on icon "desktop" at bounding box center [630, 242] width 7 height 7
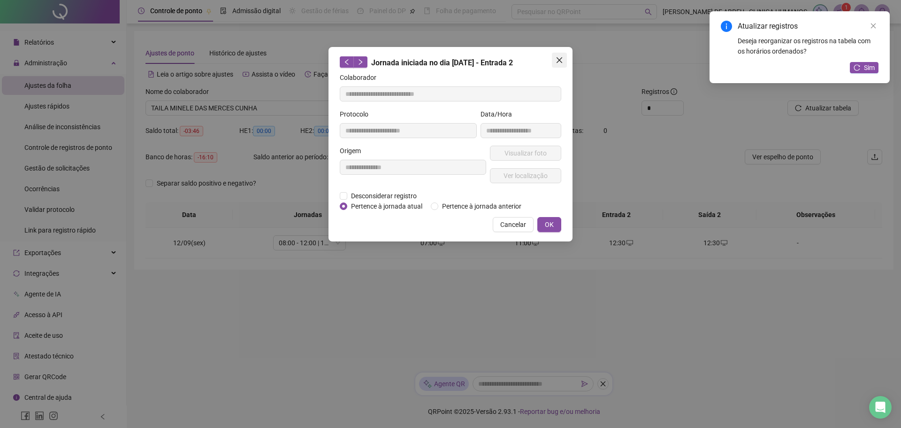
click at [559, 58] on icon "close" at bounding box center [560, 60] width 8 height 8
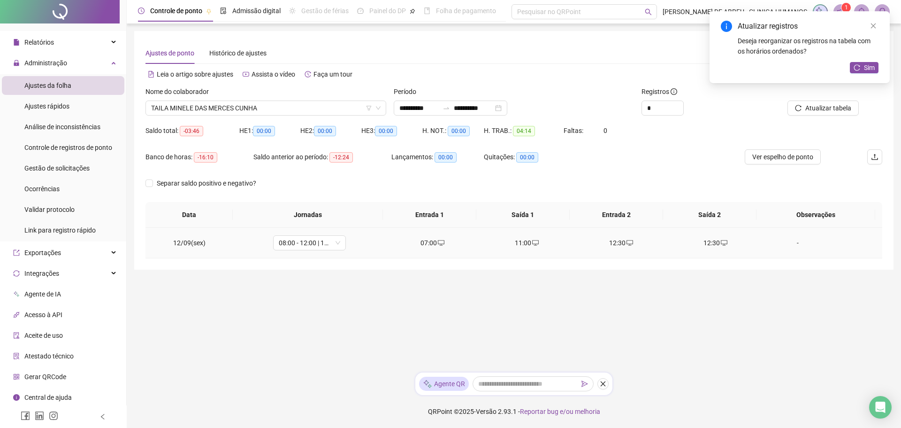
click at [720, 241] on span "desktop" at bounding box center [724, 242] width 8 height 7
click at [703, 241] on div "**********" at bounding box center [450, 214] width 901 height 428
drag, startPoint x: 703, startPoint y: 241, endPoint x: 696, endPoint y: 269, distance: 29.0
click at [696, 269] on div "**********" at bounding box center [513, 150] width 759 height 238
click at [721, 239] on icon "desktop" at bounding box center [724, 242] width 7 height 7
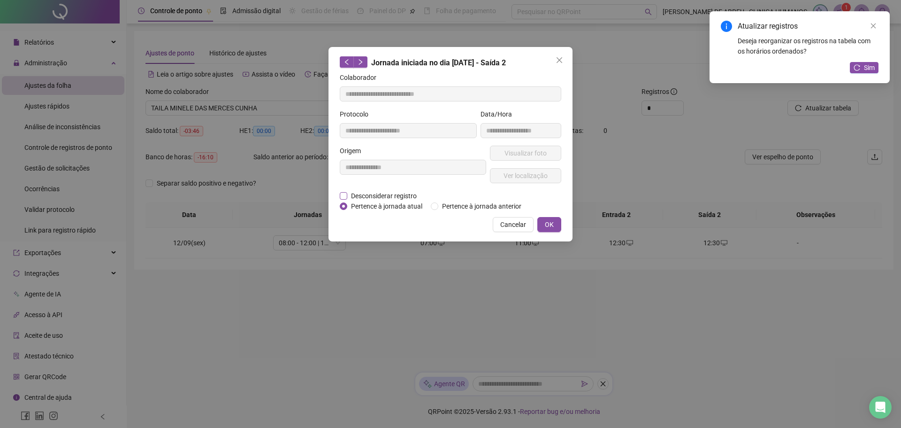
click at [350, 193] on span "Desconsiderar registro" at bounding box center [383, 196] width 73 height 10
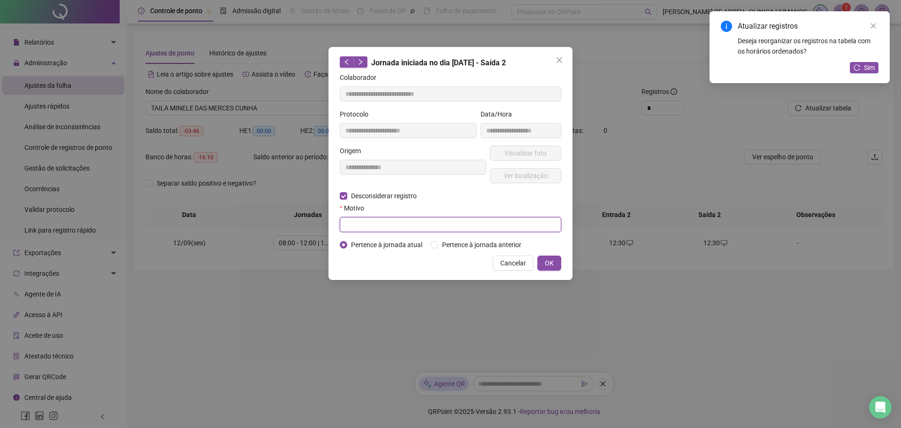
click at [447, 226] on input "text" at bounding box center [451, 224] width 222 height 15
click at [551, 261] on span "OK" at bounding box center [549, 263] width 9 height 10
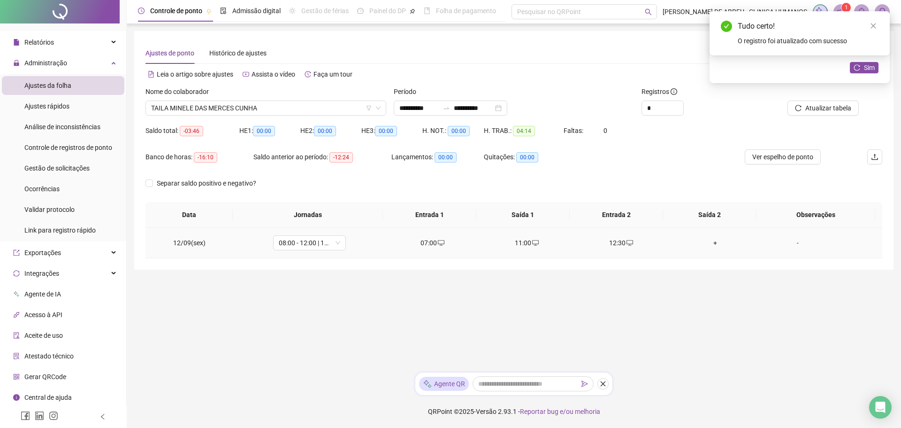
click at [707, 248] on td "+" at bounding box center [715, 243] width 94 height 31
click at [713, 243] on div "+" at bounding box center [715, 243] width 79 height 10
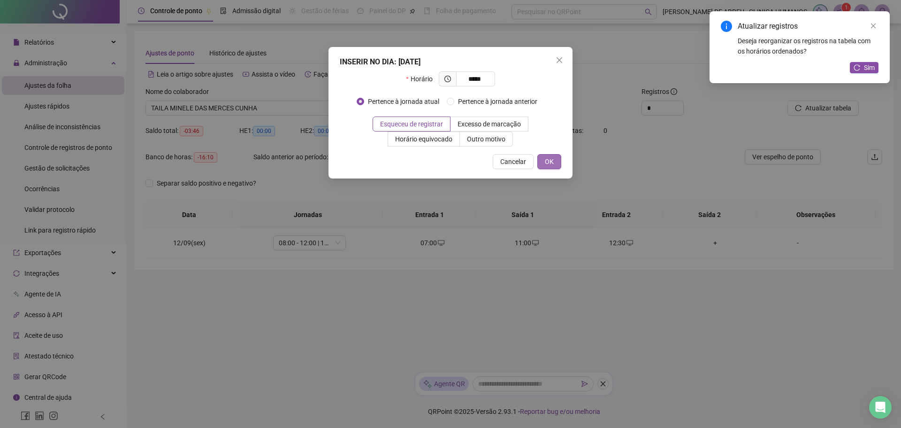
click at [551, 159] on span "OK" at bounding box center [549, 161] width 9 height 10
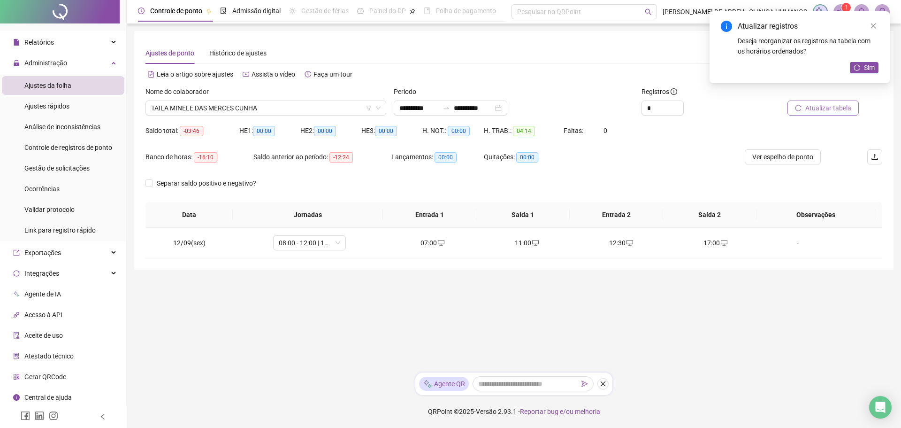
click at [806, 110] on span "Atualizar tabela" at bounding box center [828, 108] width 46 height 10
click at [858, 69] on icon "reload" at bounding box center [857, 67] width 7 height 7
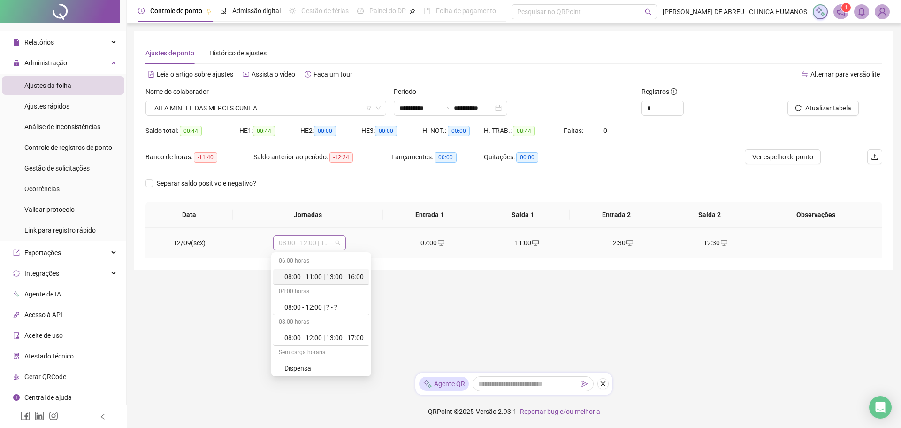
click at [292, 244] on span "08:00 - 12:00 | 13:00 - 17:00" at bounding box center [309, 243] width 61 height 14
click at [422, 304] on main "**********" at bounding box center [513, 198] width 759 height 334
click at [335, 241] on span "08:00 - 12:00 | 13:00 - 17:00" at bounding box center [309, 243] width 61 height 14
click at [344, 337] on div "08:00 - 12:00 | 13:00 - 17:00" at bounding box center [323, 337] width 79 height 10
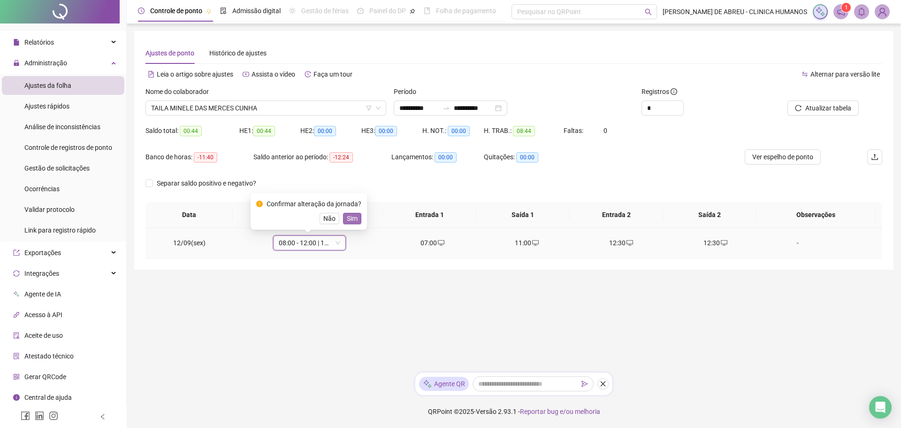
click at [347, 222] on span "Sim" at bounding box center [352, 218] width 11 height 10
click at [721, 249] on td "12:30" at bounding box center [715, 243] width 94 height 31
click at [713, 242] on div "12:30" at bounding box center [715, 243] width 79 height 10
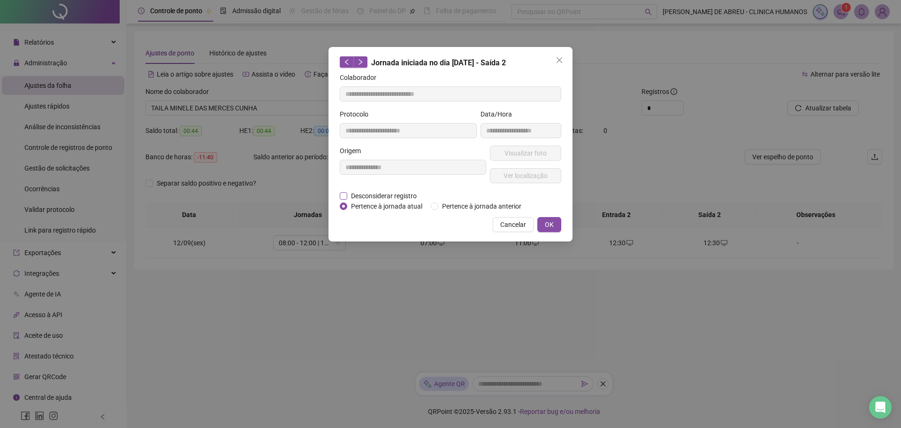
click at [395, 192] on span "Desconsiderar registro" at bounding box center [383, 196] width 73 height 10
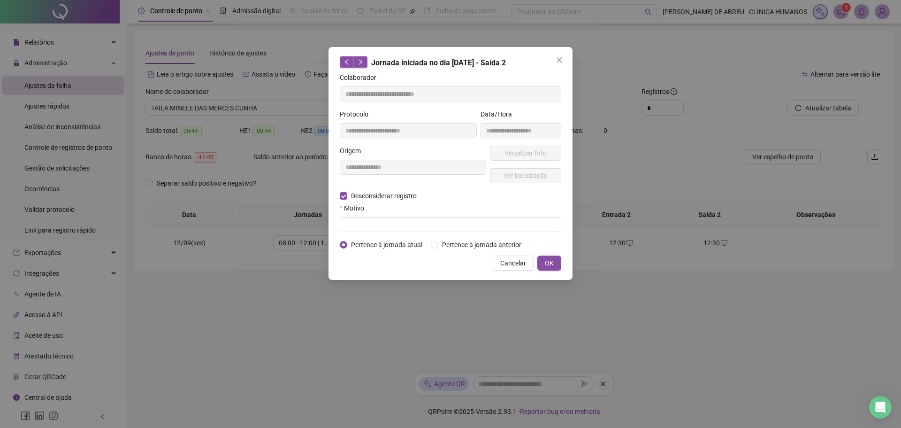
click at [406, 234] on form "**********" at bounding box center [451, 160] width 222 height 177
click at [406, 232] on form "**********" at bounding box center [451, 160] width 222 height 177
click at [406, 228] on form "**********" at bounding box center [451, 160] width 222 height 177
click at [406, 228] on input "text" at bounding box center [451, 224] width 222 height 15
click at [541, 261] on button "OK" at bounding box center [549, 262] width 24 height 15
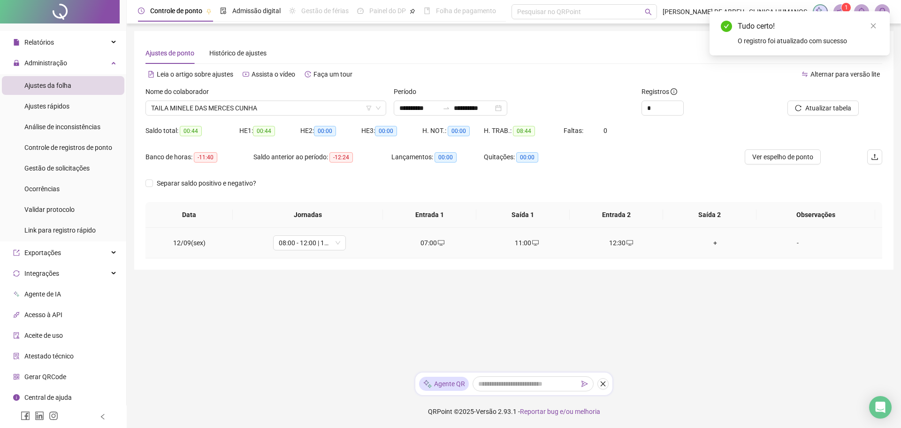
click at [711, 244] on div "+" at bounding box center [715, 243] width 79 height 10
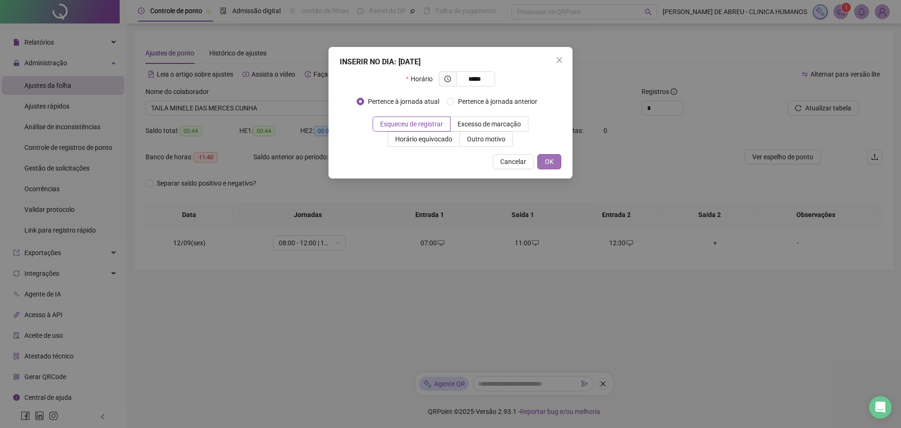
click at [557, 162] on button "OK" at bounding box center [549, 161] width 24 height 15
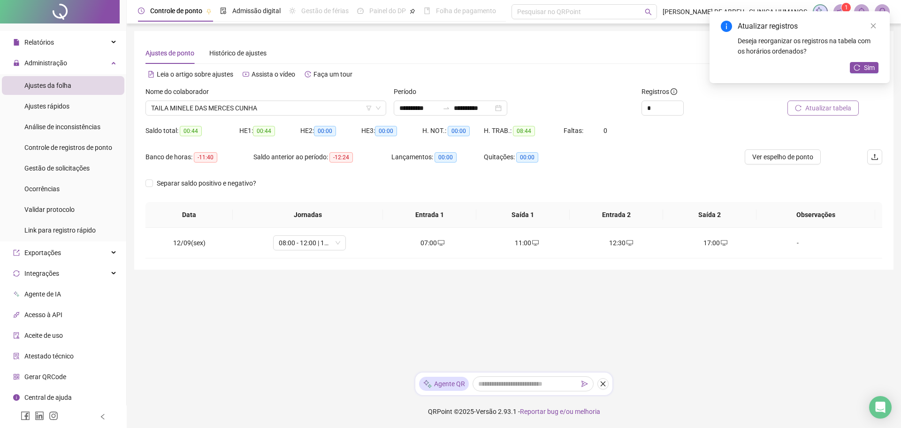
click at [825, 109] on span "Atualizar tabela" at bounding box center [828, 108] width 46 height 10
click at [337, 243] on span "08:00 - 12:00 | 13:00 - 17:00" at bounding box center [309, 243] width 61 height 14
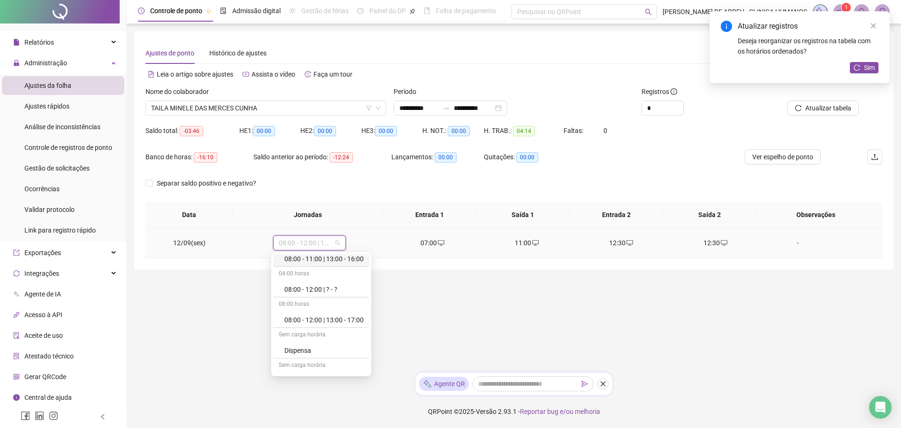
scroll to position [19, 0]
click at [335, 319] on div "08:00 - 12:00 | 13:00 - 17:00" at bounding box center [323, 319] width 79 height 10
click at [335, 319] on main "**********" at bounding box center [513, 198] width 759 height 334
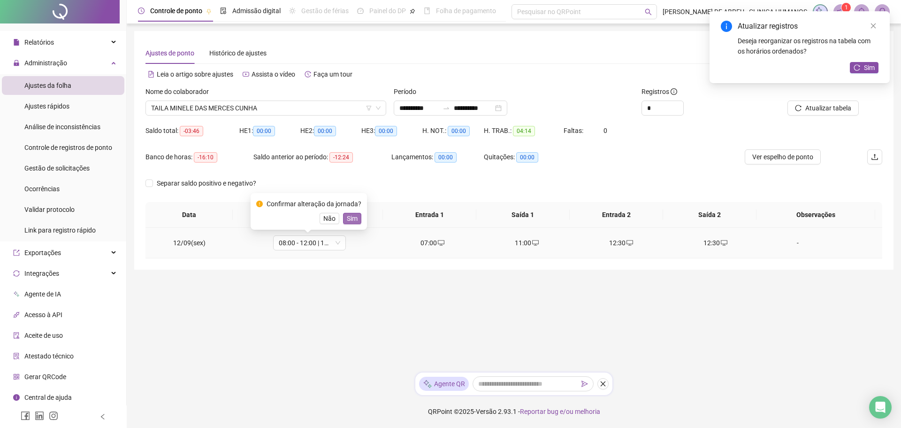
click at [347, 218] on span "Sim" at bounding box center [352, 218] width 11 height 10
click at [346, 218] on th "Jornadas" at bounding box center [308, 215] width 150 height 26
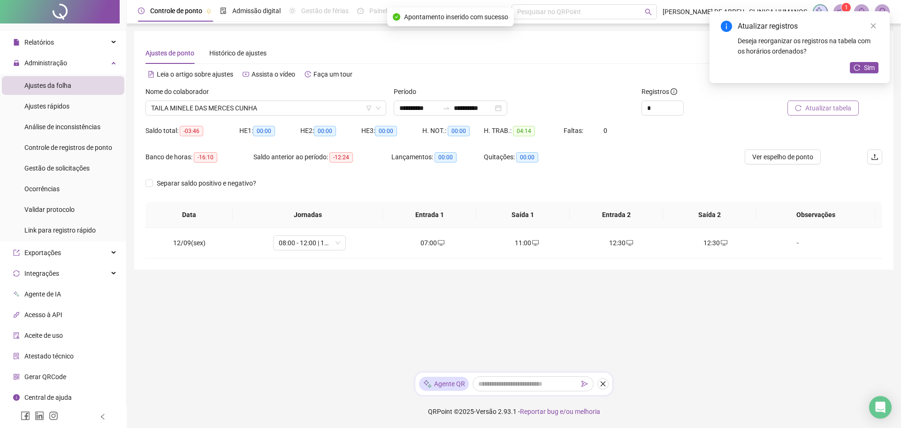
click at [821, 111] on span "Atualizar tabela" at bounding box center [828, 108] width 46 height 10
click at [108, 67] on div "Administração" at bounding box center [63, 63] width 123 height 19
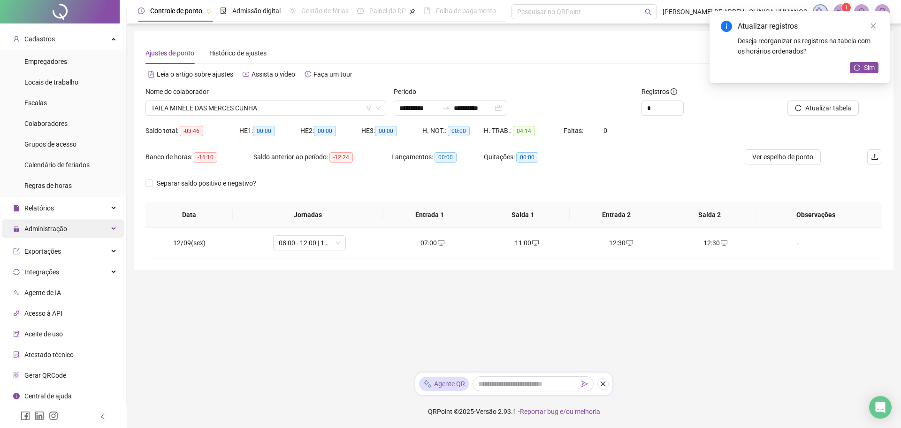
scroll to position [15, 0]
click at [73, 234] on div "Administração" at bounding box center [63, 230] width 123 height 19
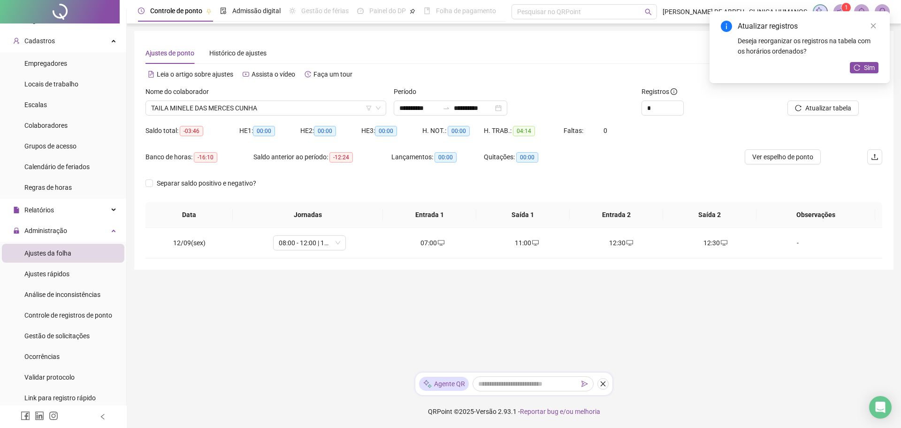
click at [51, 416] on span "Exportações" at bounding box center [42, 420] width 37 height 8
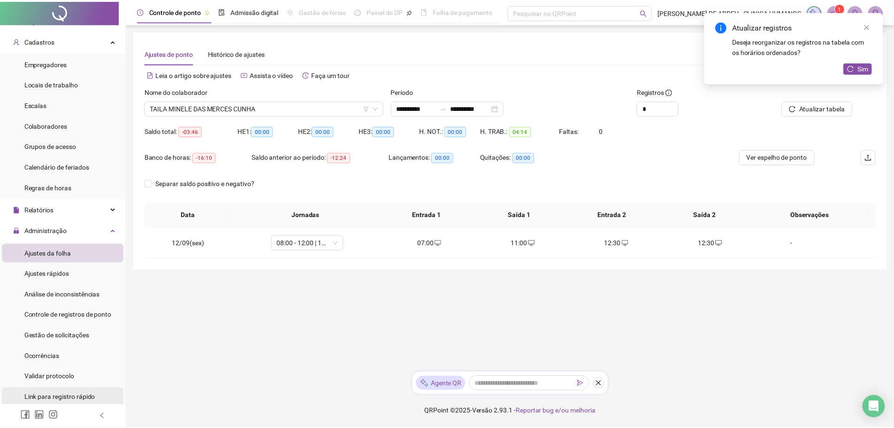
scroll to position [182, 0]
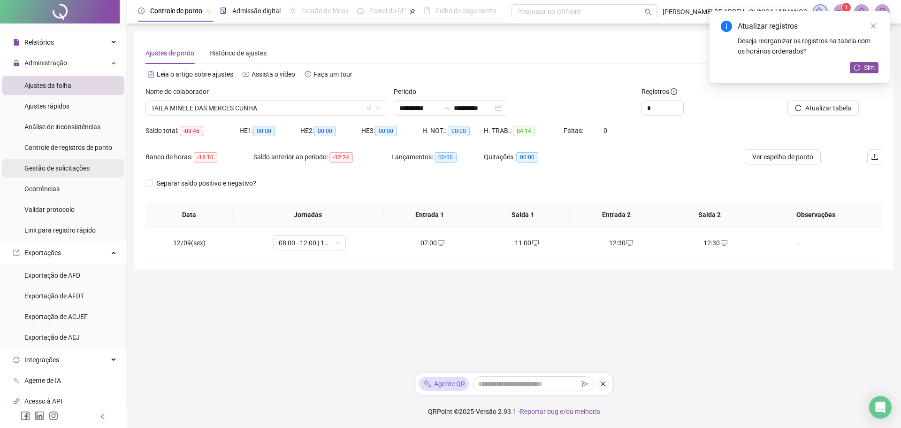
drag, startPoint x: 104, startPoint y: 223, endPoint x: 69, endPoint y: 168, distance: 65.8
click at [69, 168] on span "Gestão de solicitações" at bounding box center [56, 168] width 65 height 8
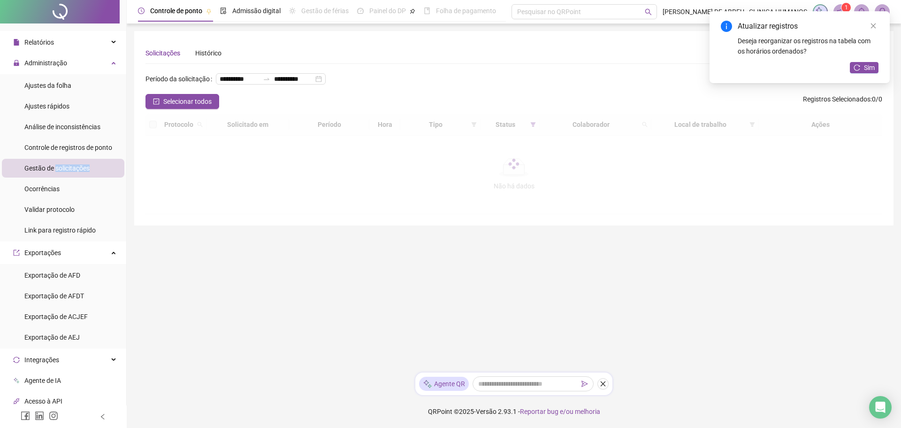
click at [69, 168] on span "Gestão de solicitações" at bounding box center [56, 168] width 65 height 8
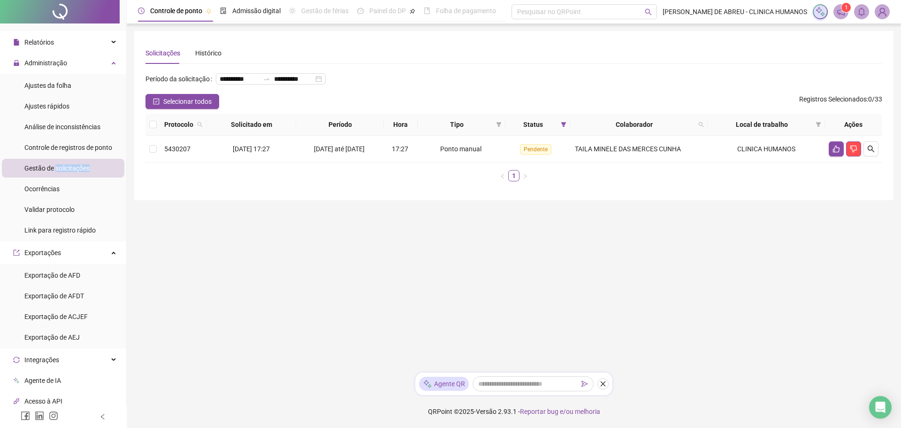
click at [69, 168] on span "Gestão de solicitações" at bounding box center [56, 168] width 65 height 8
click at [161, 162] on td "5430207" at bounding box center [184, 149] width 46 height 27
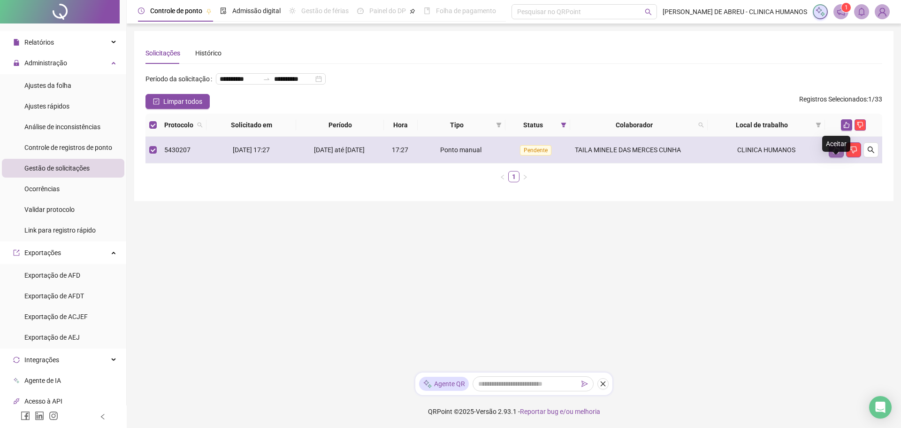
click at [833, 153] on icon "like" at bounding box center [837, 150] width 8 height 8
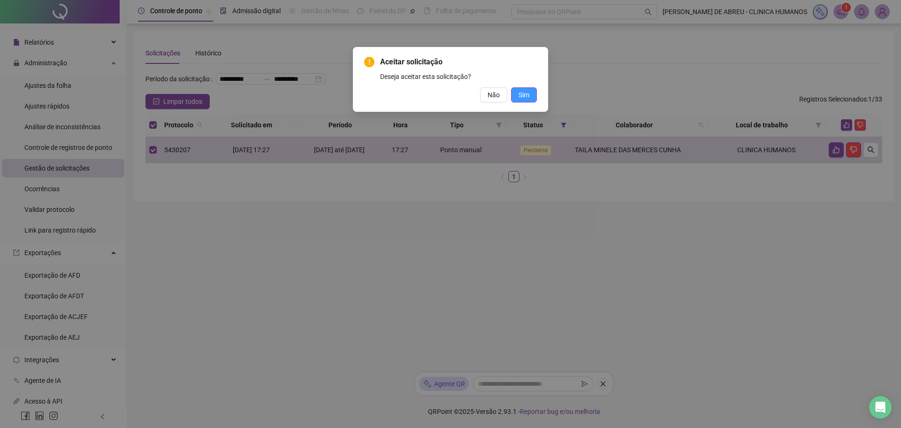
click at [533, 93] on button "Sim" at bounding box center [524, 94] width 26 height 15
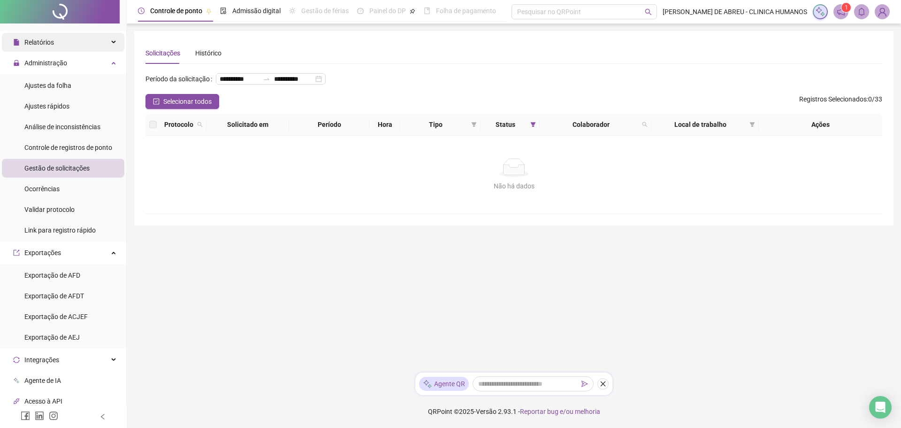
click at [81, 40] on div "Relatórios" at bounding box center [63, 42] width 123 height 19
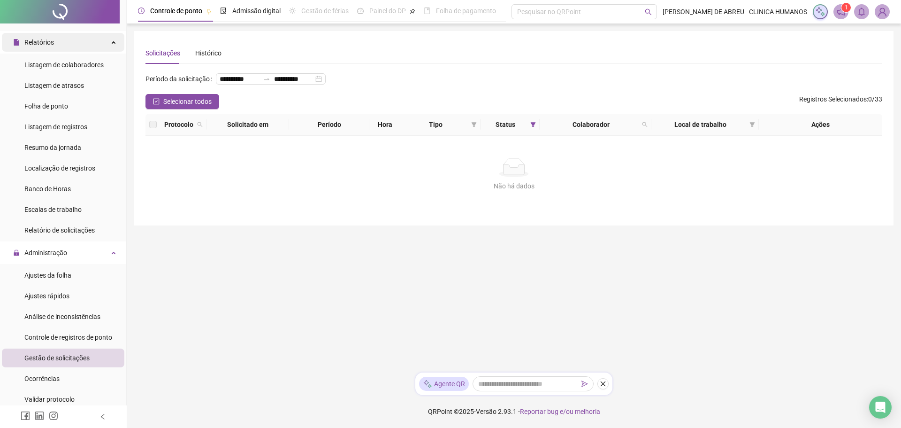
click at [81, 40] on div "Relatórios" at bounding box center [63, 42] width 123 height 19
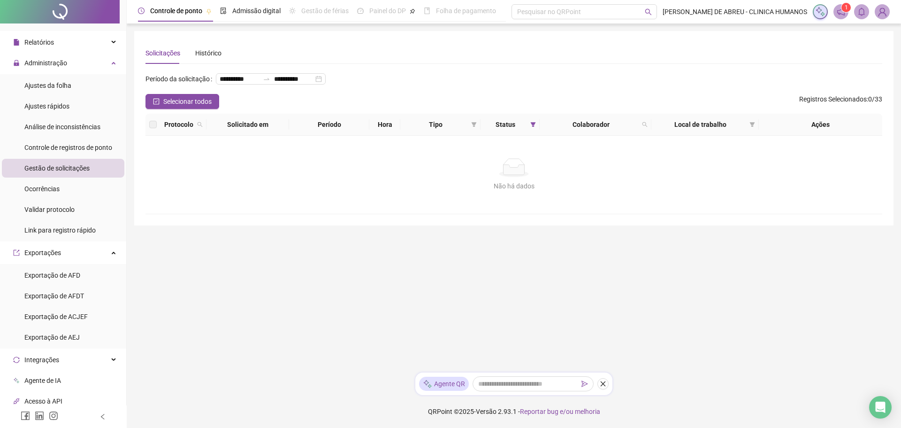
click at [92, 20] on div at bounding box center [60, 11] width 120 height 23
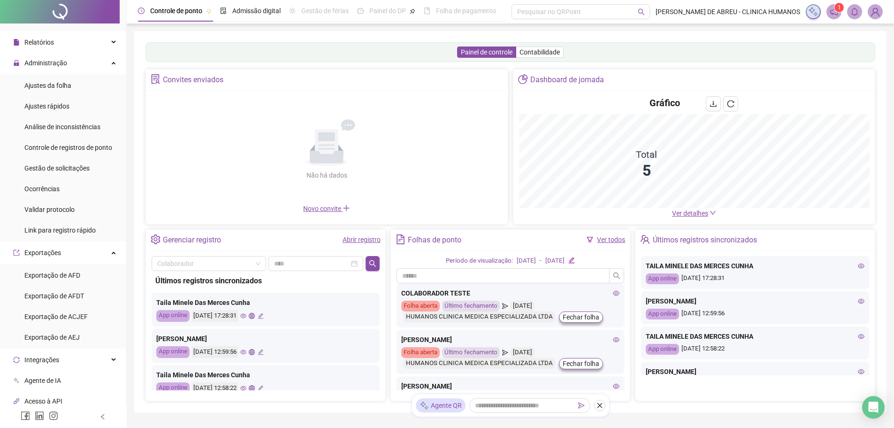
click at [619, 224] on div "Gráfico Total 5 Ver detalhes" at bounding box center [695, 157] width 362 height 133
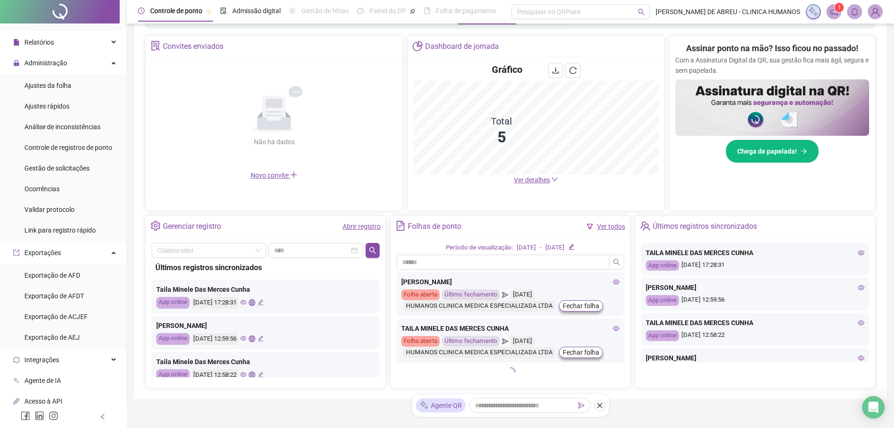
scroll to position [206, 0]
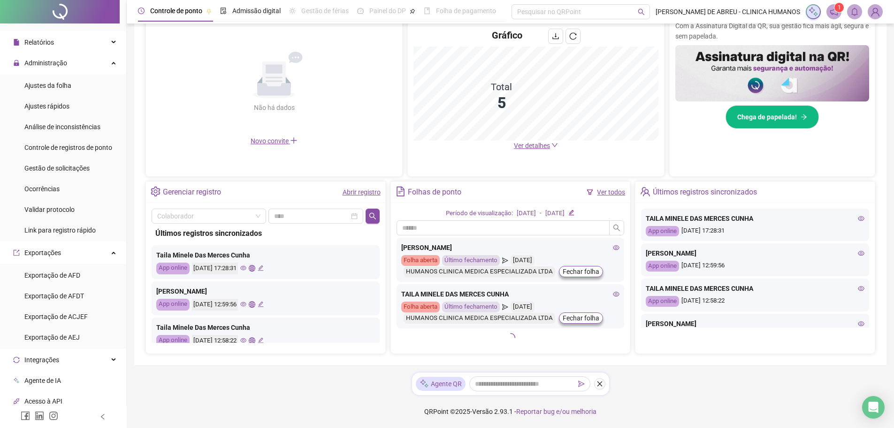
click at [613, 296] on icon "eye" at bounding box center [616, 294] width 7 height 7
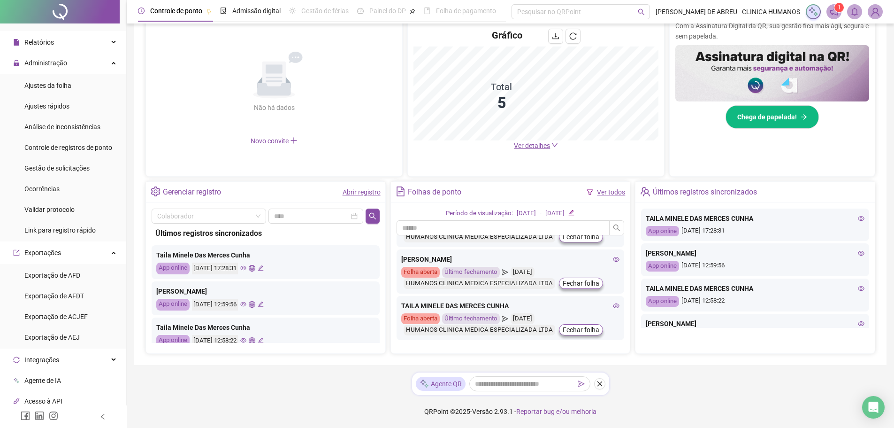
scroll to position [125, 0]
click at [98, 173] on li "Gestão de solicitações" at bounding box center [63, 168] width 123 height 19
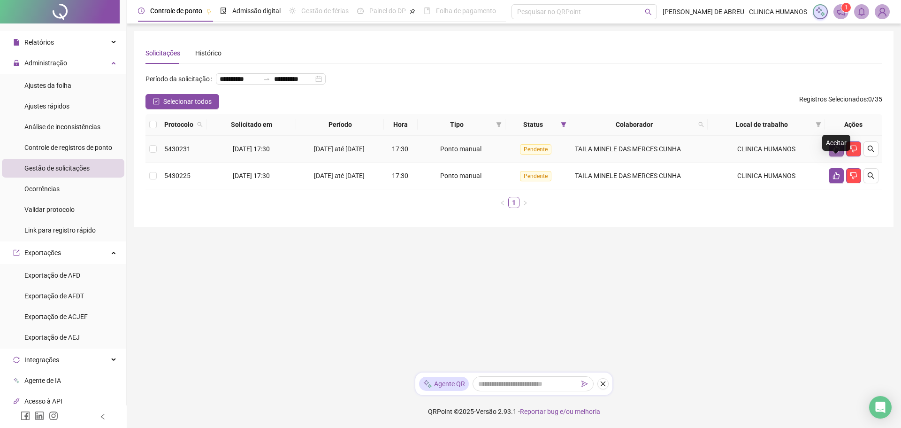
click at [834, 153] on icon "like" at bounding box center [837, 149] width 8 height 8
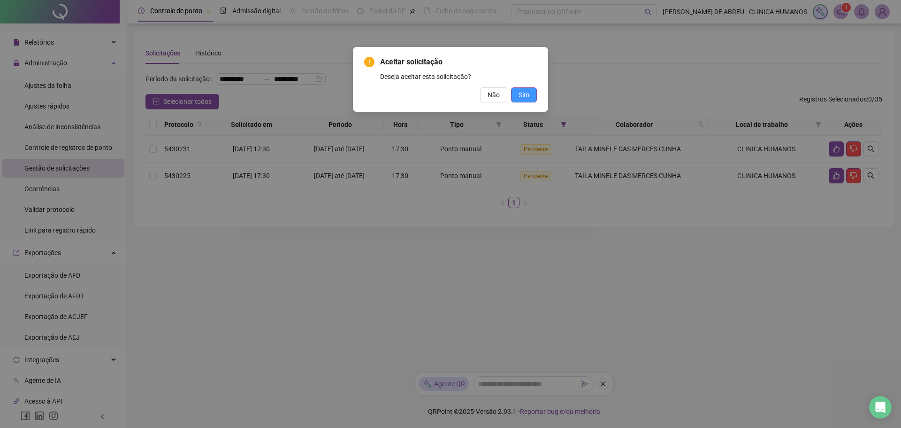
click at [519, 93] on span "Sim" at bounding box center [524, 95] width 11 height 10
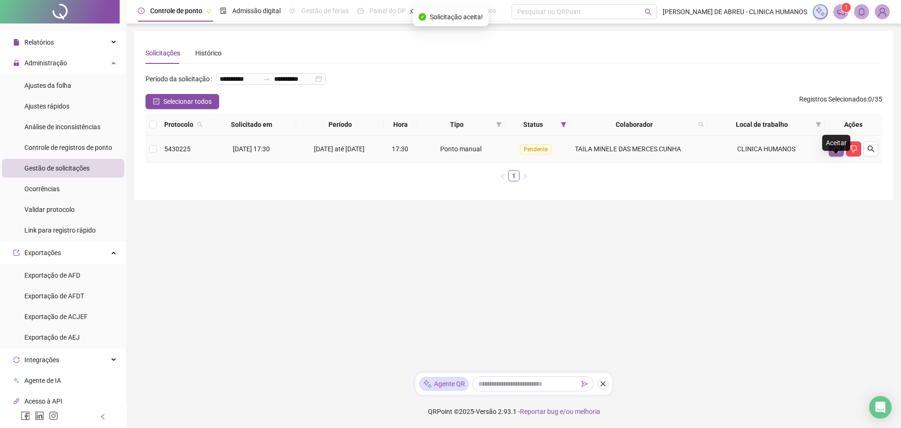
click at [834, 153] on icon "like" at bounding box center [836, 149] width 7 height 7
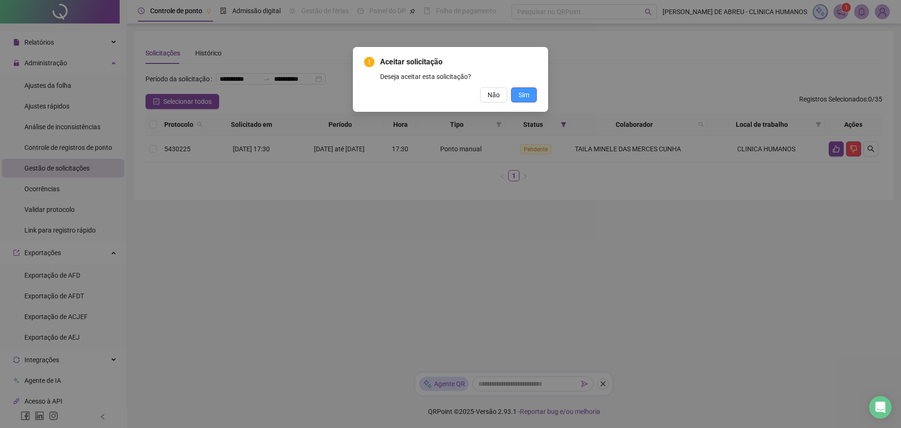
click at [531, 92] on button "Sim" at bounding box center [524, 94] width 26 height 15
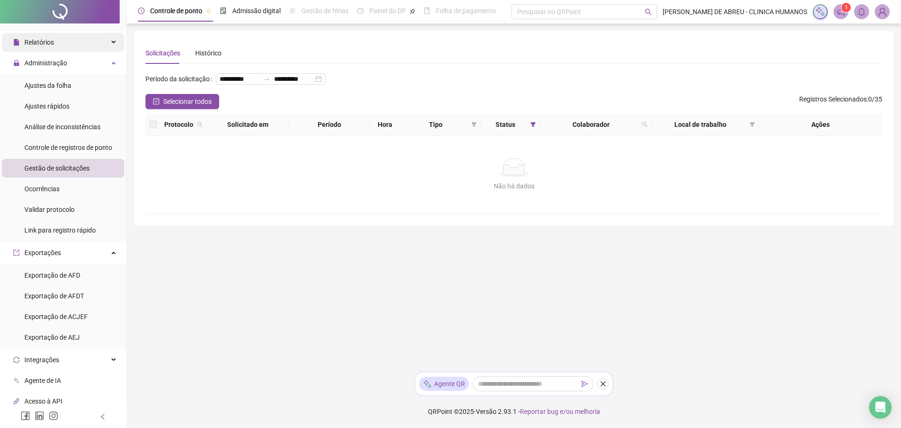
click at [75, 42] on div "Relatórios" at bounding box center [63, 42] width 123 height 19
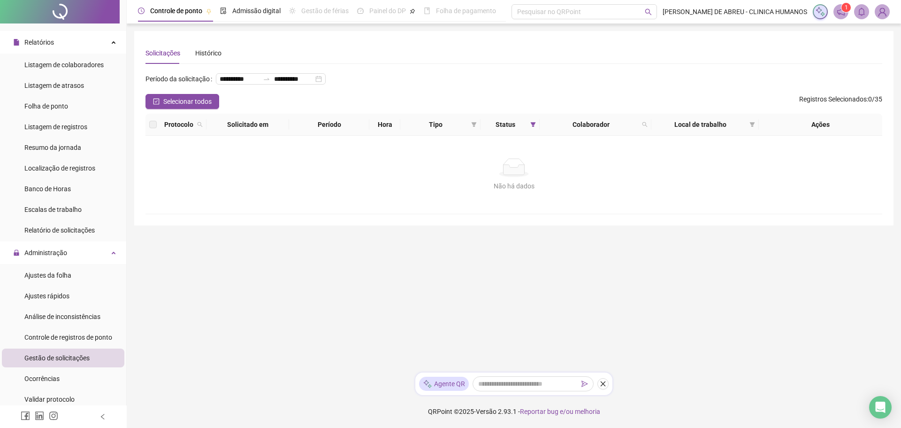
click at [87, 15] on div at bounding box center [60, 11] width 120 height 23
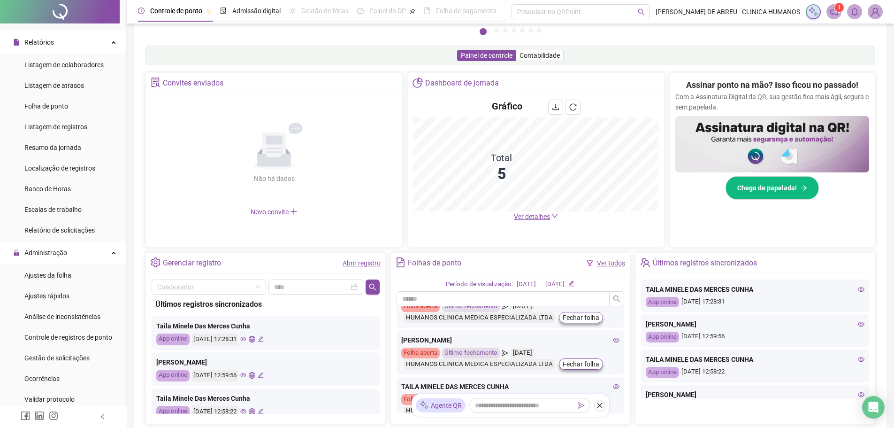
scroll to position [126, 0]
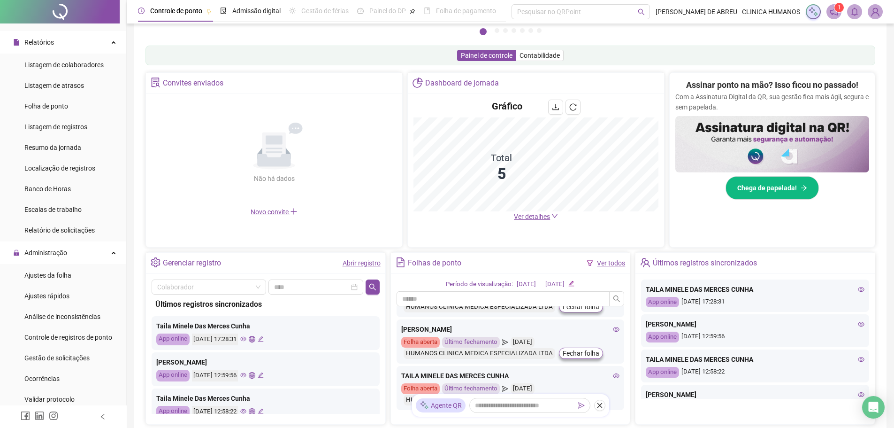
click at [614, 375] on icon "eye" at bounding box center [617, 375] width 7 height 5
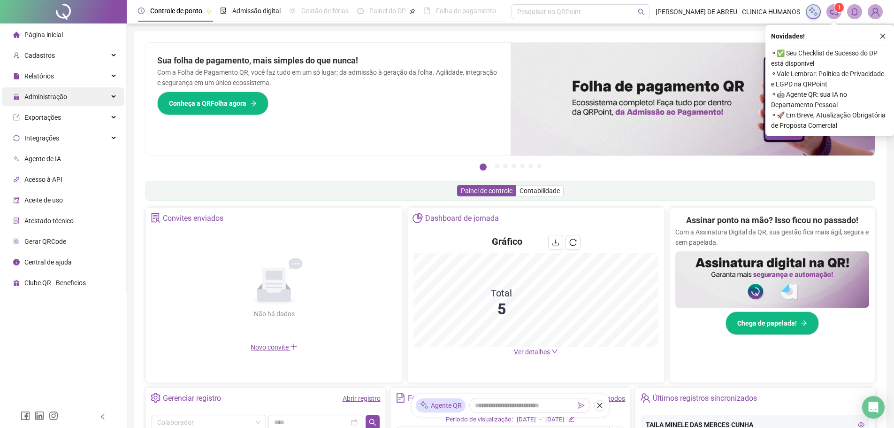
click at [114, 99] on div "Administração" at bounding box center [63, 96] width 123 height 19
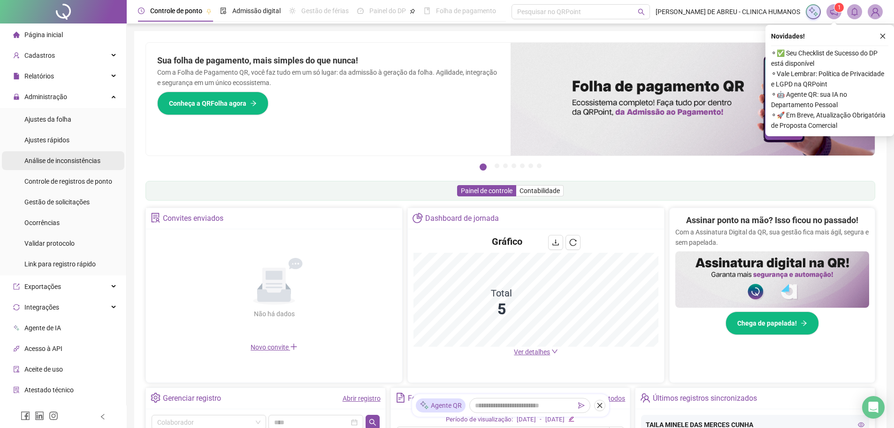
click at [94, 159] on span "Análise de inconsistências" at bounding box center [62, 161] width 76 height 8
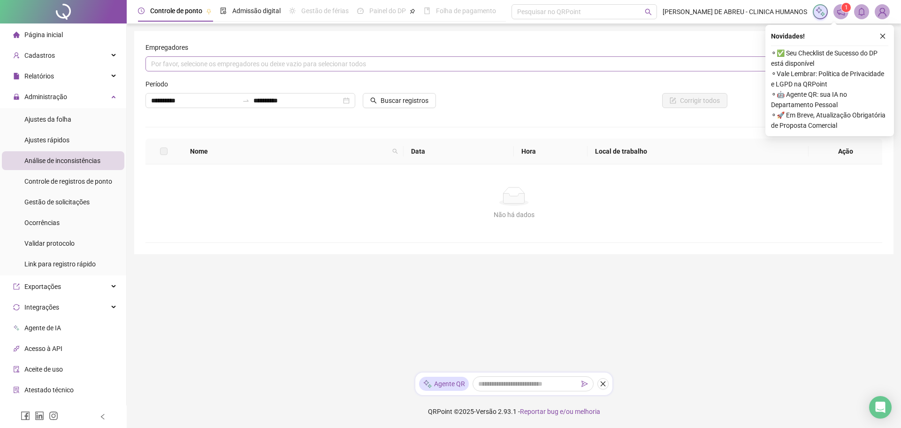
click at [214, 64] on div "Por favor, selecione os empregadores ou deixe vazio para selecionar todos" at bounding box center [514, 63] width 737 height 15
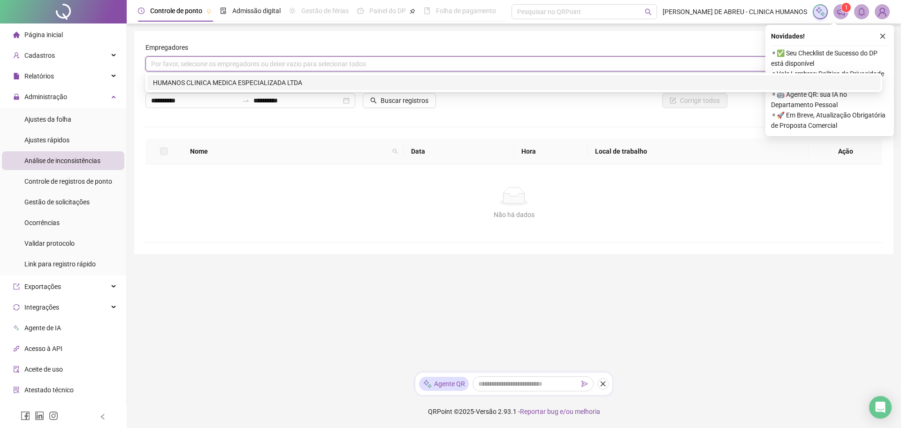
click at [226, 83] on div "HUMANOS CLINICA MEDICA ESPECIALIZADA LTDA" at bounding box center [514, 82] width 722 height 10
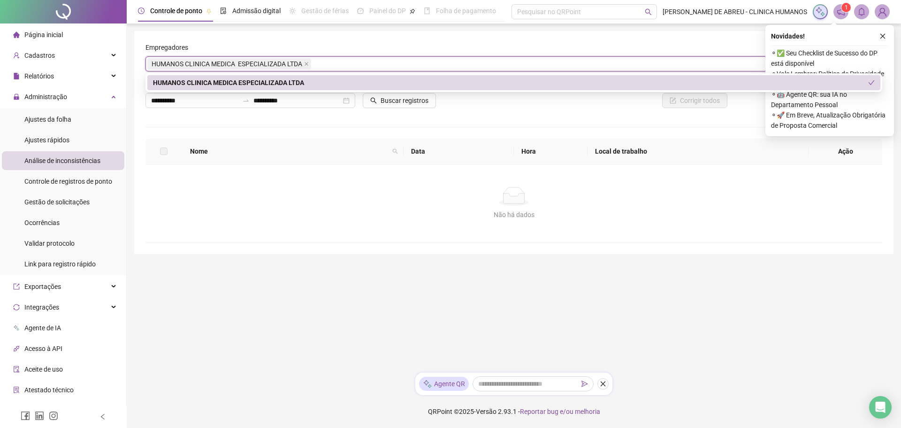
click at [529, 77] on div "HUMANOS CLINICA MEDICA ESPECIALIZADA LTDA" at bounding box center [513, 82] width 733 height 15
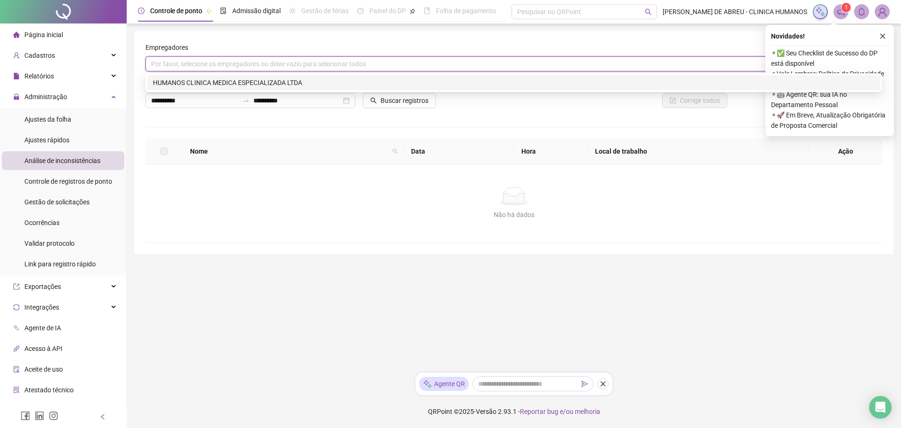
click at [529, 77] on div "HUMANOS CLINICA MEDICA ESPECIALIZADA LTDA" at bounding box center [513, 82] width 733 height 15
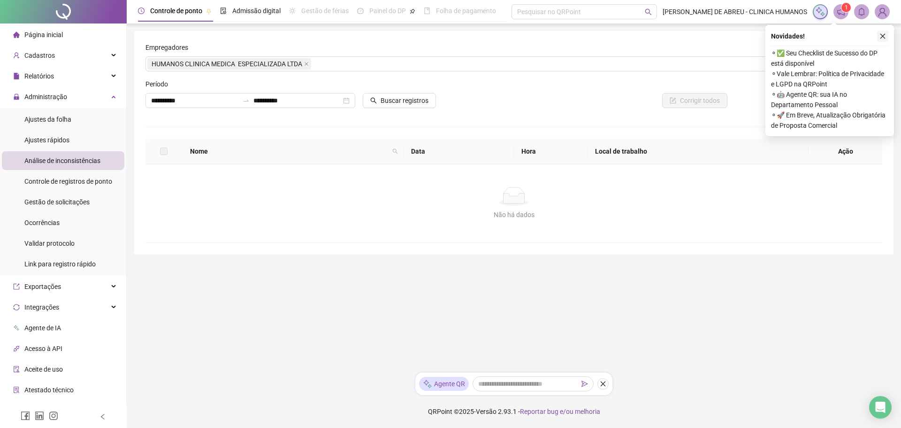
click at [887, 34] on button "button" at bounding box center [882, 36] width 11 height 11
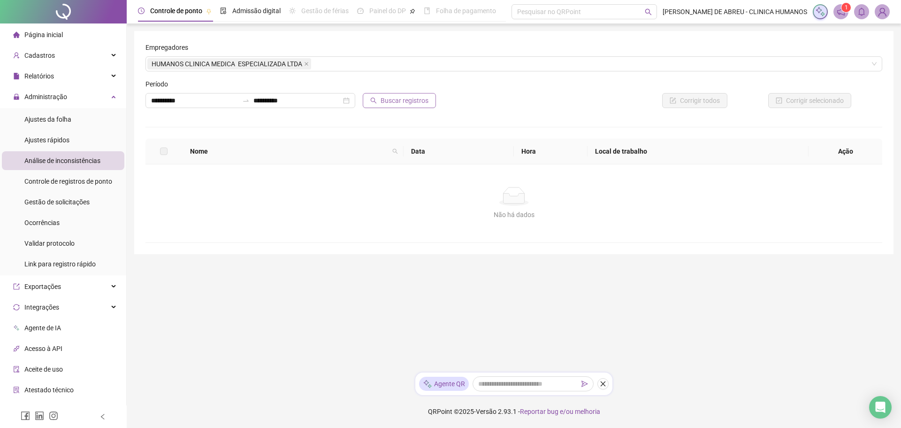
click at [398, 102] on span "Buscar registros" at bounding box center [405, 100] width 48 height 10
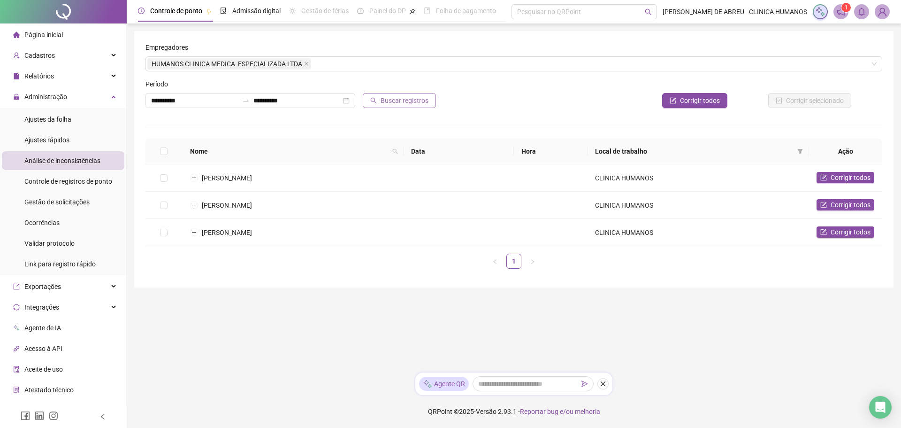
click at [406, 98] on span "Buscar registros" at bounding box center [405, 100] width 48 height 10
click at [93, 144] on li "Ajustes rápidos" at bounding box center [63, 139] width 123 height 19
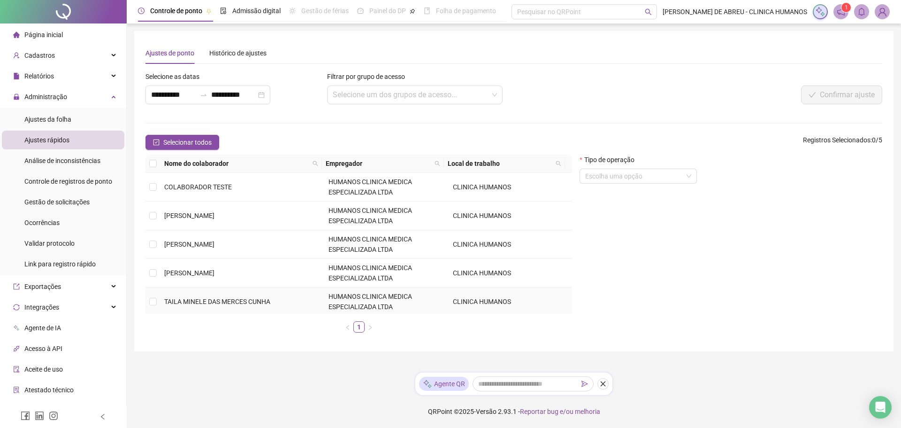
click at [157, 303] on td at bounding box center [153, 301] width 15 height 29
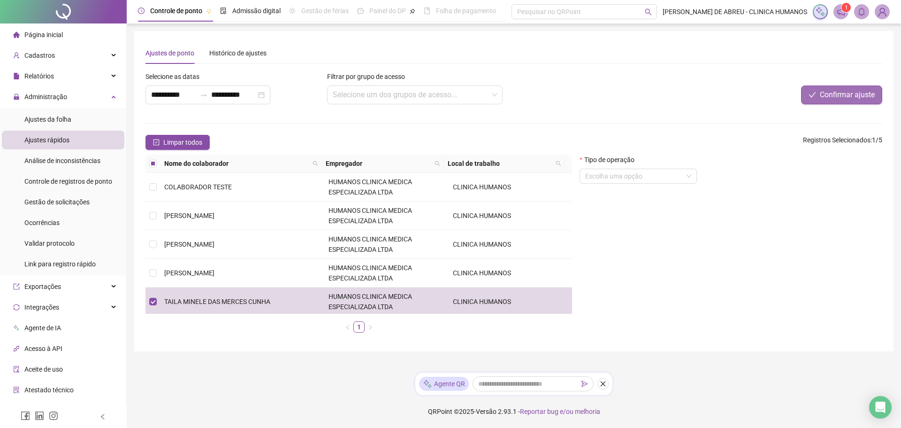
click at [832, 103] on button "Confirmar ajuste" at bounding box center [841, 94] width 81 height 19
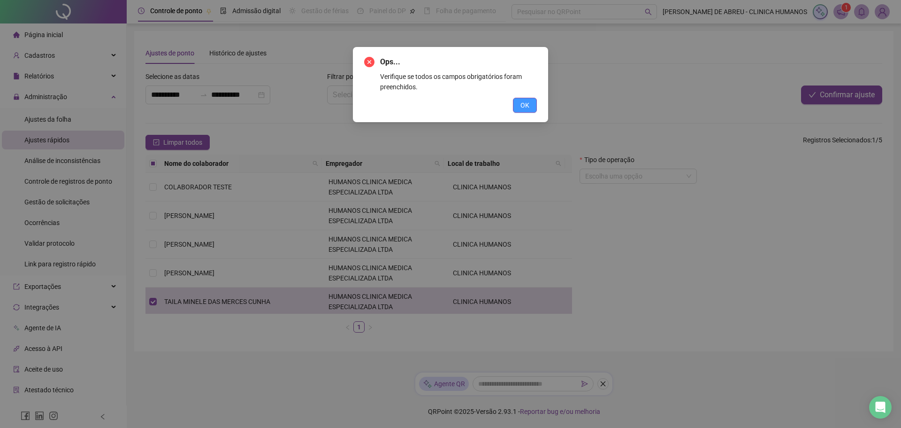
click at [529, 111] on button "OK" at bounding box center [525, 105] width 24 height 15
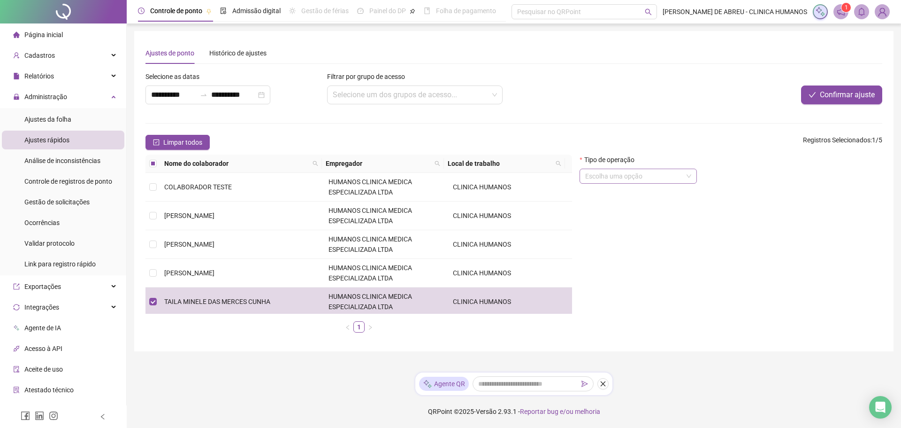
click at [604, 179] on input "search" at bounding box center [634, 176] width 98 height 14
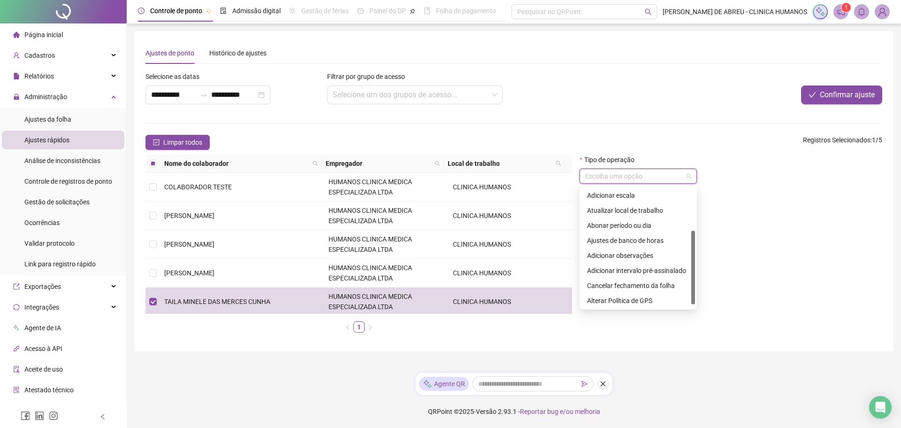
scroll to position [75, 0]
drag, startPoint x: 695, startPoint y: 199, endPoint x: 692, endPoint y: 250, distance: 51.2
click at [692, 250] on div at bounding box center [693, 271] width 4 height 74
click at [653, 238] on div "Ajustes de banco de horas" at bounding box center [638, 240] width 102 height 10
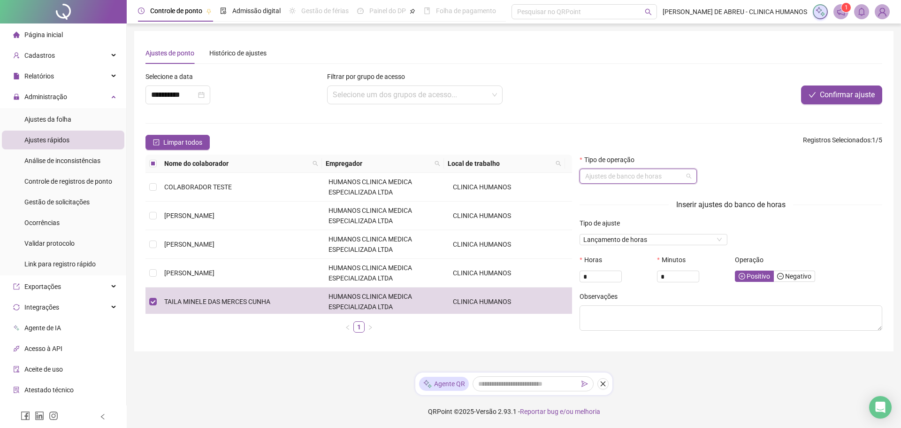
click at [683, 178] on span "Ajustes de banco de horas" at bounding box center [638, 176] width 106 height 14
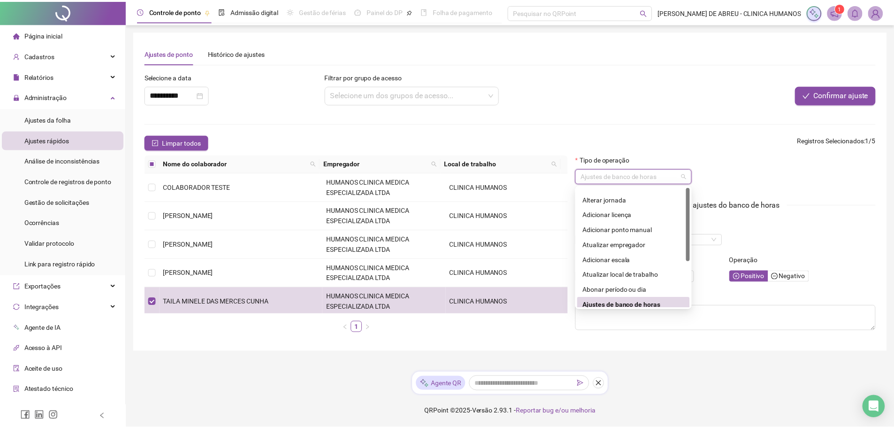
scroll to position [0, 0]
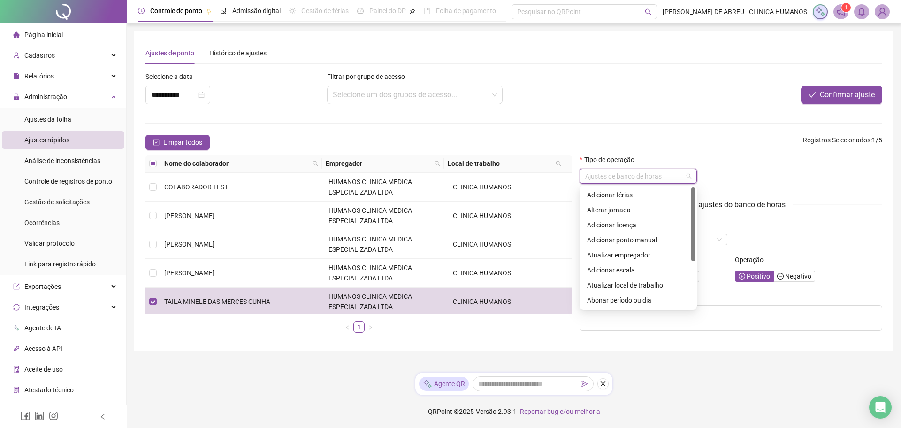
drag, startPoint x: 693, startPoint y: 253, endPoint x: 683, endPoint y: 192, distance: 60.9
click at [683, 192] on div "Adicionar férias Alterar jornada Adicionar licença Adicionar ponto manual Atual…" at bounding box center [639, 247] width 114 height 120
click at [651, 243] on div "Adicionar ponto manual" at bounding box center [638, 240] width 102 height 10
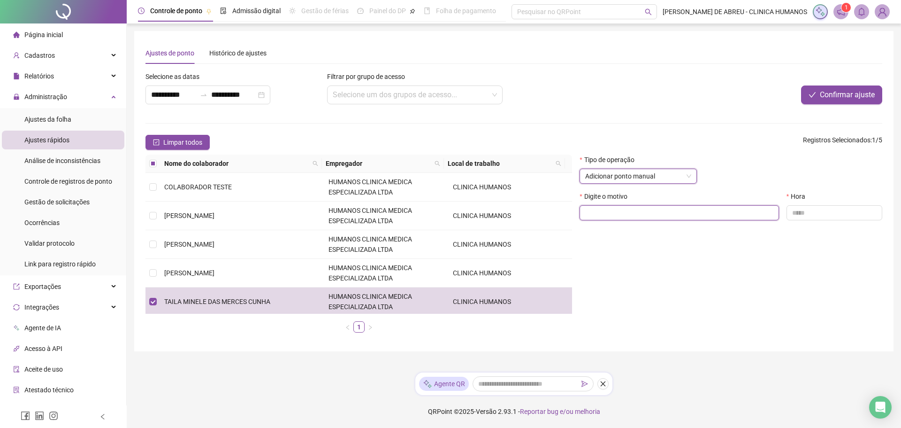
click at [661, 214] on input "text" at bounding box center [679, 212] width 199 height 15
type input "********"
click at [812, 219] on input "text" at bounding box center [835, 212] width 96 height 15
type input "*****"
click at [171, 98] on input "**********" at bounding box center [173, 94] width 45 height 11
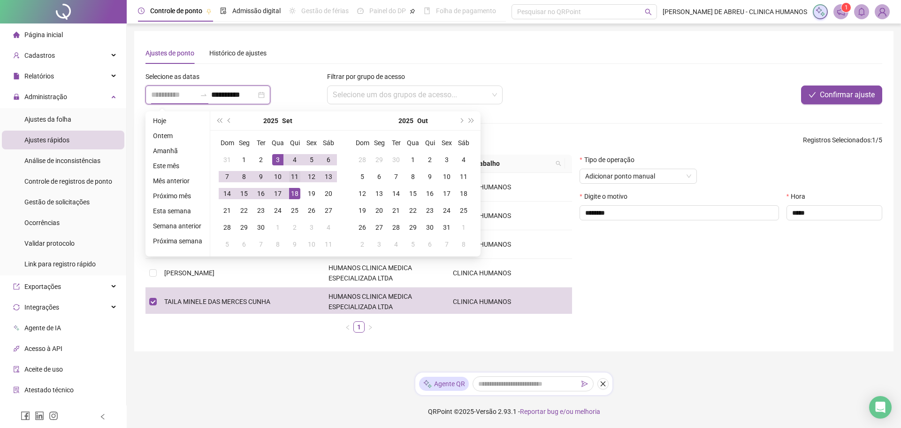
type input "**********"
click at [293, 175] on div "11" at bounding box center [294, 176] width 11 height 11
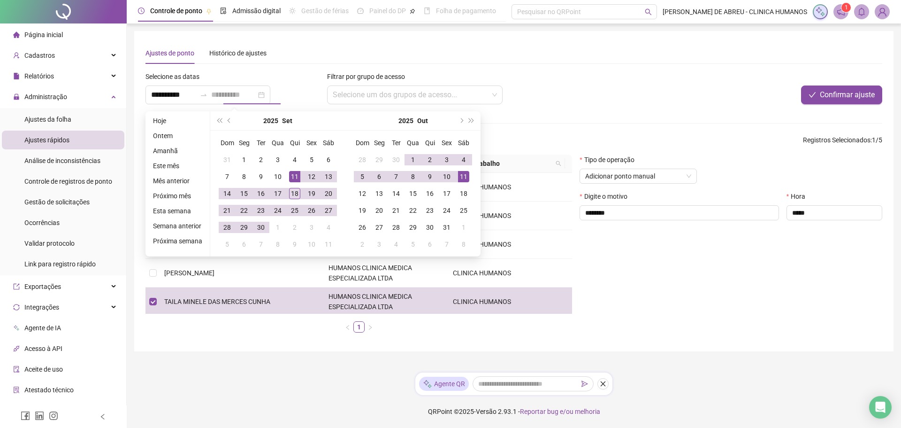
click at [463, 178] on div "11" at bounding box center [463, 176] width 11 height 11
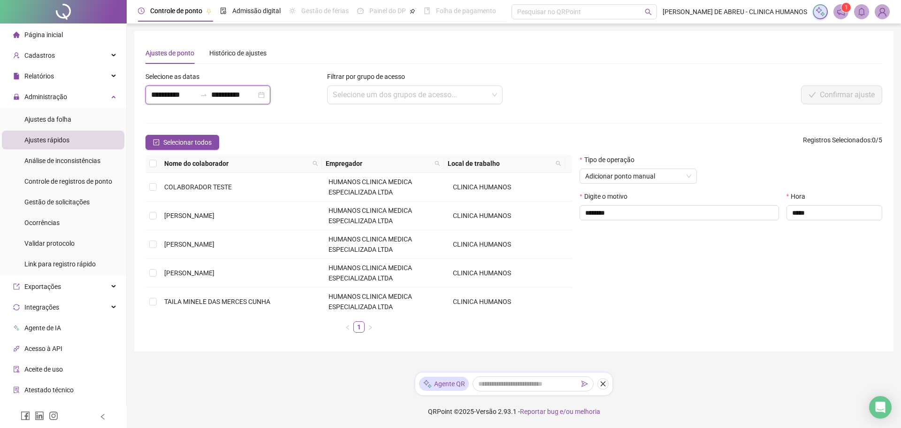
click at [250, 94] on input "**********" at bounding box center [233, 94] width 45 height 11
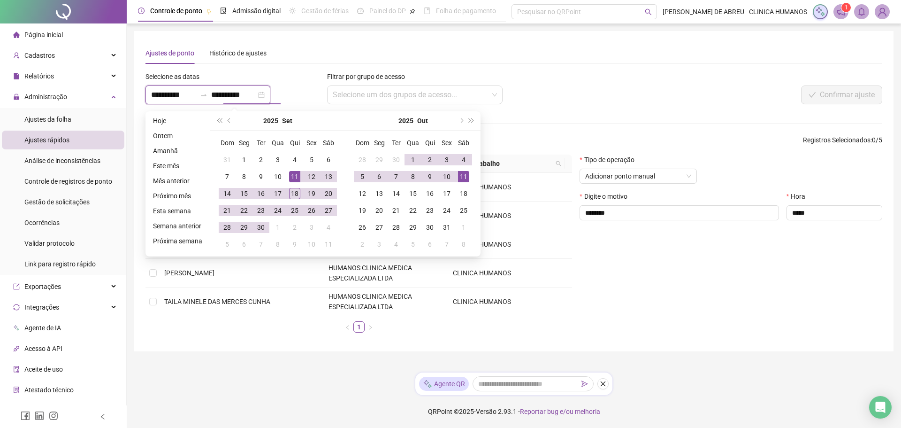
click at [241, 95] on input "**********" at bounding box center [233, 94] width 45 height 11
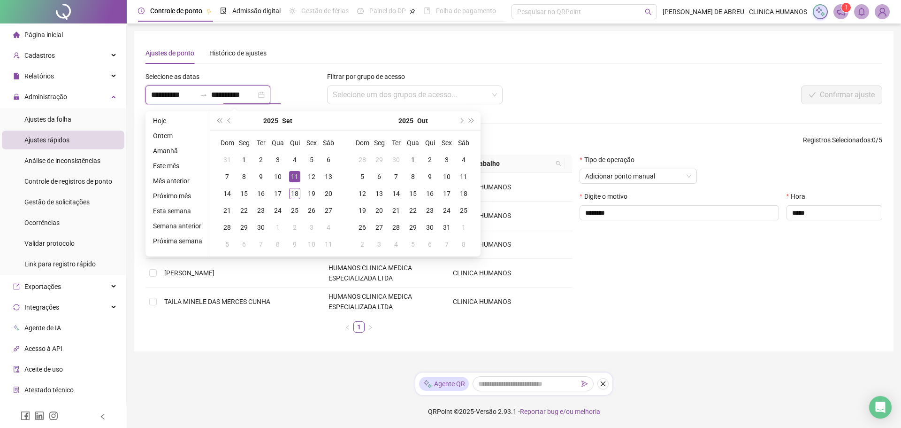
type input "**********"
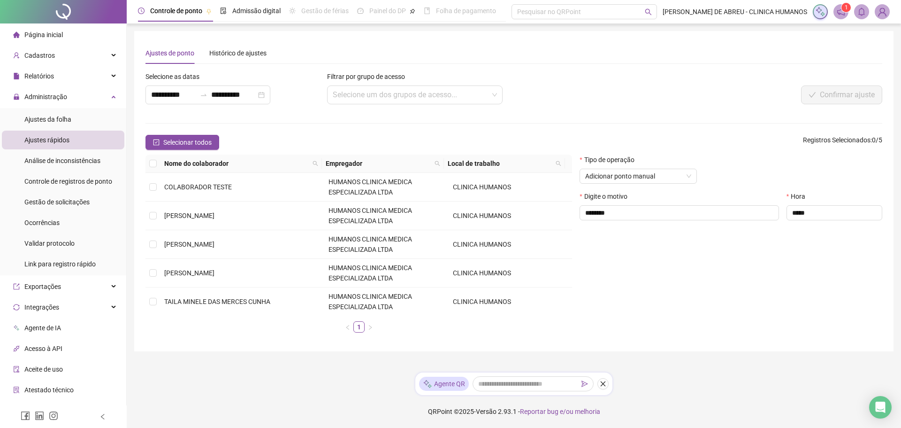
click at [815, 221] on div "Hora *****" at bounding box center [834, 209] width 103 height 37
click at [821, 215] on input "*****" at bounding box center [835, 212] width 96 height 15
click at [65, 120] on span "Ajustes da folha" at bounding box center [47, 119] width 47 height 8
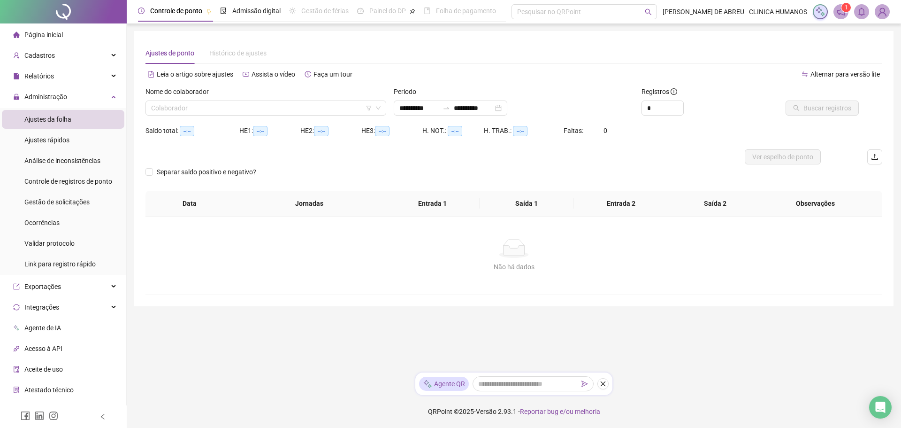
type input "**********"
click at [207, 108] on input "search" at bounding box center [261, 108] width 221 height 14
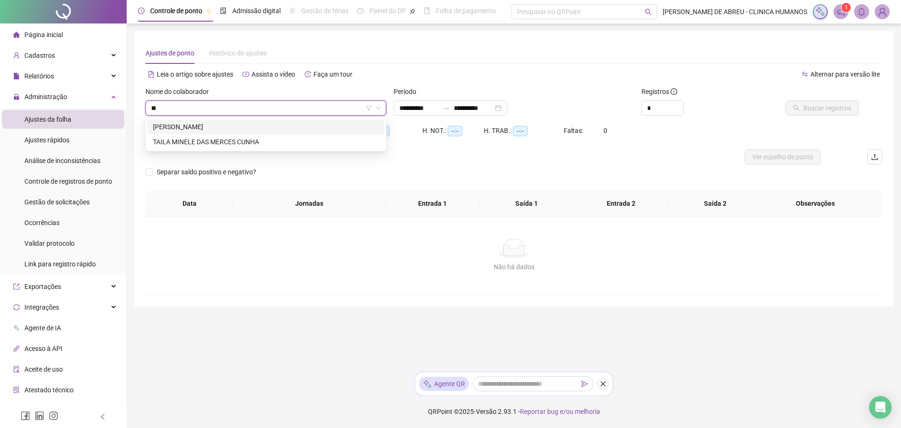
type input "***"
click at [232, 128] on div "TAILA MINELE DAS MERCES CUNHA" at bounding box center [266, 127] width 226 height 10
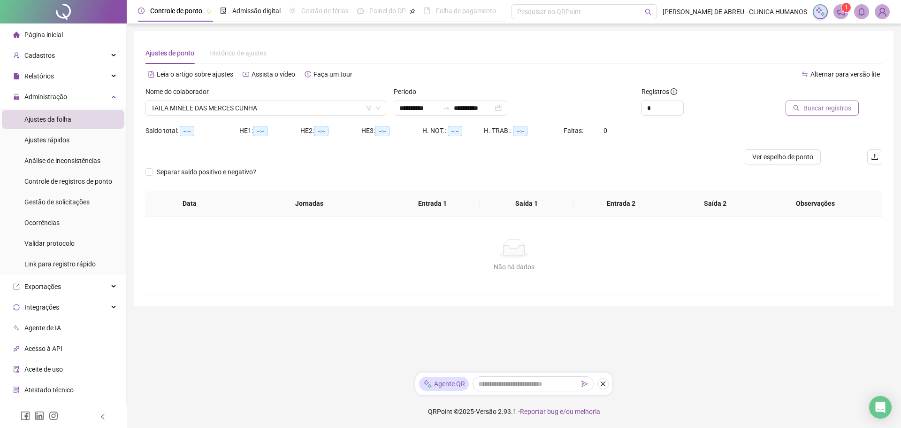
click at [844, 108] on span "Buscar registros" at bounding box center [828, 108] width 48 height 10
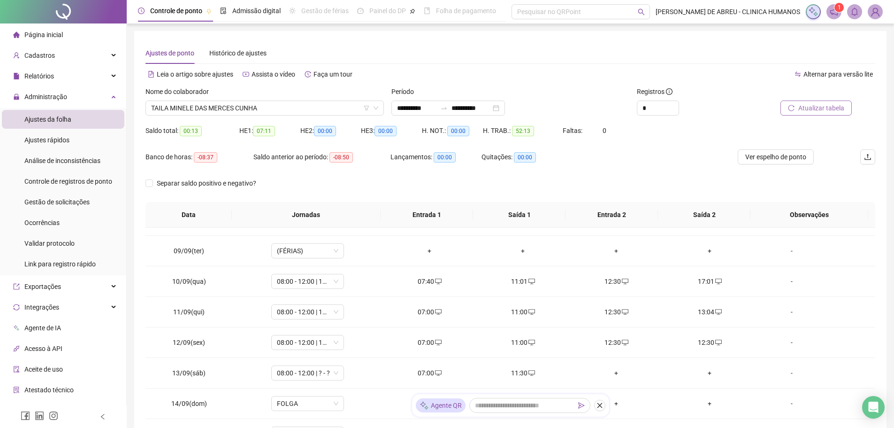
scroll to position [239, 0]
click at [706, 311] on div "13:04" at bounding box center [710, 309] width 78 height 10
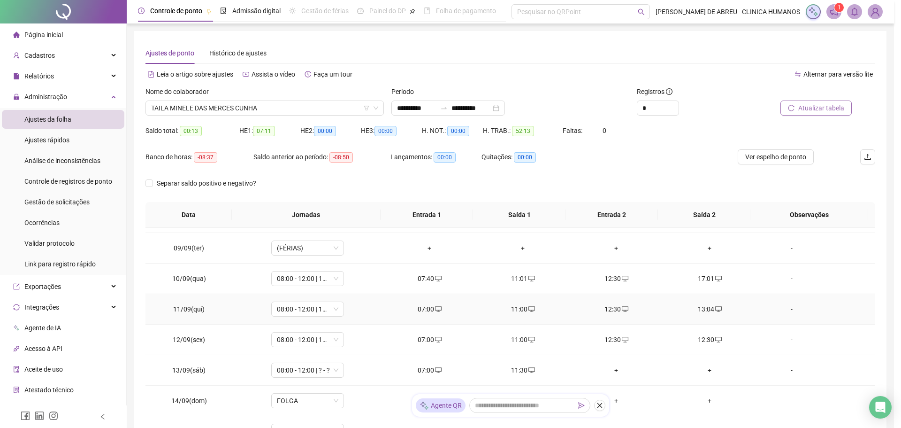
type input "**********"
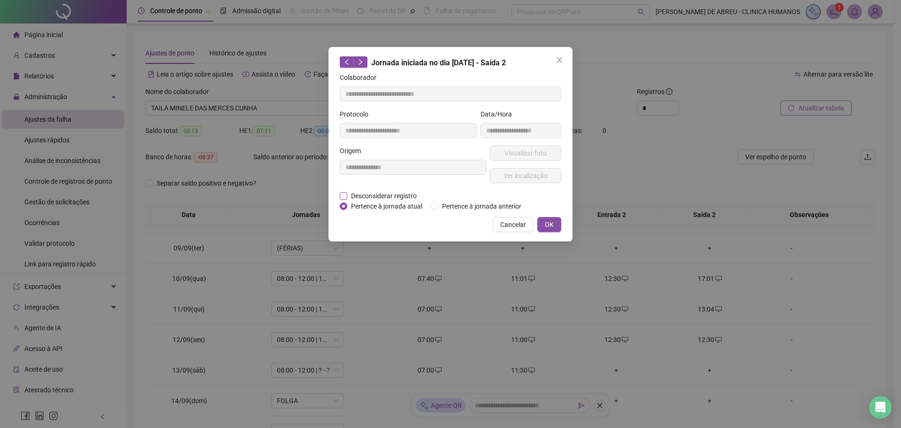
click at [409, 196] on span "Desconsiderar registro" at bounding box center [383, 196] width 73 height 10
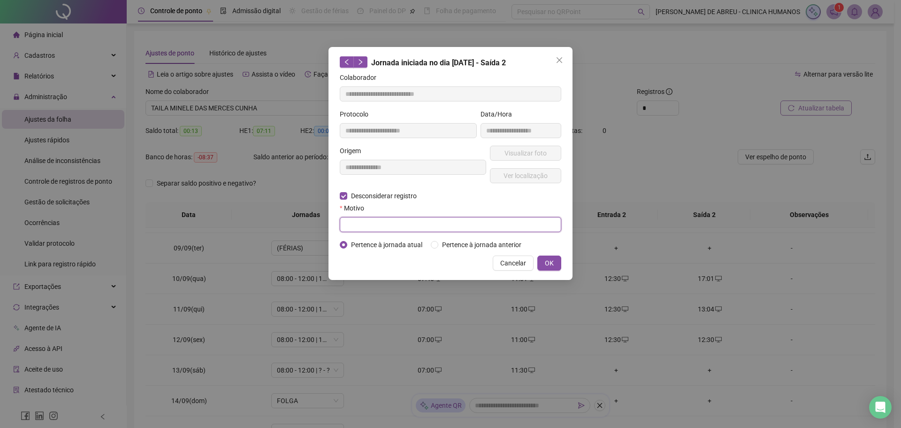
click at [451, 229] on input "text" at bounding box center [451, 224] width 222 height 15
type input "****"
click at [547, 262] on span "OK" at bounding box center [549, 263] width 9 height 10
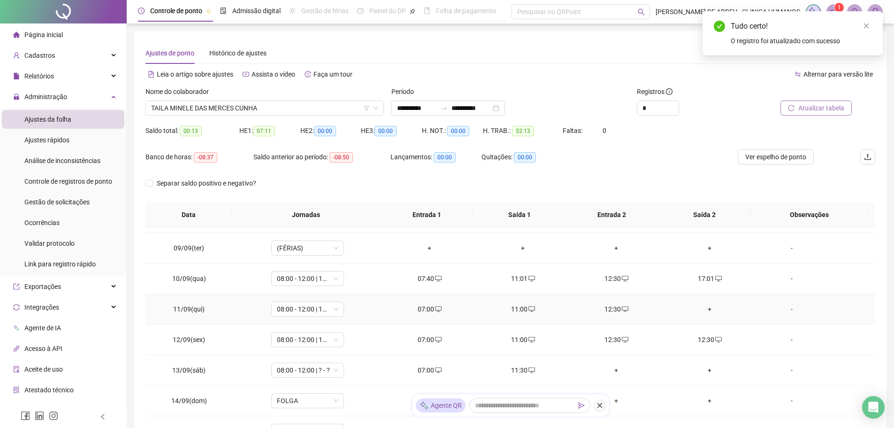
click at [704, 313] on div "+" at bounding box center [710, 309] width 78 height 10
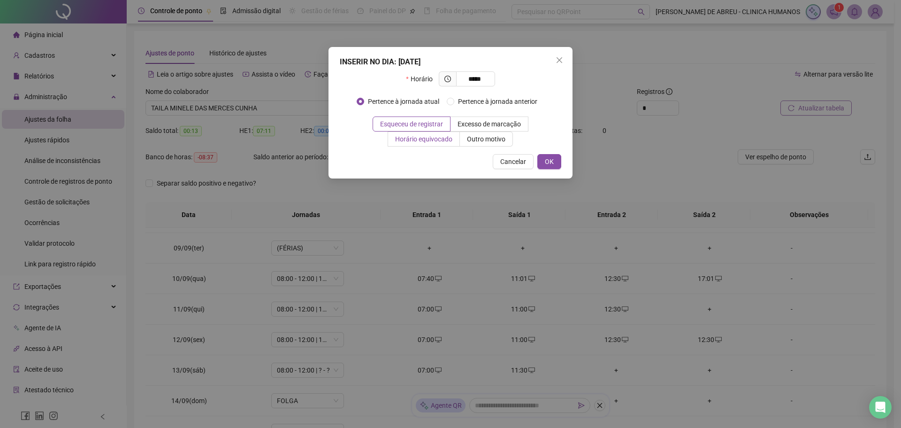
type input "*****"
click at [439, 138] on span "Horário equivocado" at bounding box center [423, 139] width 57 height 8
click at [544, 157] on button "OK" at bounding box center [549, 161] width 24 height 15
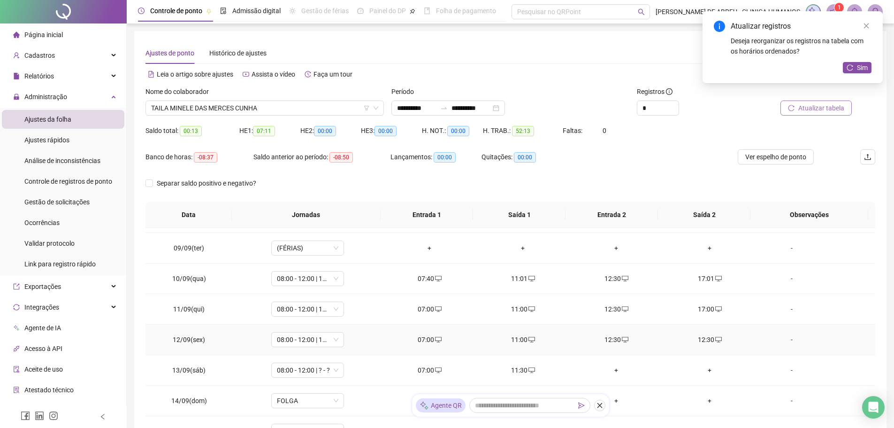
click at [704, 339] on div "12:30" at bounding box center [710, 339] width 78 height 10
type input "**********"
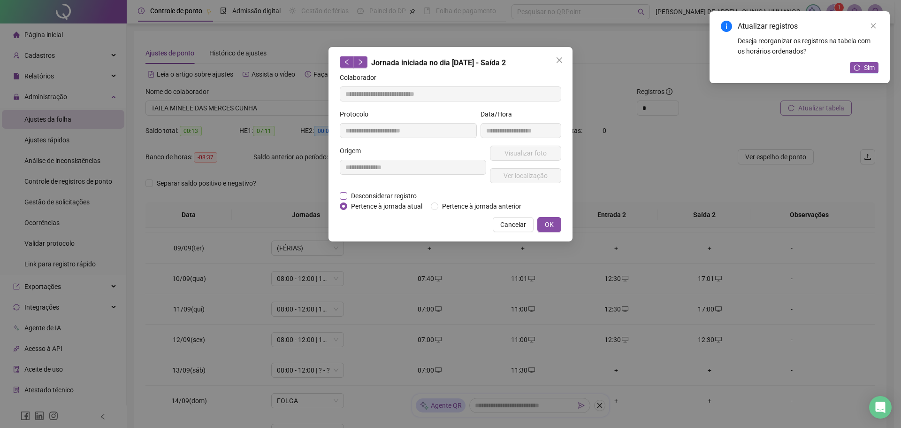
click at [396, 194] on span "Desconsiderar registro" at bounding box center [383, 196] width 73 height 10
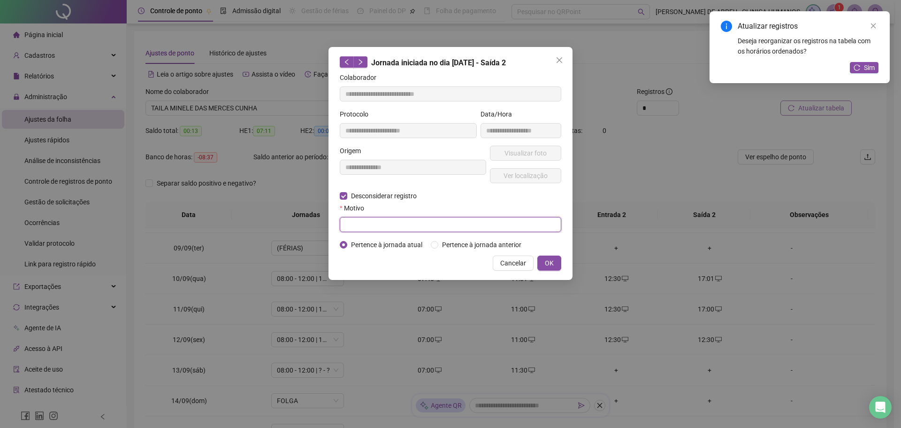
click at [496, 229] on input "text" at bounding box center [451, 224] width 222 height 15
type input "*"
click at [550, 262] on span "OK" at bounding box center [549, 263] width 9 height 10
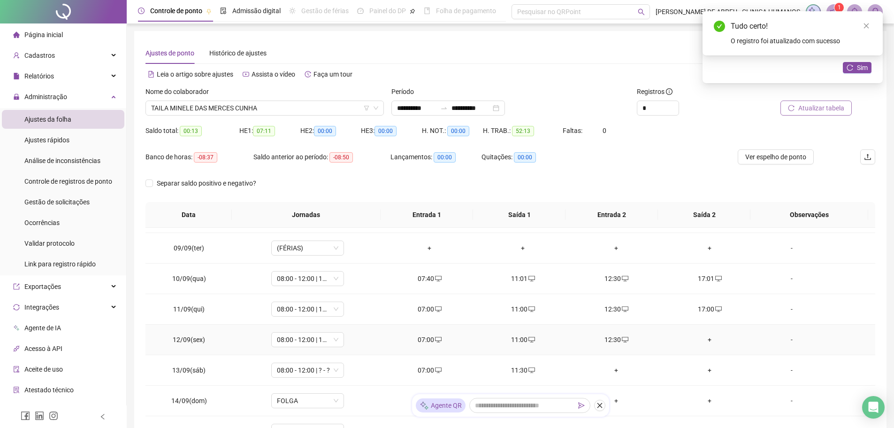
click at [704, 339] on div "+" at bounding box center [710, 339] width 78 height 10
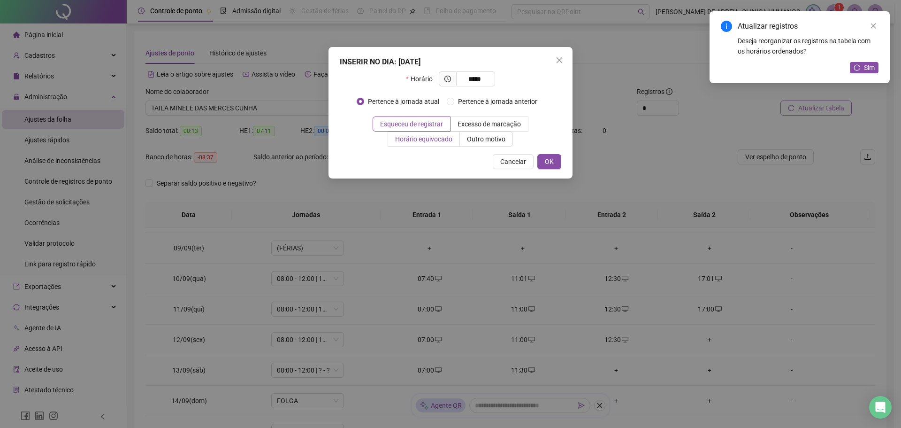
type input "*****"
click at [434, 144] on label "Horário equivocado" at bounding box center [424, 138] width 72 height 15
click at [552, 162] on span "OK" at bounding box center [549, 161] width 9 height 10
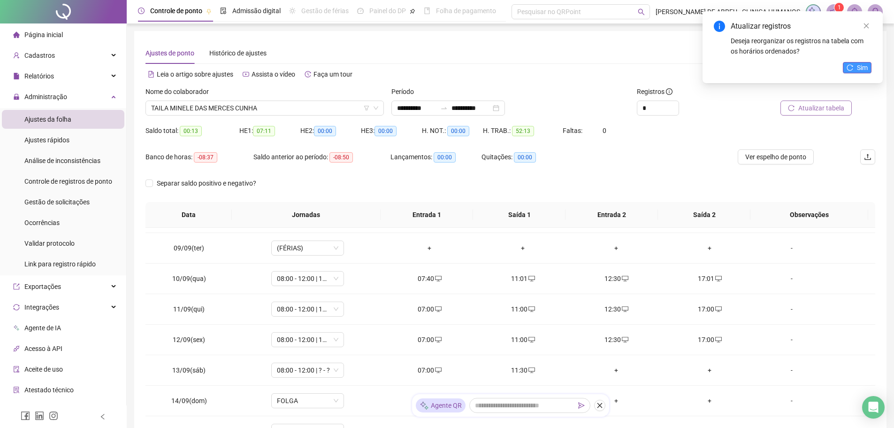
click at [847, 69] on icon "reload" at bounding box center [850, 67] width 7 height 7
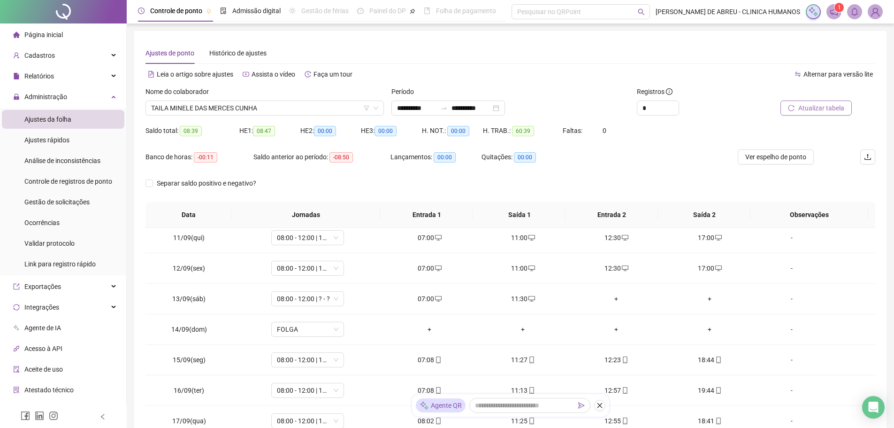
scroll to position [318, 0]
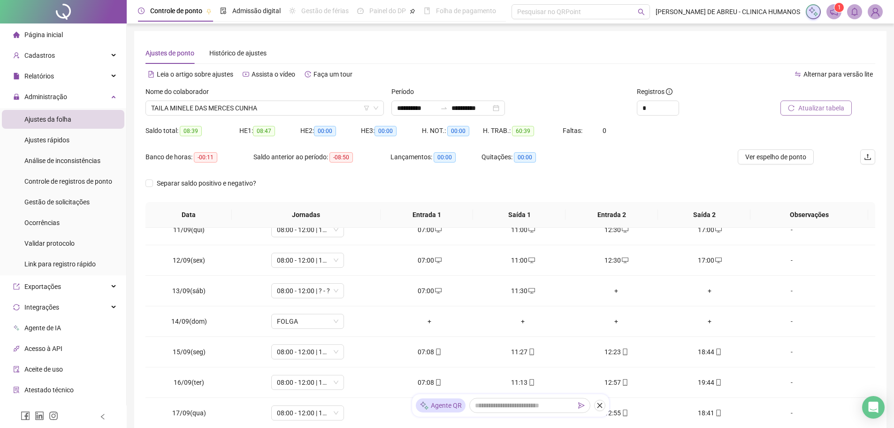
click at [809, 108] on span "Atualizar tabela" at bounding box center [821, 108] width 46 height 10
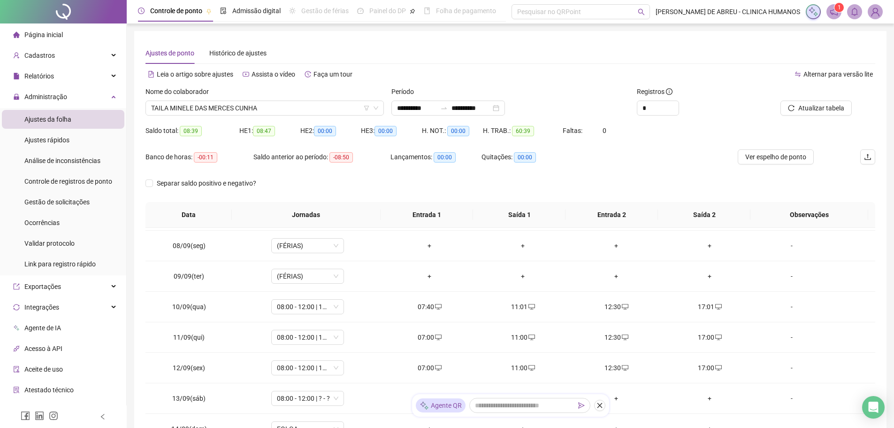
scroll to position [209, 0]
click at [763, 157] on span "Ver espelho de ponto" at bounding box center [775, 157] width 61 height 10
click at [61, 40] on div "Página inicial" at bounding box center [38, 34] width 50 height 19
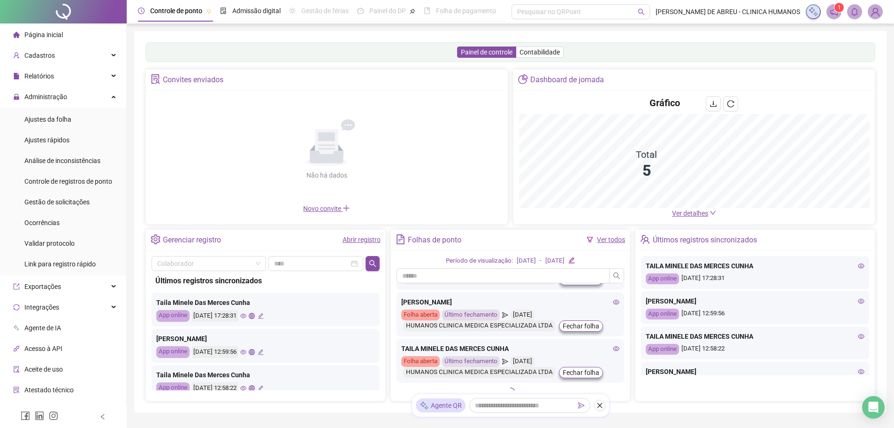
scroll to position [132, 0]
click at [613, 347] on icon "eye" at bounding box center [616, 347] width 7 height 7
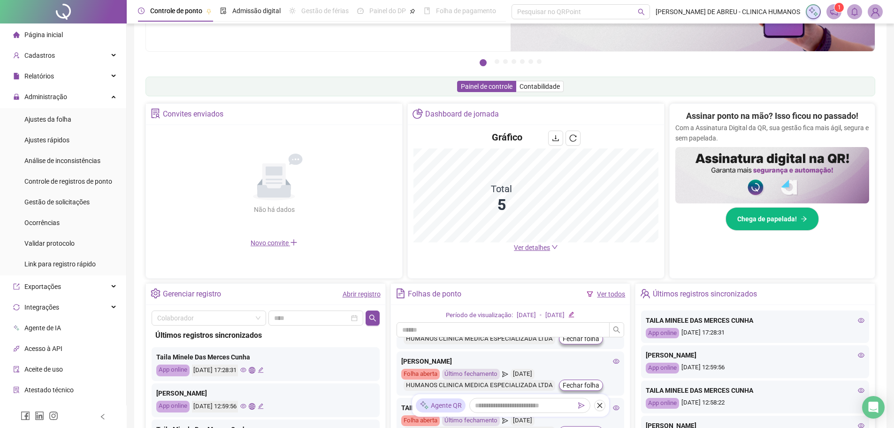
scroll to position [163, 0]
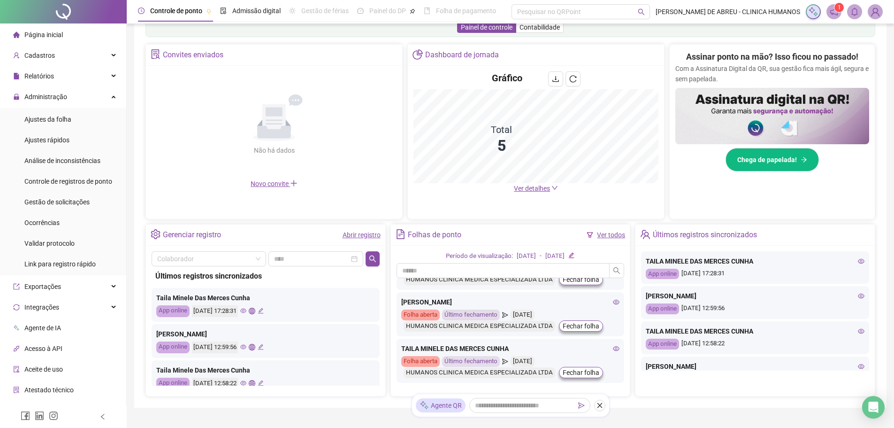
click at [613, 348] on icon "eye" at bounding box center [616, 348] width 7 height 7
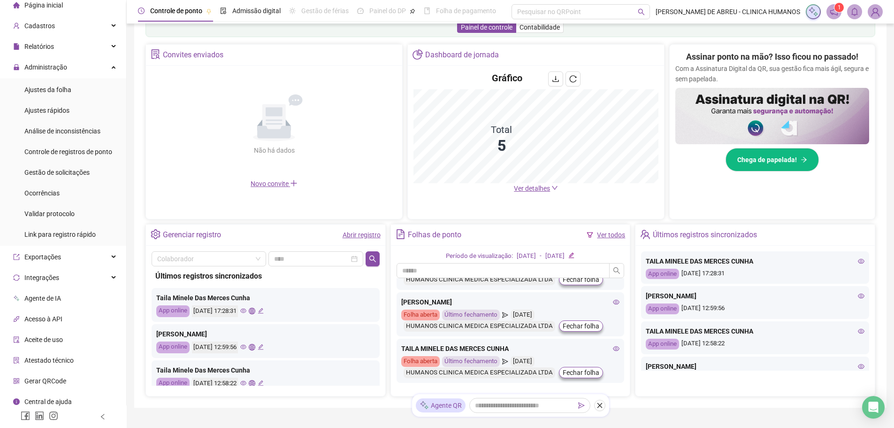
scroll to position [35, 0]
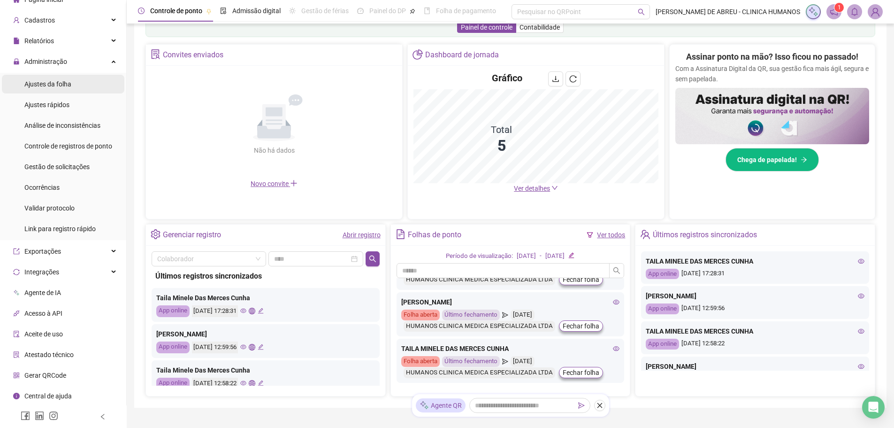
click at [58, 80] on span "Ajustes da folha" at bounding box center [47, 84] width 47 height 8
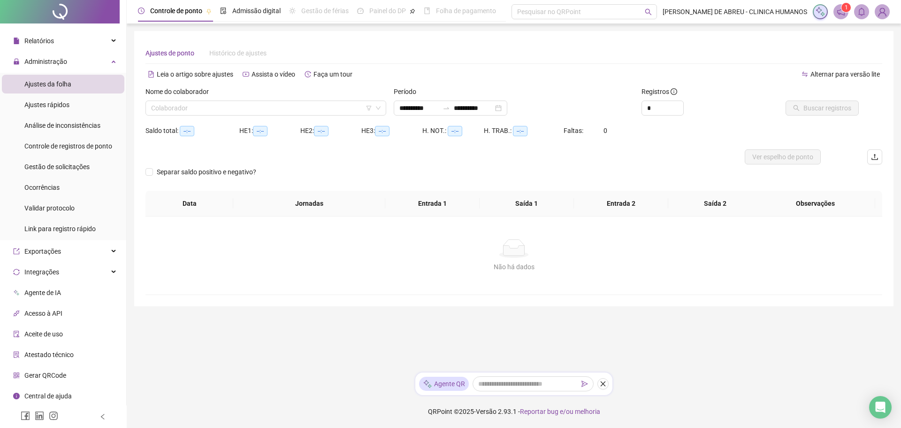
type input "**********"
click at [202, 107] on input "search" at bounding box center [261, 108] width 221 height 14
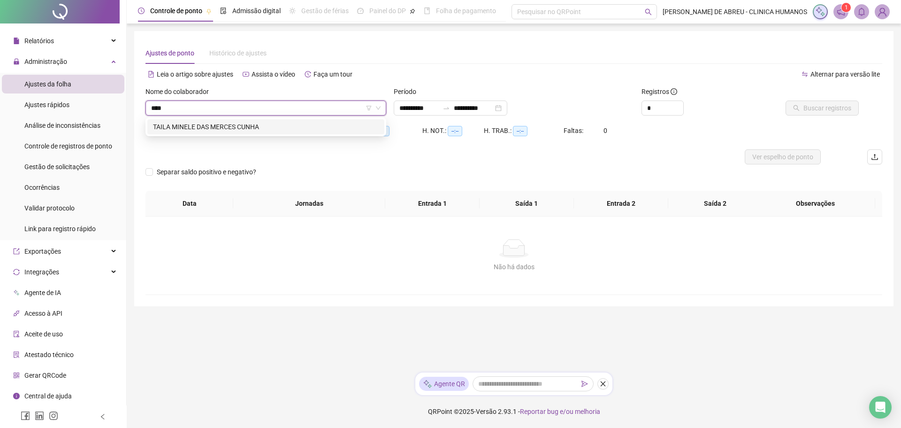
type input "*****"
click at [230, 129] on div "TAILA MINELE DAS MERCES CUNHA" at bounding box center [266, 127] width 226 height 10
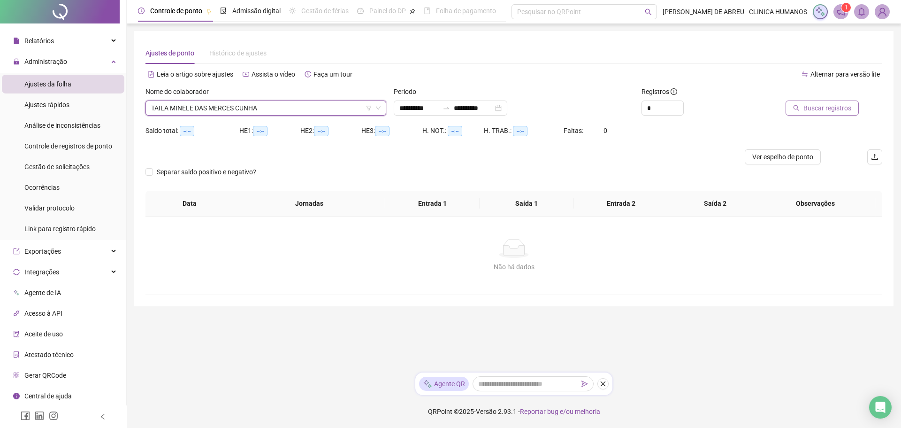
click at [808, 105] on span "Buscar registros" at bounding box center [828, 108] width 48 height 10
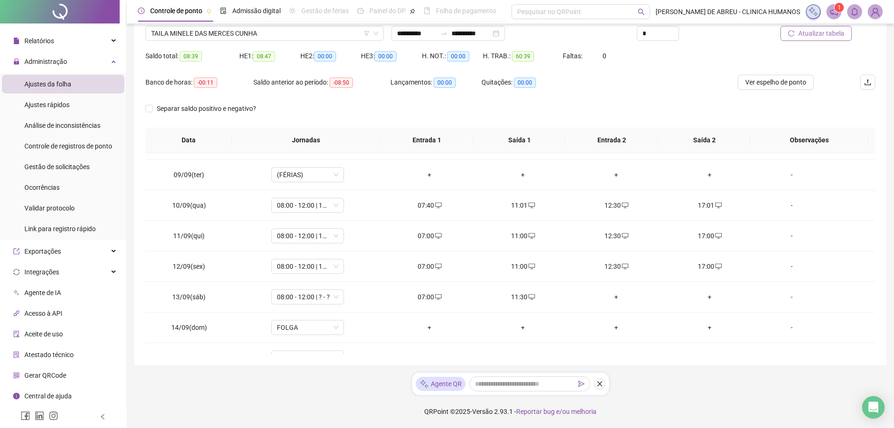
scroll to position [225, 0]
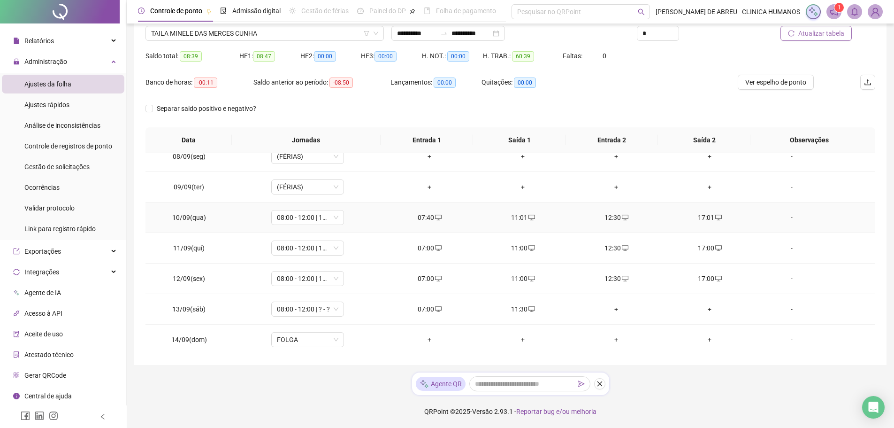
click at [421, 216] on div "07:40" at bounding box center [430, 217] width 78 height 10
type input "**********"
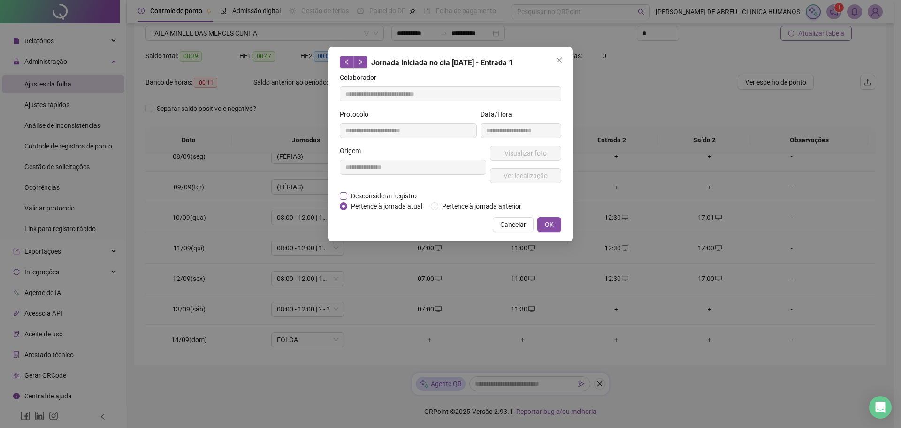
click at [398, 195] on span "Desconsiderar registro" at bounding box center [383, 196] width 73 height 10
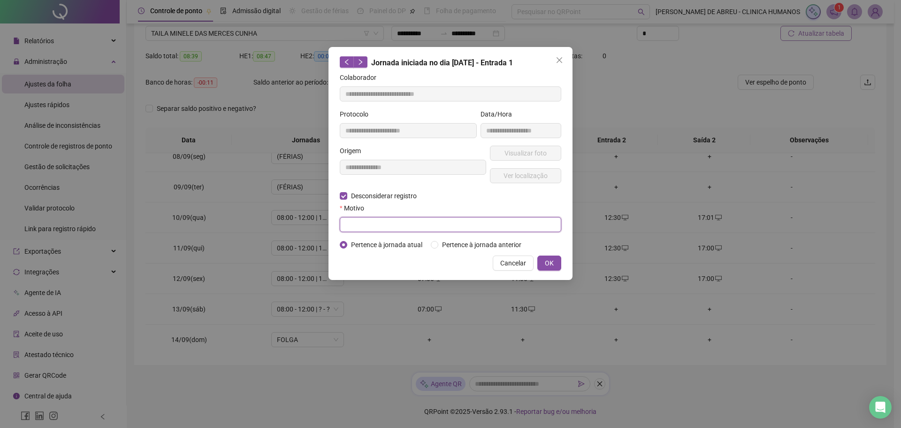
click at [519, 231] on input "text" at bounding box center [451, 224] width 222 height 15
type input "*"
click at [555, 262] on button "OK" at bounding box center [549, 262] width 24 height 15
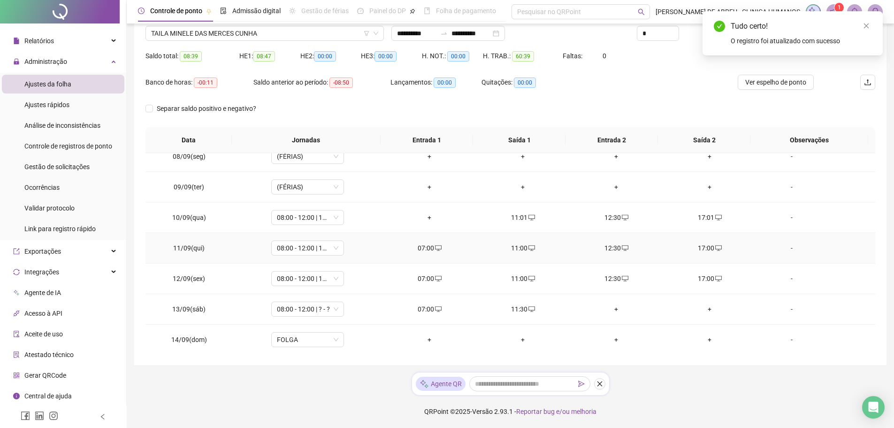
click at [426, 249] on div "07:00" at bounding box center [430, 248] width 78 height 10
type input "**********"
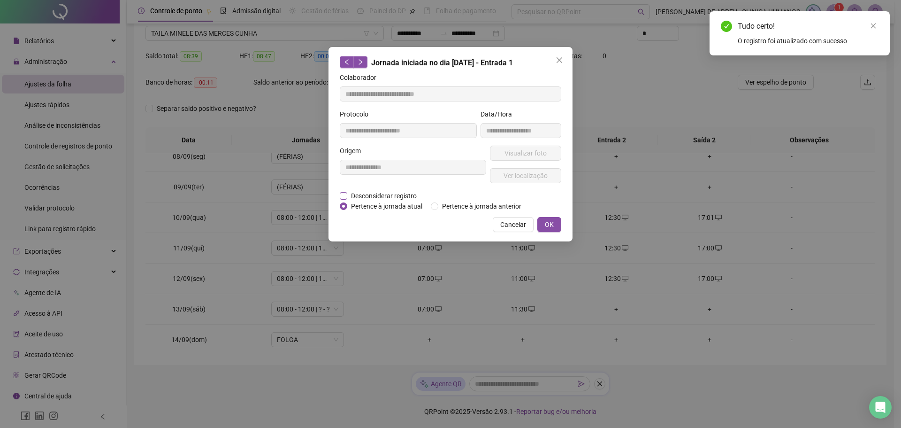
click at [407, 192] on span "Desconsiderar registro" at bounding box center [383, 196] width 73 height 10
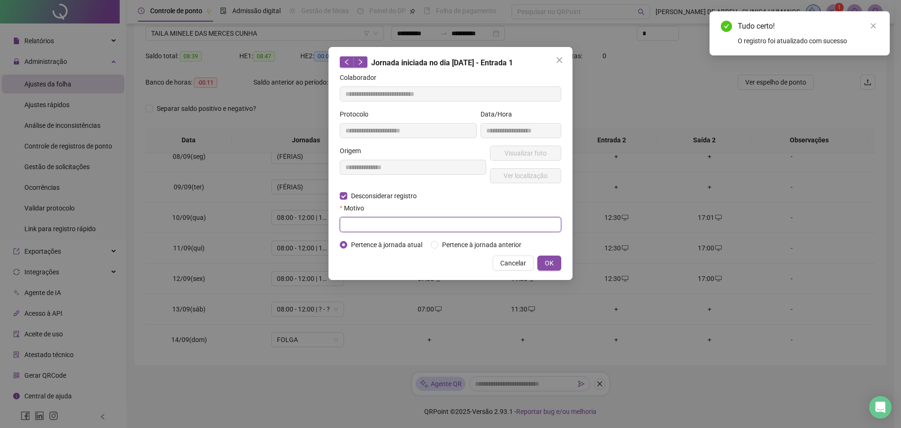
click at [506, 230] on input "text" at bounding box center [451, 224] width 222 height 15
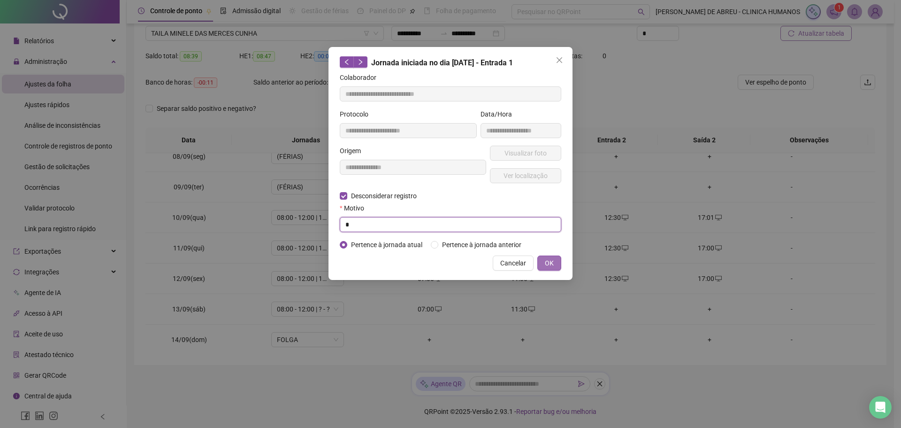
type input "*"
click at [548, 265] on span "OK" at bounding box center [549, 263] width 9 height 10
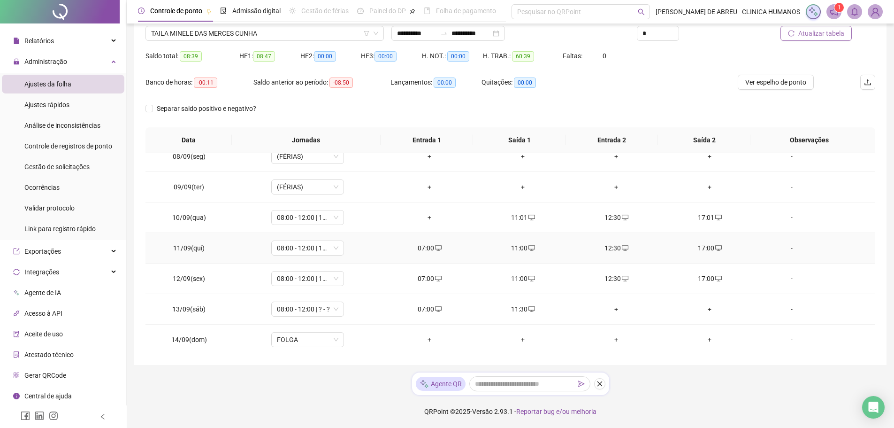
click at [425, 245] on div "07:00" at bounding box center [430, 248] width 78 height 10
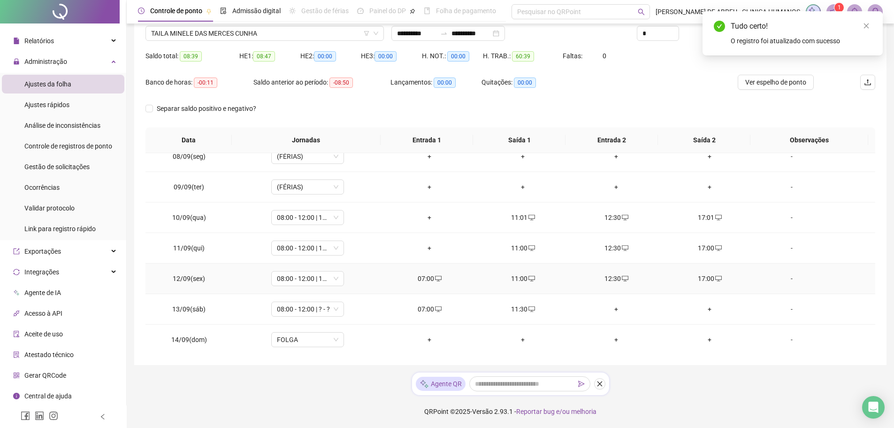
click at [425, 279] on div "07:00" at bounding box center [430, 278] width 78 height 10
type input "**********"
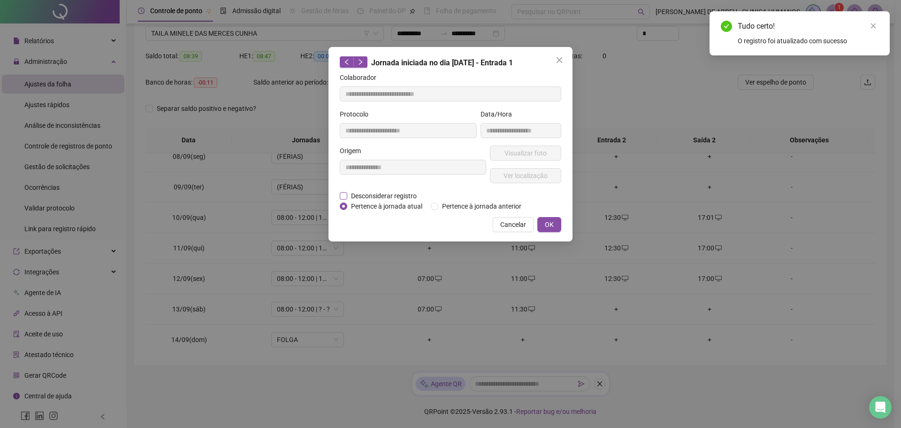
click at [407, 192] on span "Desconsiderar registro" at bounding box center [383, 196] width 73 height 10
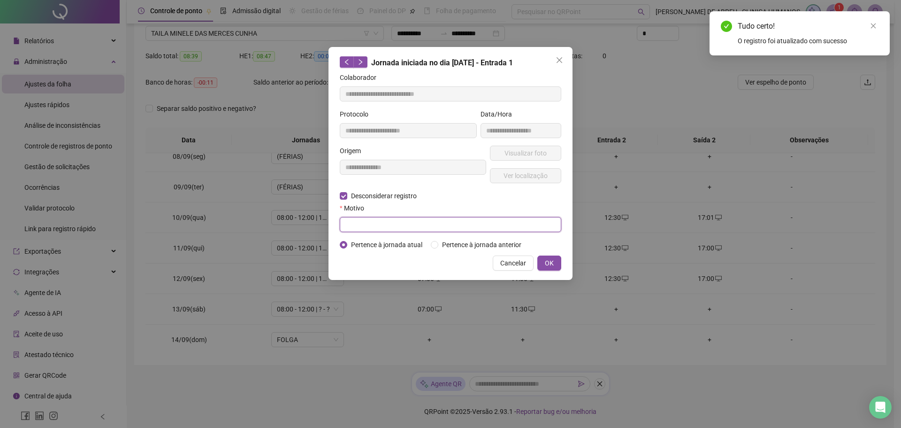
click at [415, 227] on input "text" at bounding box center [451, 224] width 222 height 15
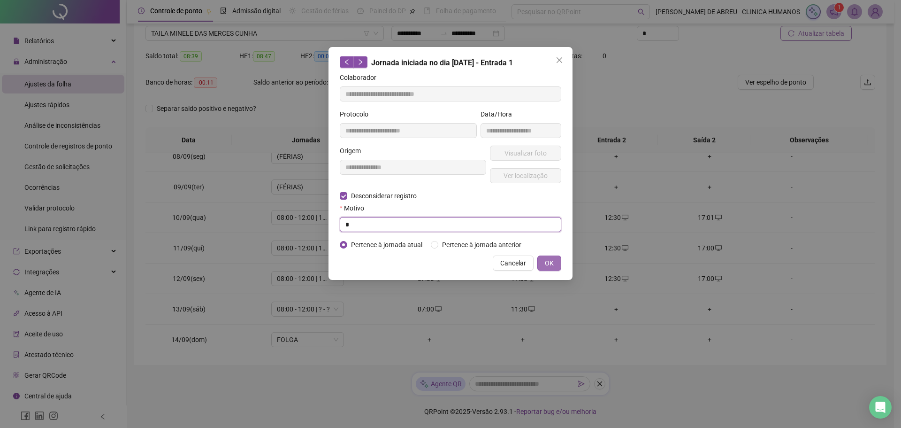
type input "*"
click at [544, 260] on button "OK" at bounding box center [549, 262] width 24 height 15
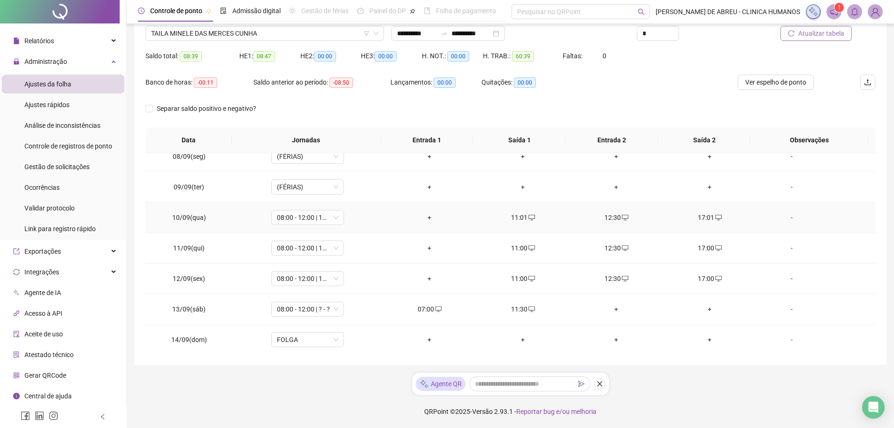
click at [427, 221] on div "+" at bounding box center [430, 217] width 78 height 10
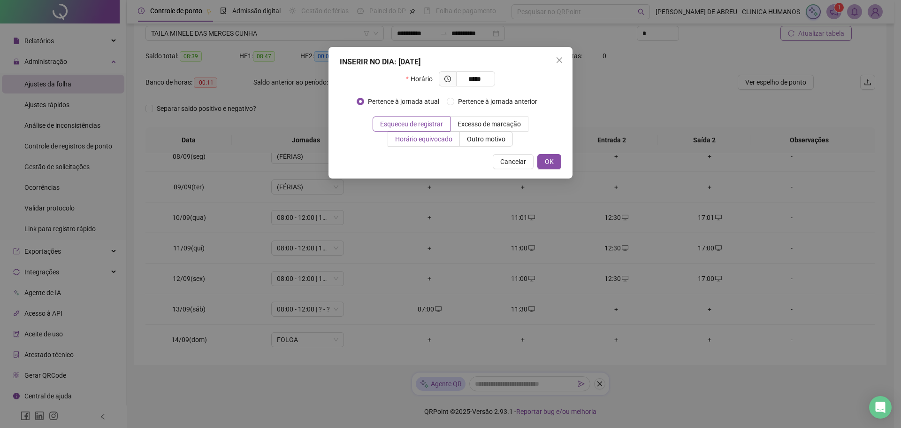
type input "*****"
click at [432, 144] on label "Horário equivocado" at bounding box center [424, 138] width 72 height 15
click at [545, 160] on span "OK" at bounding box center [549, 161] width 9 height 10
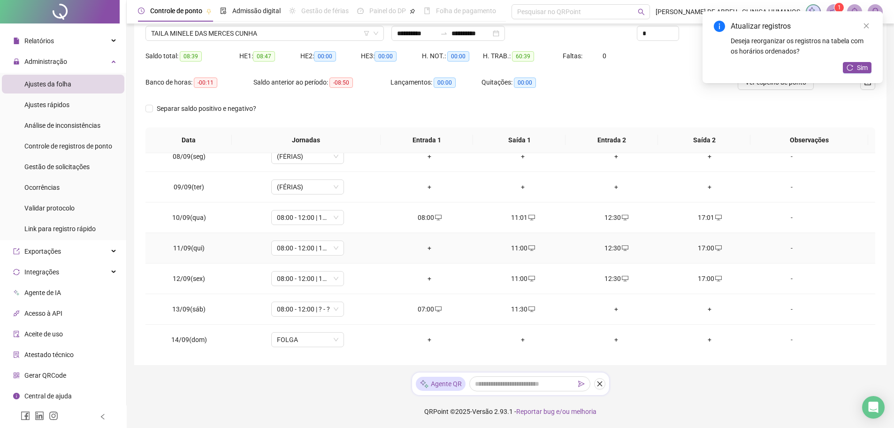
click at [427, 242] on td "+" at bounding box center [429, 248] width 93 height 31
click at [427, 247] on div "+" at bounding box center [430, 248] width 78 height 10
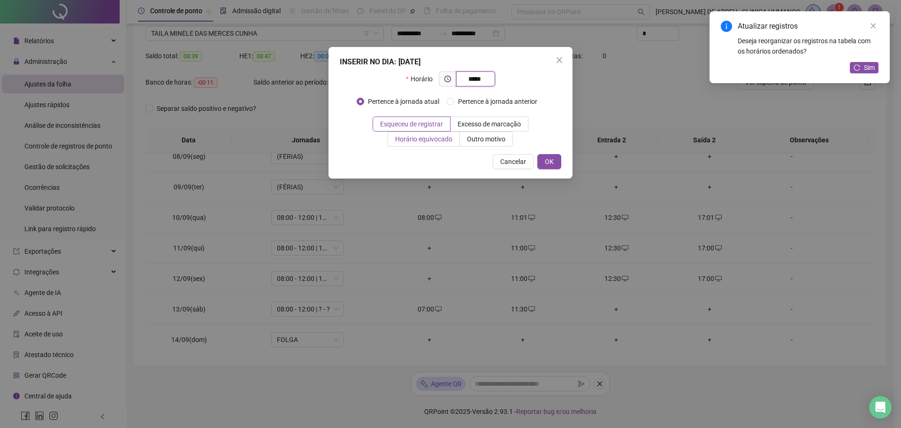
type input "*****"
click at [442, 140] on span "Horário equivocado" at bounding box center [423, 139] width 57 height 8
click at [544, 162] on button "OK" at bounding box center [549, 161] width 24 height 15
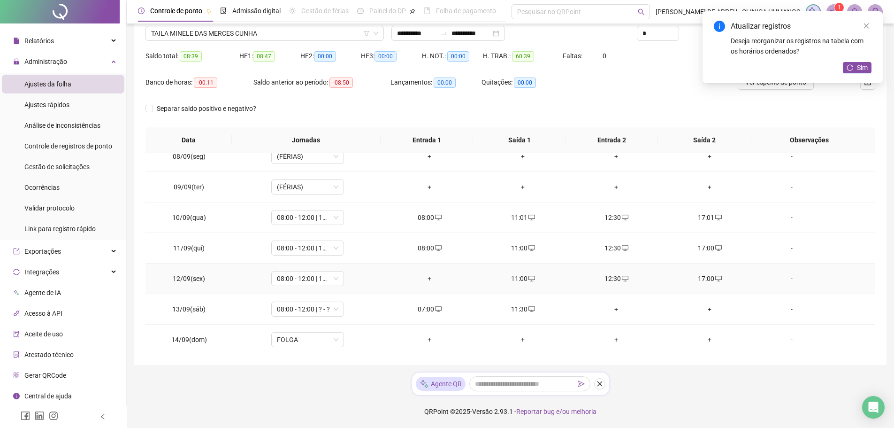
click at [430, 276] on div "+" at bounding box center [430, 278] width 78 height 10
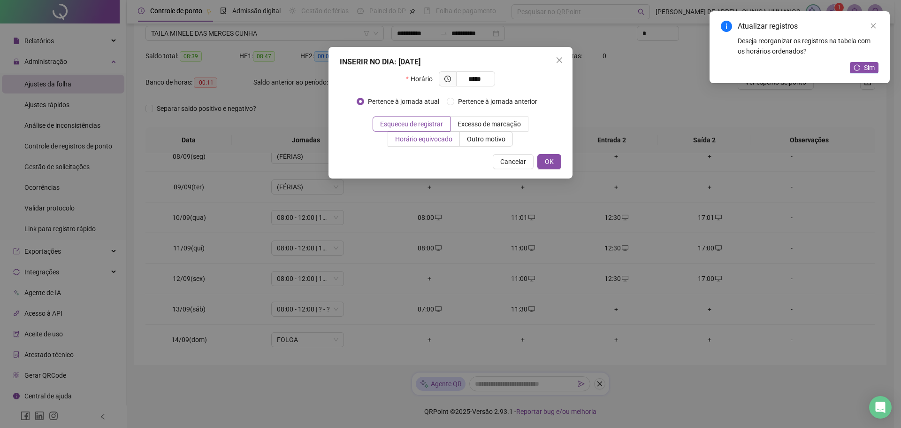
type input "*****"
click at [441, 139] on span "Horário equivocado" at bounding box center [423, 139] width 57 height 8
click at [553, 161] on span "OK" at bounding box center [549, 161] width 9 height 10
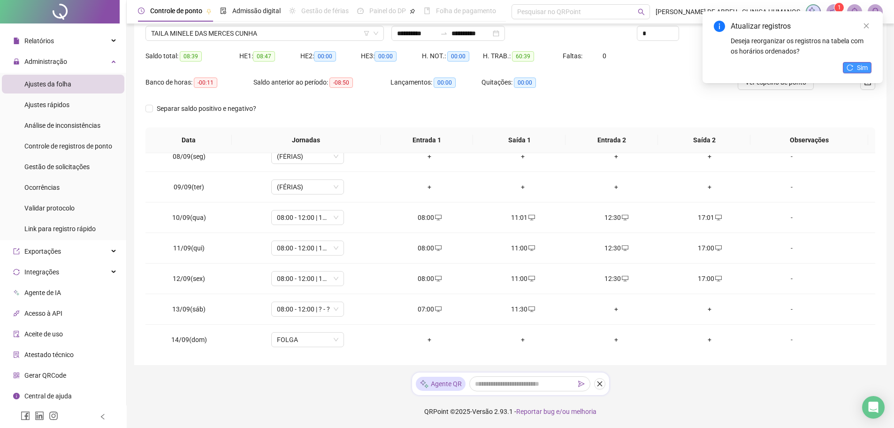
click at [851, 67] on icon "reload" at bounding box center [850, 67] width 7 height 7
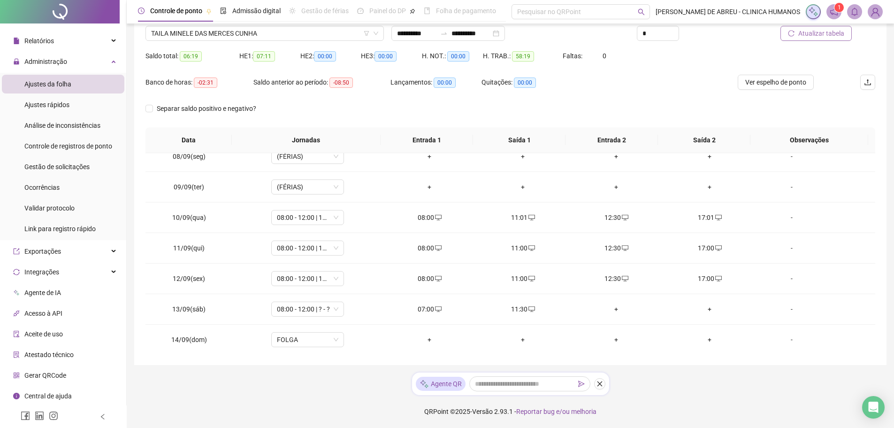
click at [809, 34] on span "Atualizar tabela" at bounding box center [821, 33] width 46 height 10
click at [777, 81] on span "Ver espelho de ponto" at bounding box center [775, 82] width 61 height 10
click at [56, 14] on div at bounding box center [60, 11] width 120 height 23
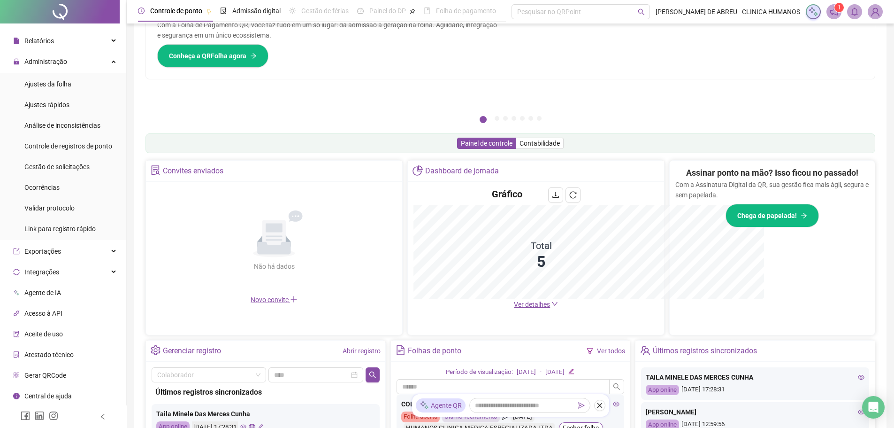
scroll to position [75, 0]
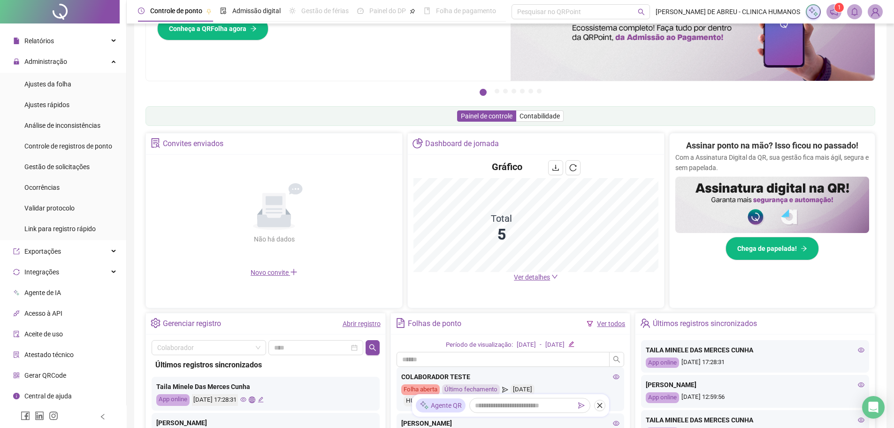
click at [575, 344] on icon "edit" at bounding box center [571, 344] width 6 height 6
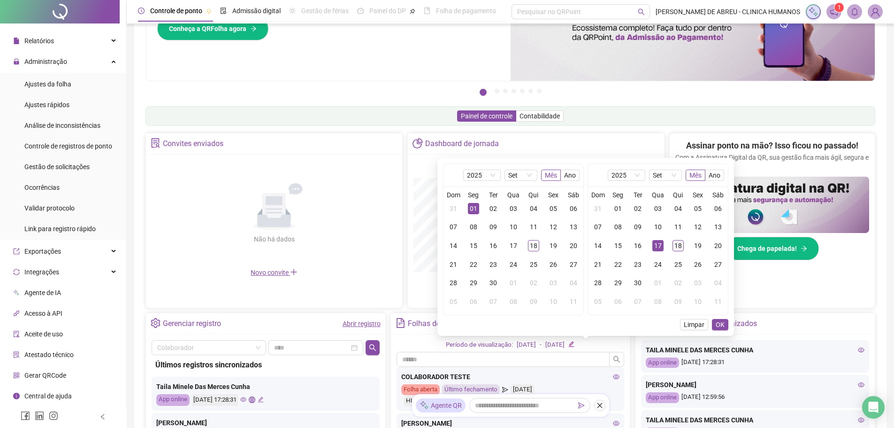
click at [680, 244] on div "18" at bounding box center [678, 245] width 11 height 11
click at [720, 324] on span "OK" at bounding box center [720, 324] width 9 height 10
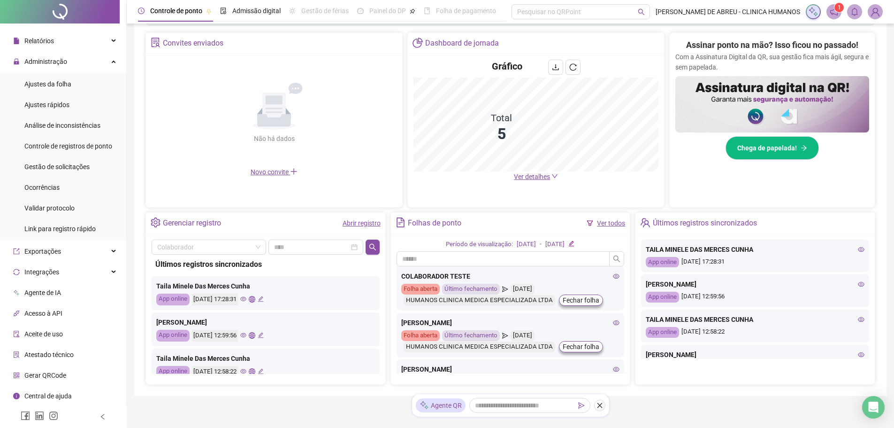
scroll to position [206, 0]
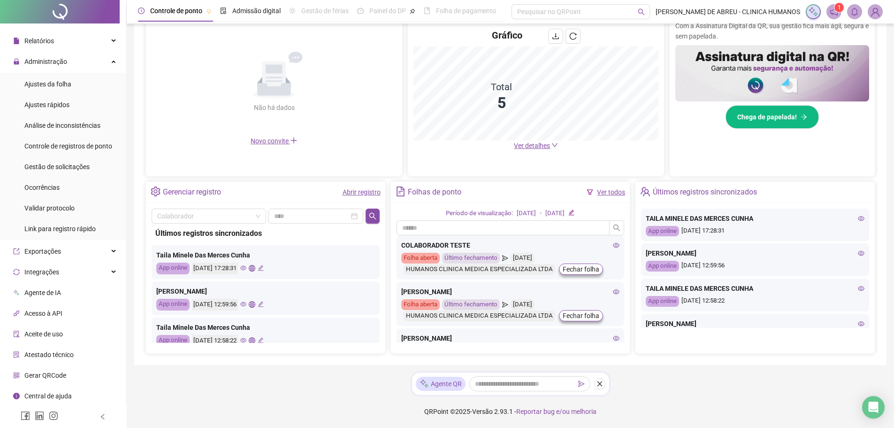
click at [613, 292] on icon "eye" at bounding box center [616, 291] width 7 height 7
click at [613, 291] on icon "eye" at bounding box center [616, 291] width 7 height 7
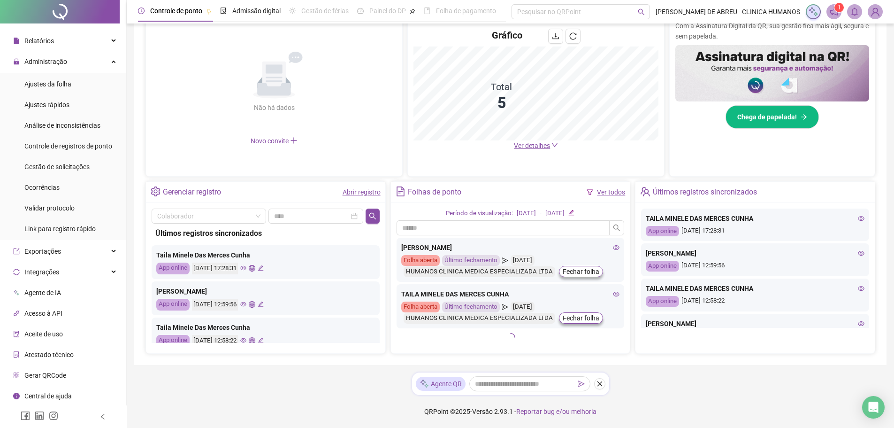
scroll to position [125, 0]
